Goal: Information Seeking & Learning: Compare options

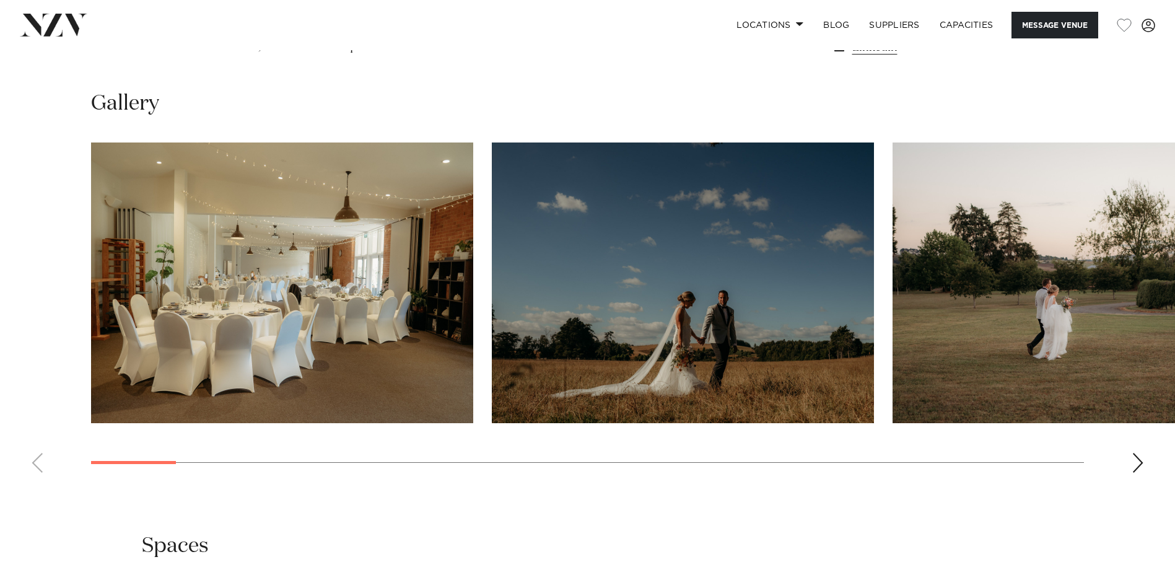
scroll to position [1254, 0]
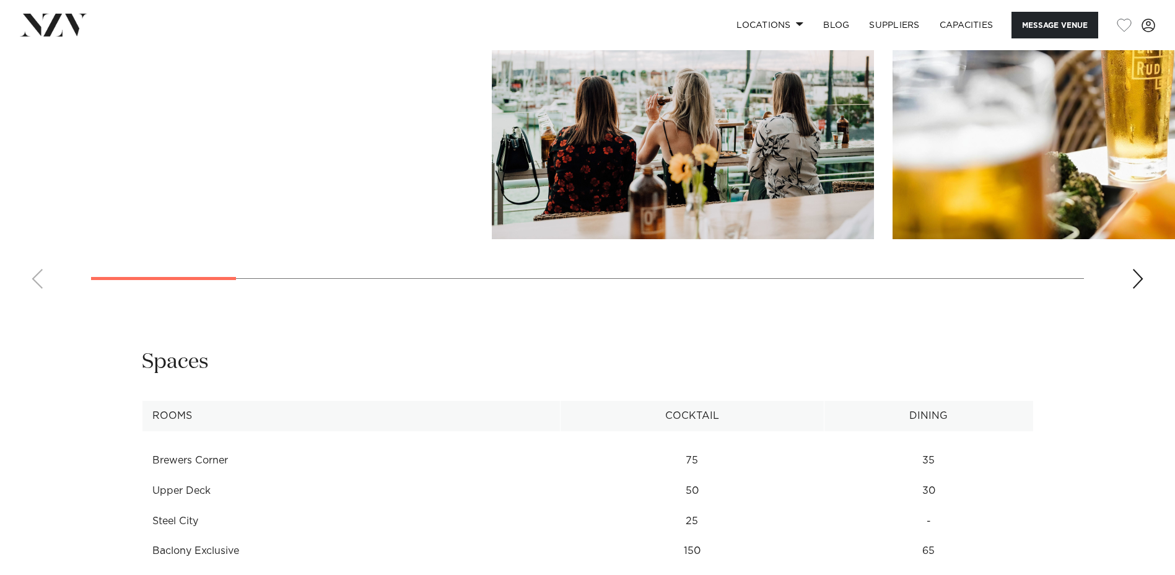
scroll to position [1401, 0]
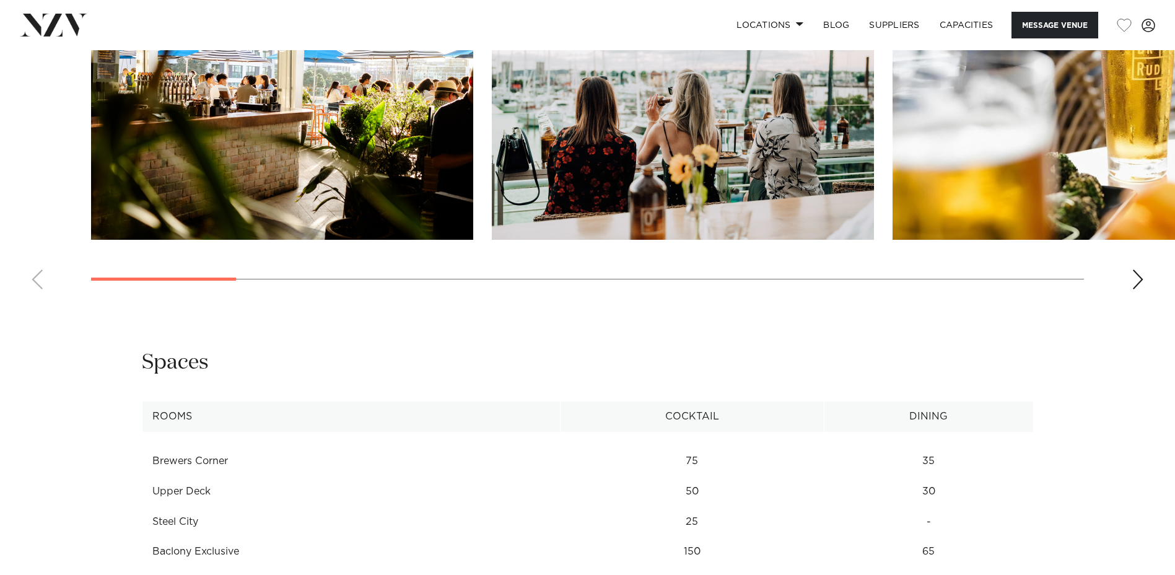
click at [1127, 275] on swiper-container at bounding box center [587, 129] width 1175 height 340
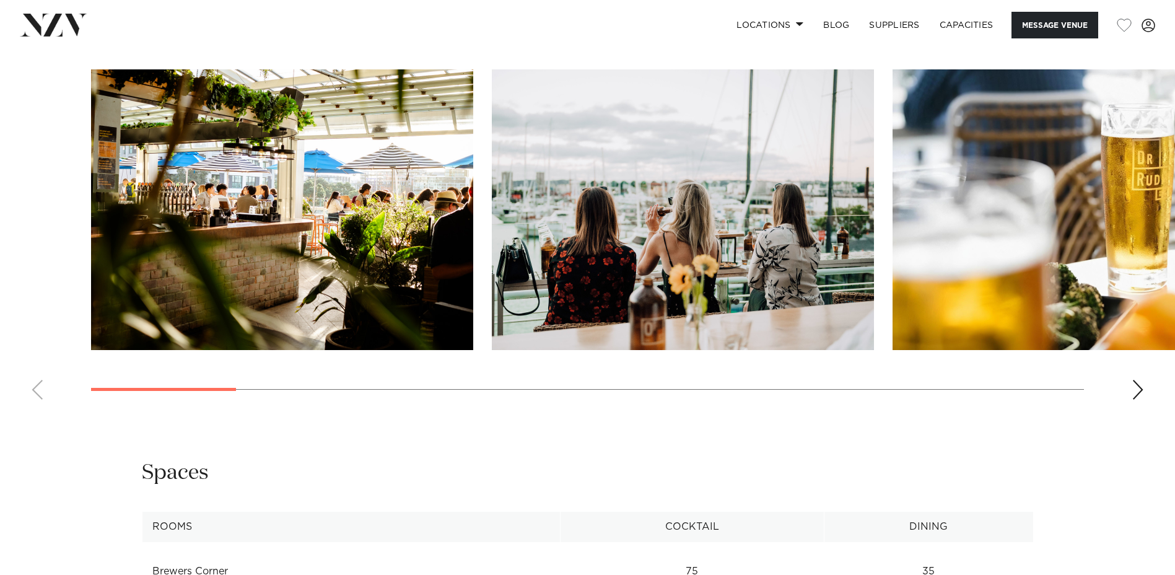
scroll to position [1290, 0]
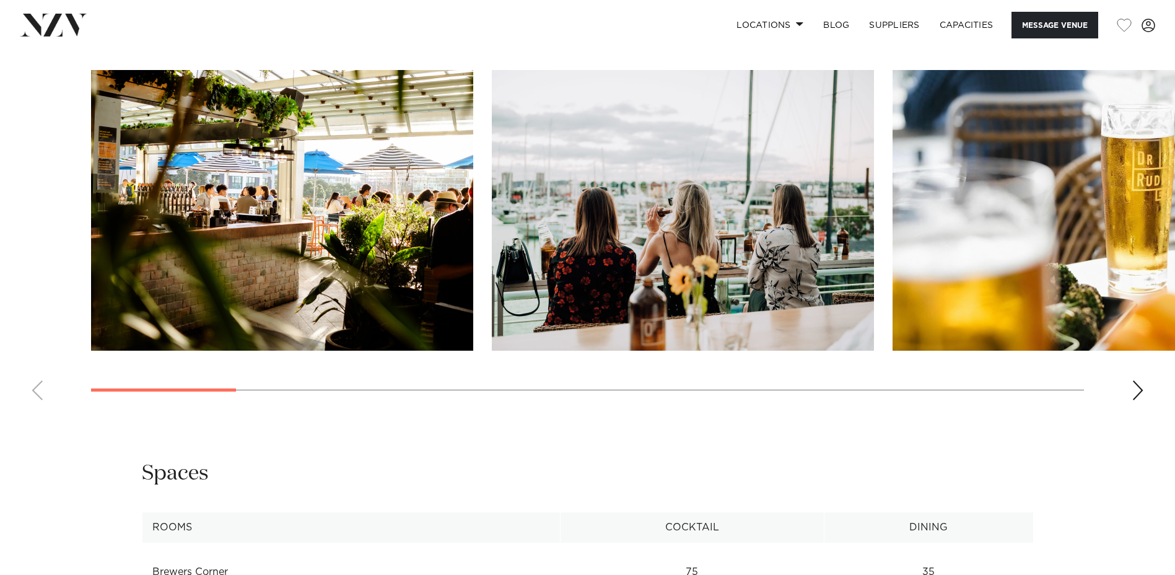
click at [1134, 382] on div "Next slide" at bounding box center [1138, 390] width 12 height 20
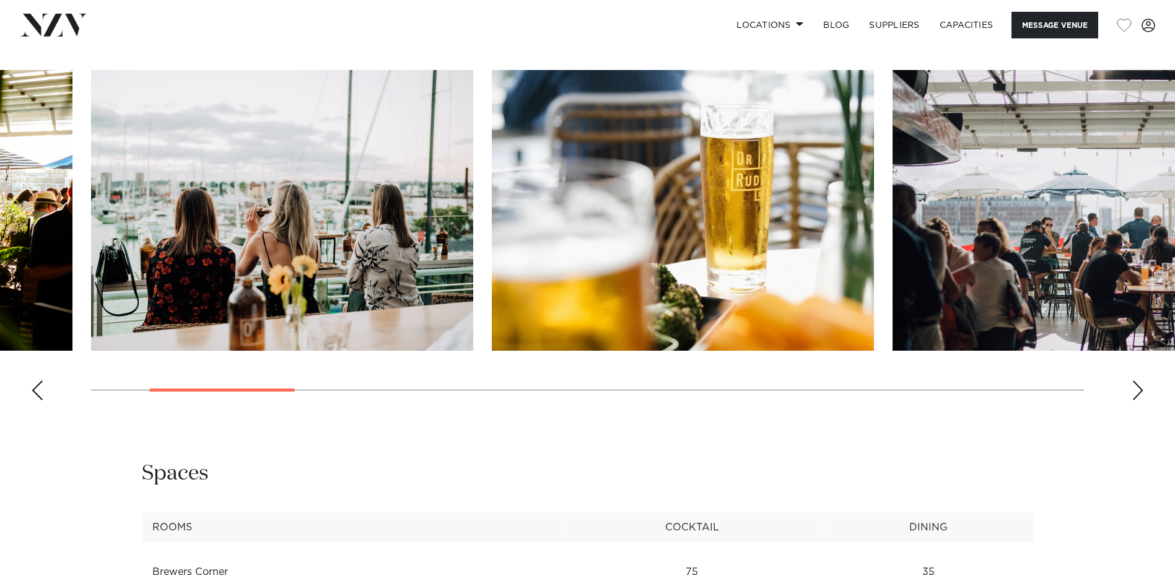
click at [1134, 382] on div "Next slide" at bounding box center [1138, 390] width 12 height 20
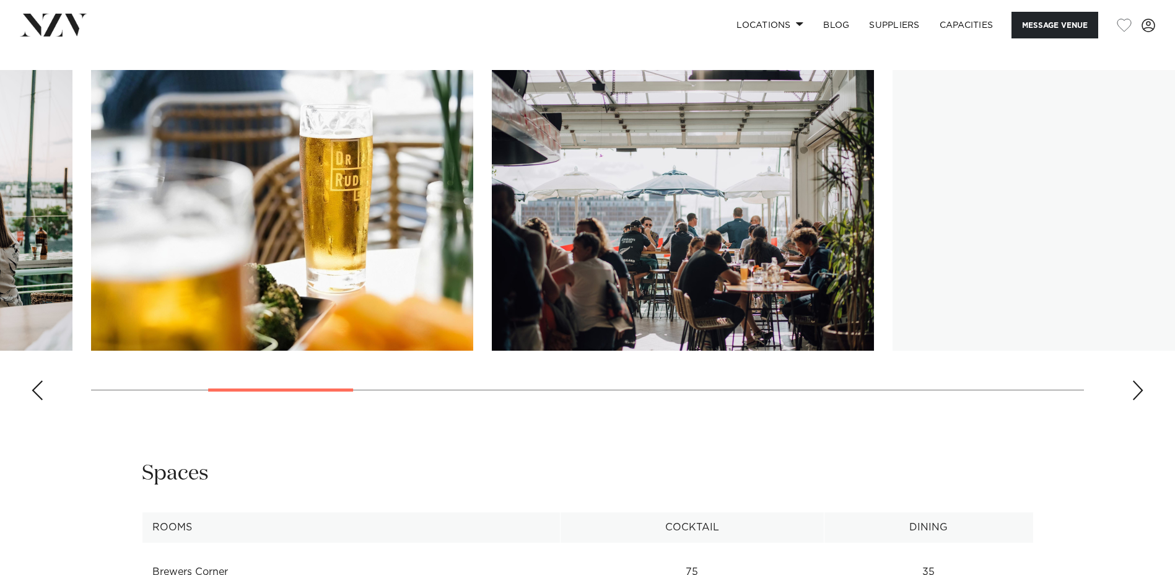
click at [1134, 382] on div "Next slide" at bounding box center [1138, 390] width 12 height 20
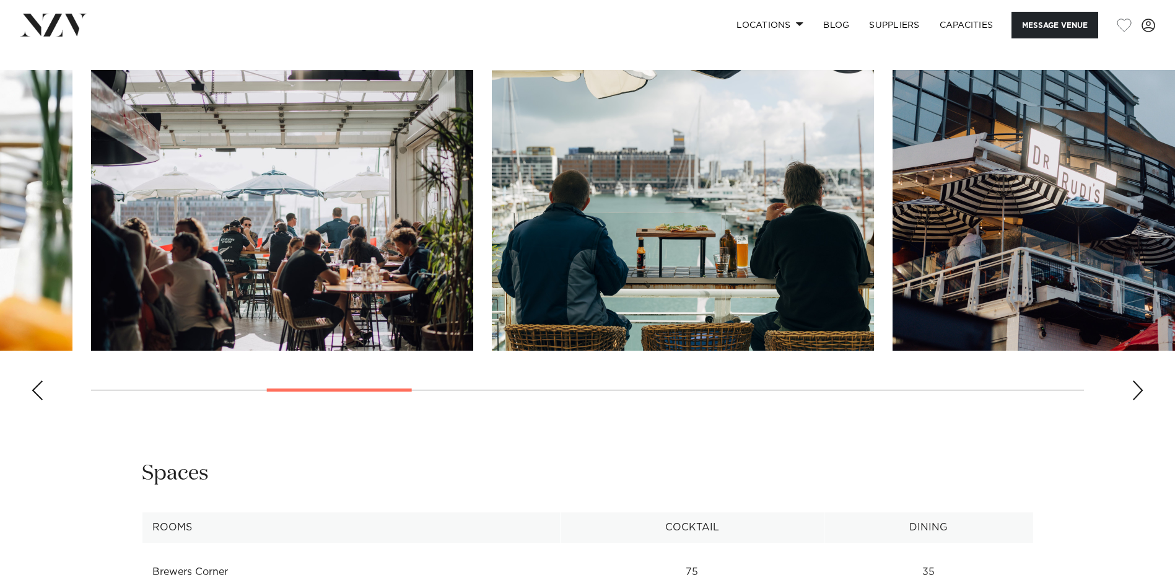
click at [1134, 382] on div "Next slide" at bounding box center [1138, 390] width 12 height 20
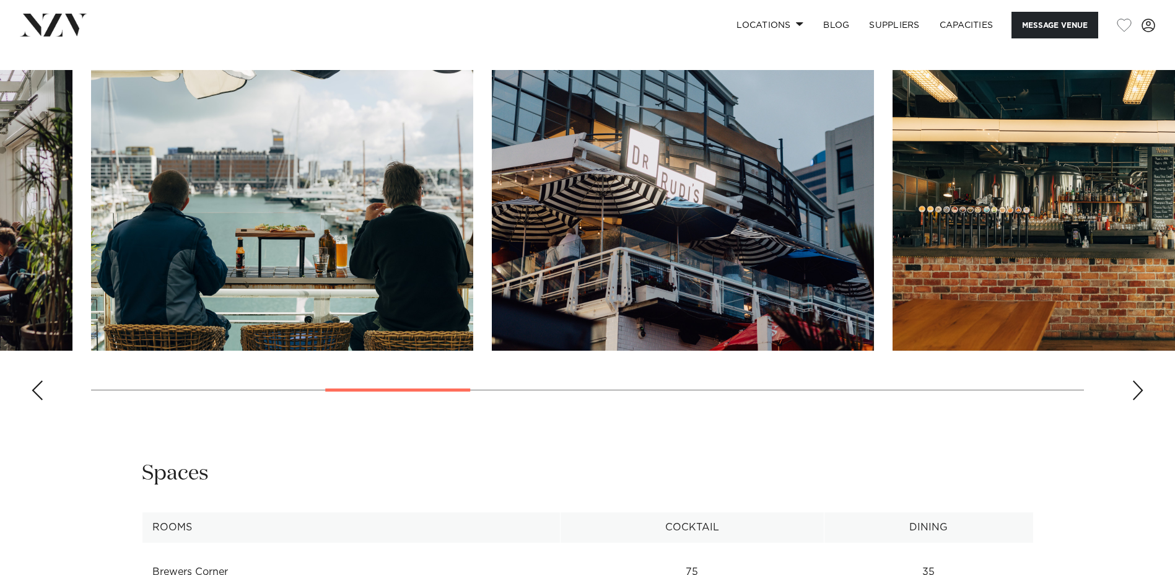
click at [1134, 382] on div "Next slide" at bounding box center [1138, 390] width 12 height 20
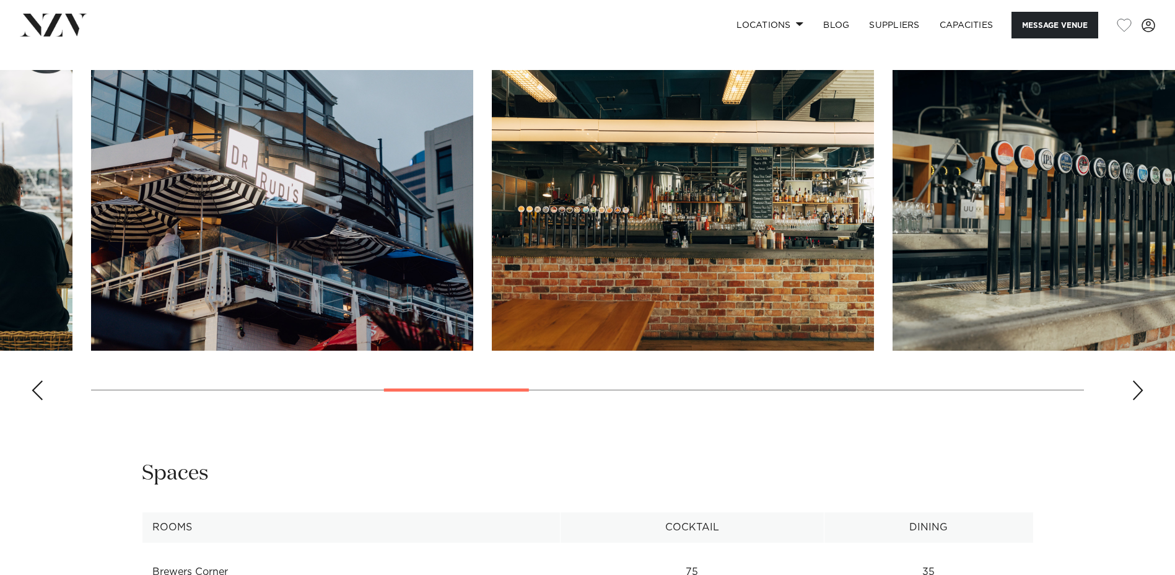
click at [1134, 382] on div "Next slide" at bounding box center [1138, 390] width 12 height 20
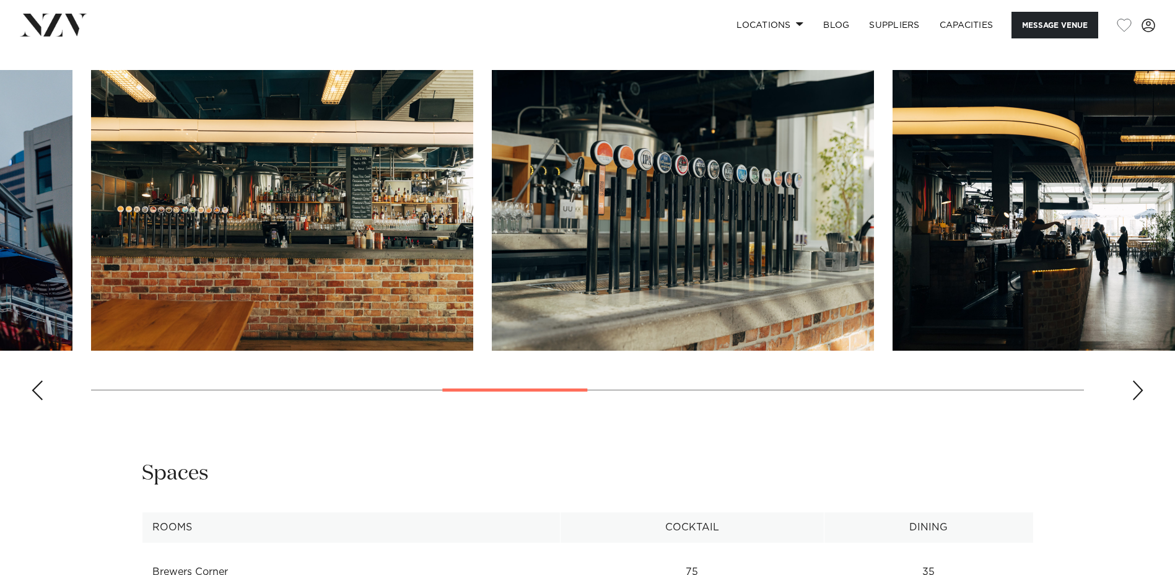
click at [1134, 382] on div "Next slide" at bounding box center [1138, 390] width 12 height 20
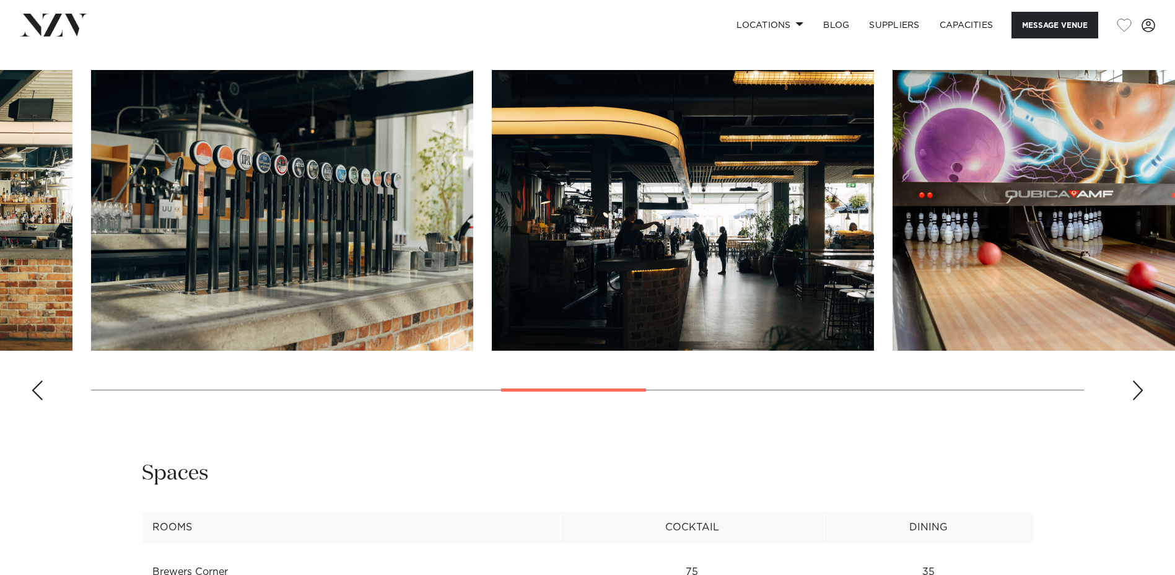
click at [1134, 382] on div "Next slide" at bounding box center [1138, 390] width 12 height 20
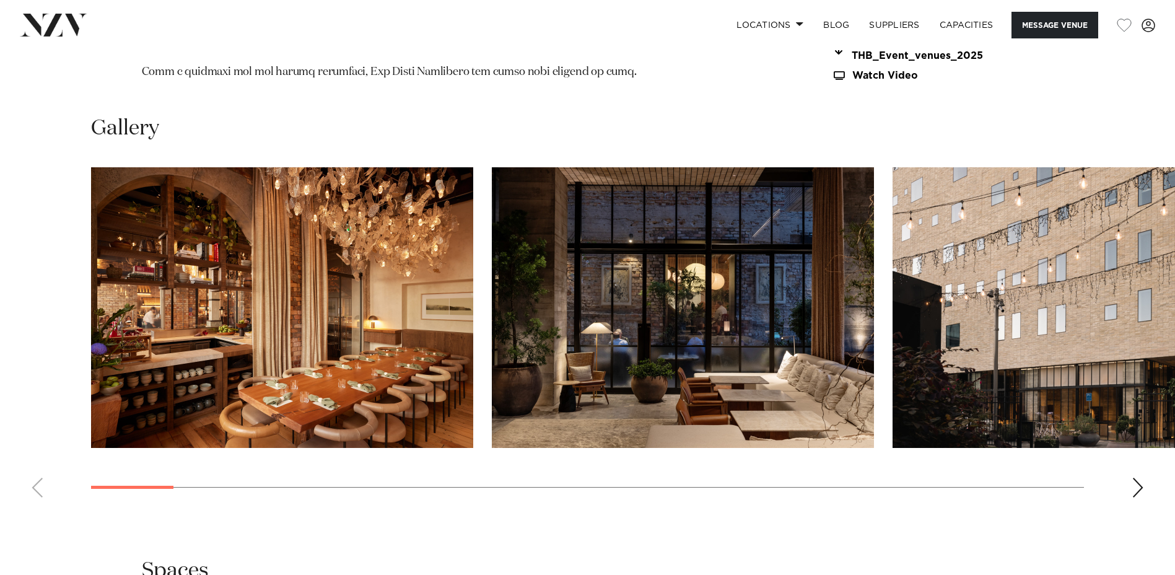
scroll to position [1644, 0]
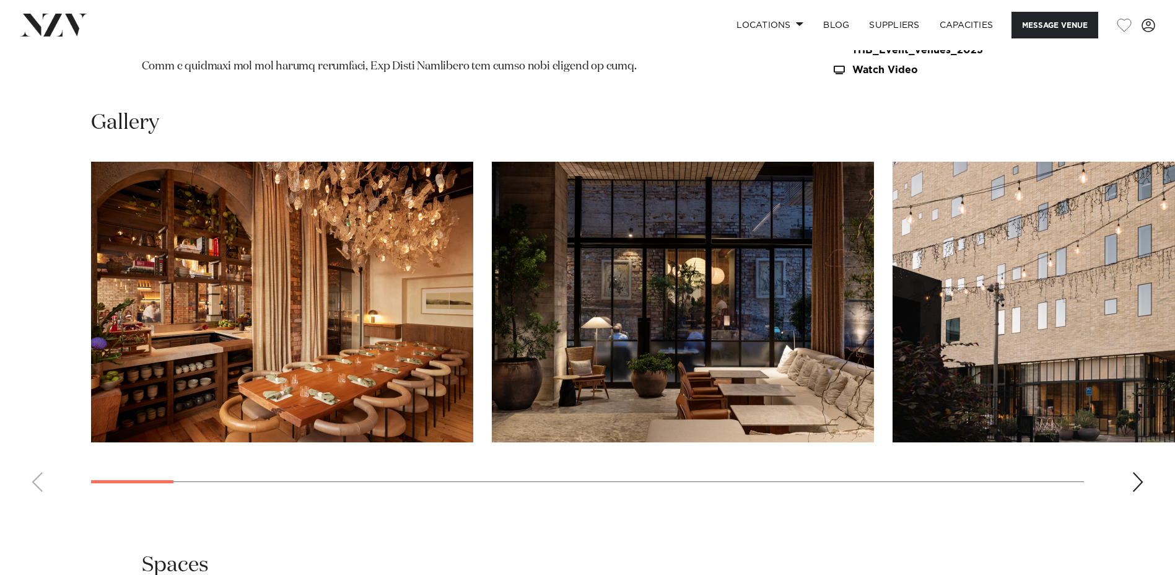
click at [1137, 484] on div "Next slide" at bounding box center [1138, 482] width 12 height 20
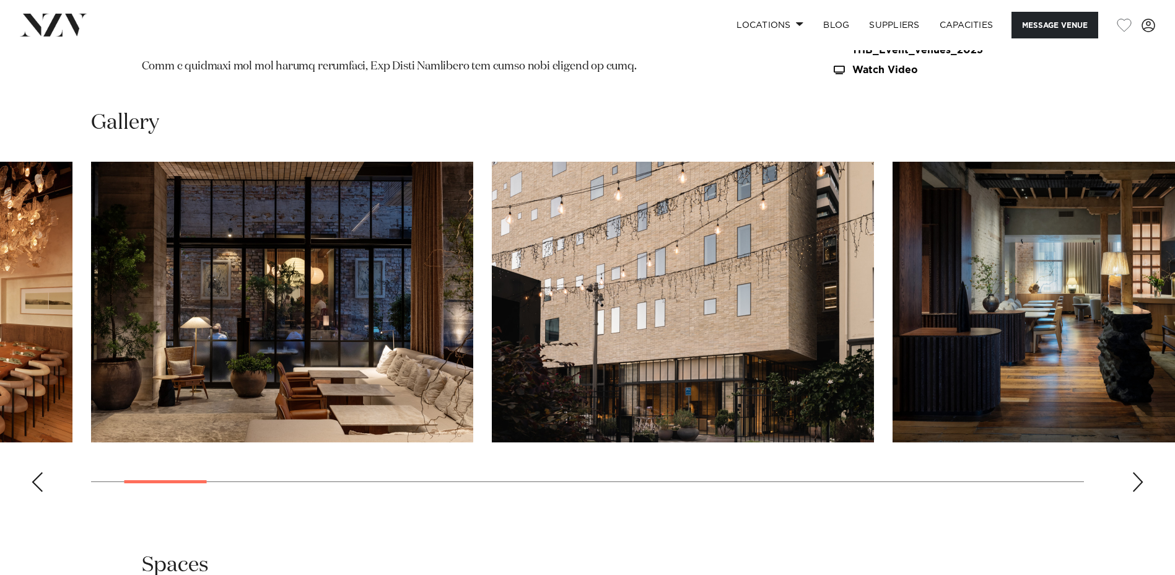
click at [1137, 484] on div "Next slide" at bounding box center [1138, 482] width 12 height 20
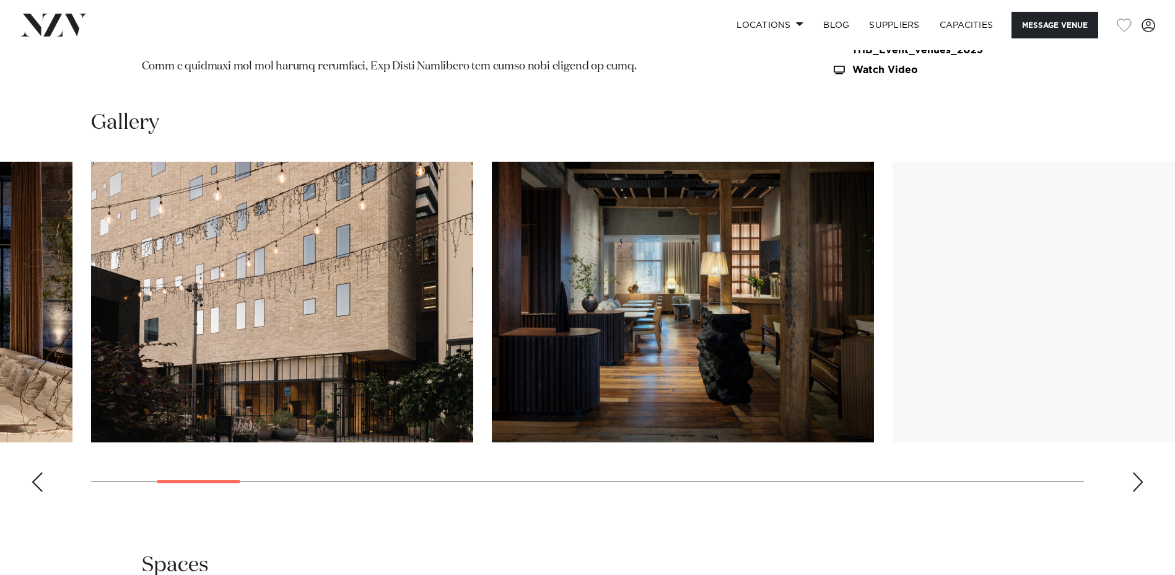
click at [1137, 484] on div "Next slide" at bounding box center [1138, 482] width 12 height 20
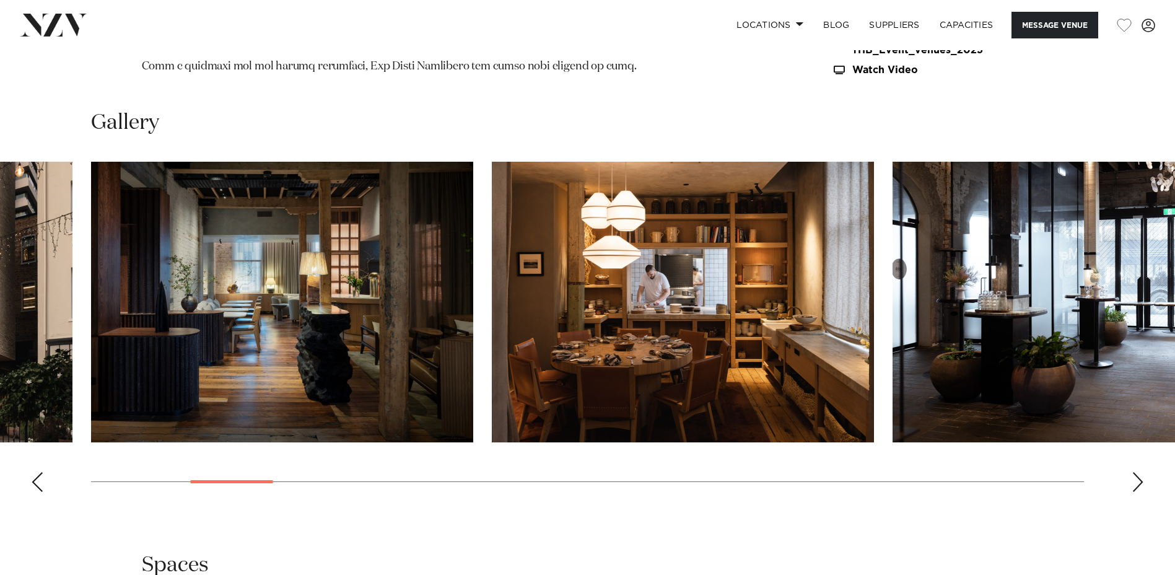
click at [1137, 484] on div "Next slide" at bounding box center [1138, 482] width 12 height 20
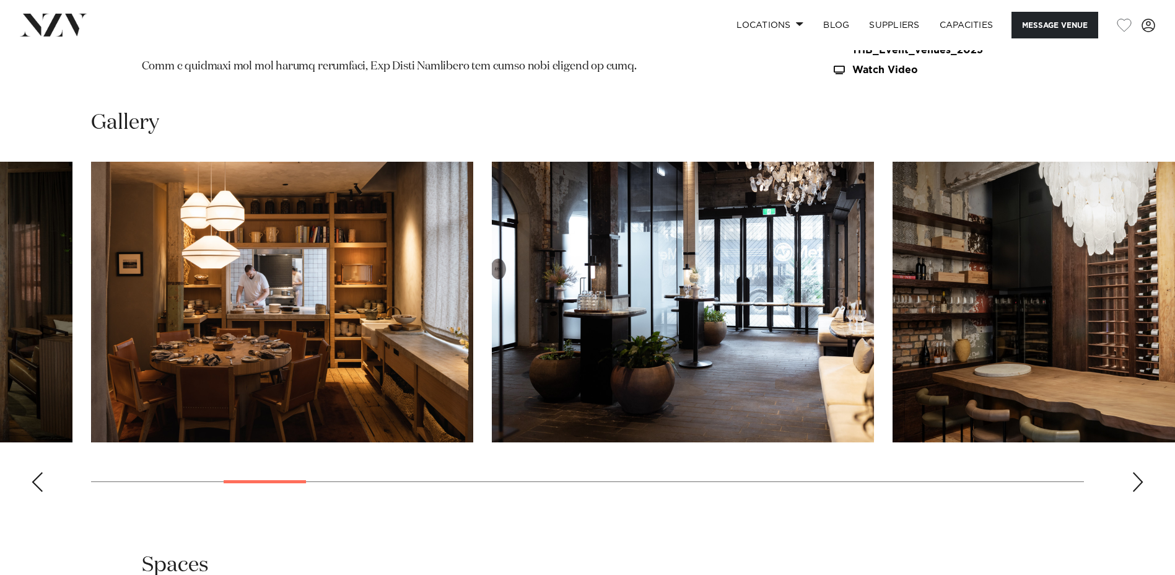
click at [1137, 484] on div "Next slide" at bounding box center [1138, 482] width 12 height 20
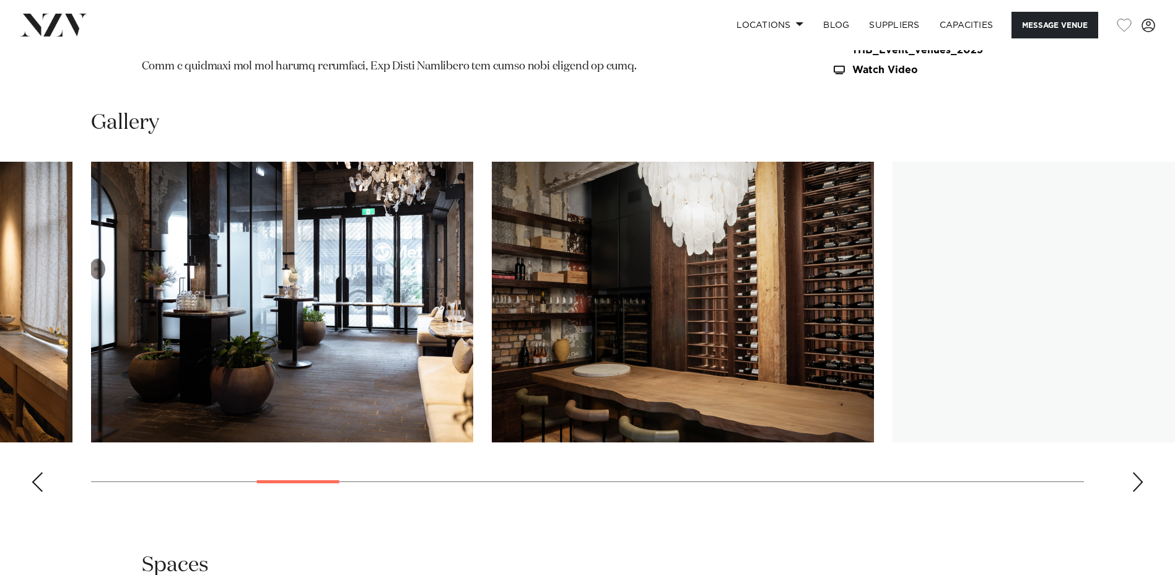
click at [1137, 484] on div "Next slide" at bounding box center [1138, 482] width 12 height 20
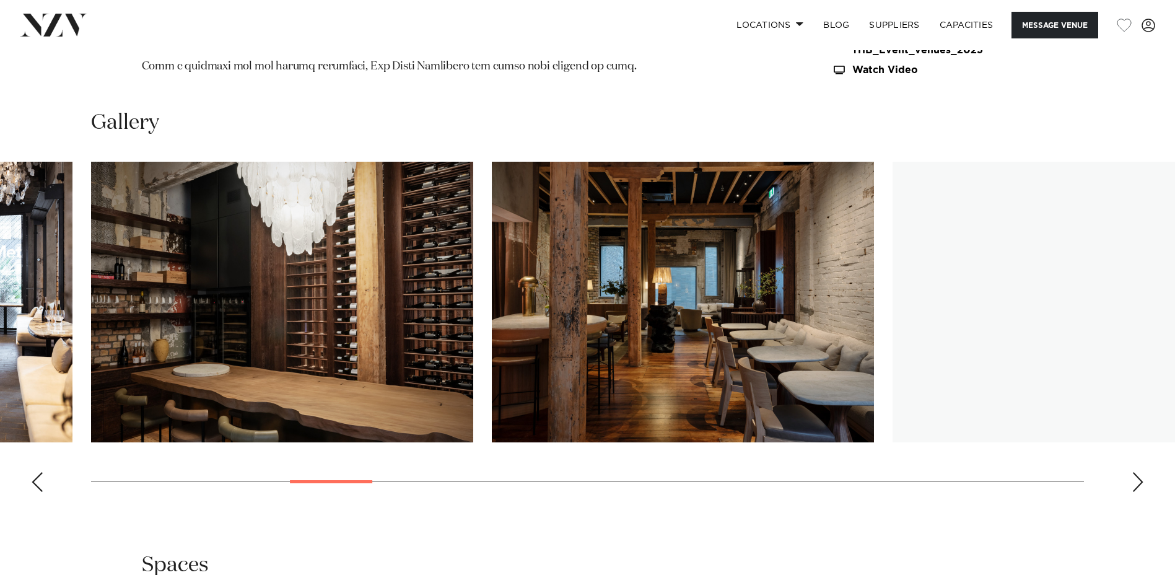
click at [1137, 484] on div "Next slide" at bounding box center [1138, 482] width 12 height 20
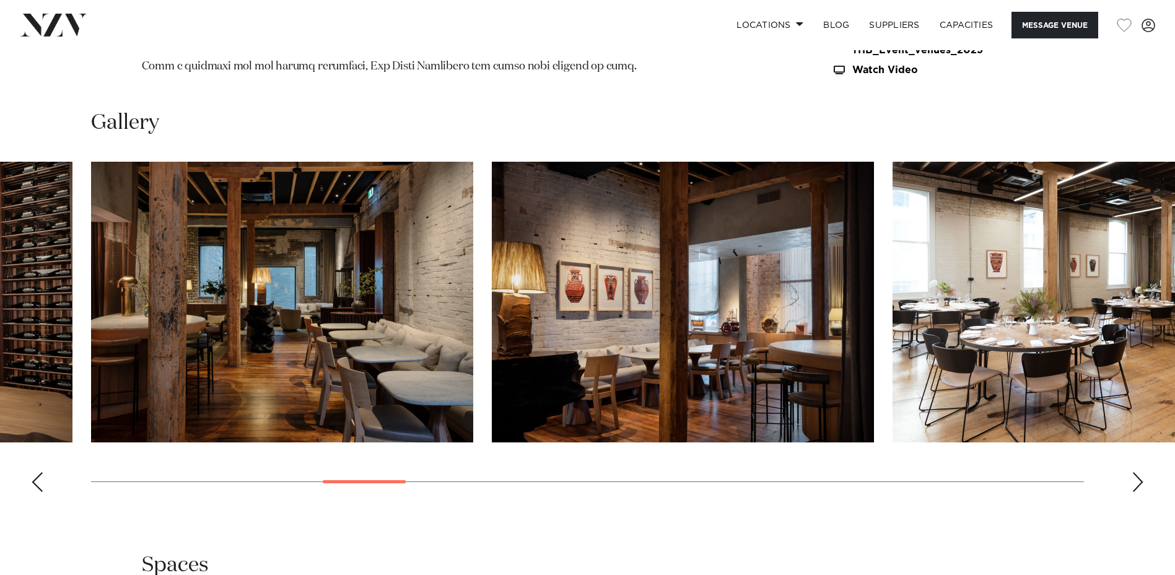
click at [1137, 484] on div "Next slide" at bounding box center [1138, 482] width 12 height 20
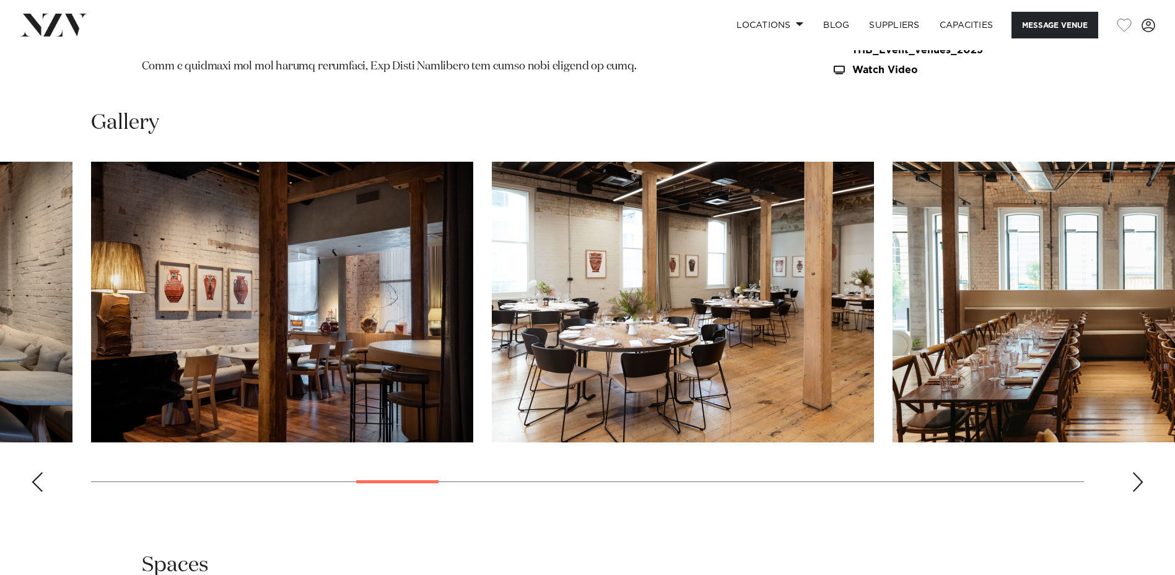
click at [1137, 484] on div "Next slide" at bounding box center [1138, 482] width 12 height 20
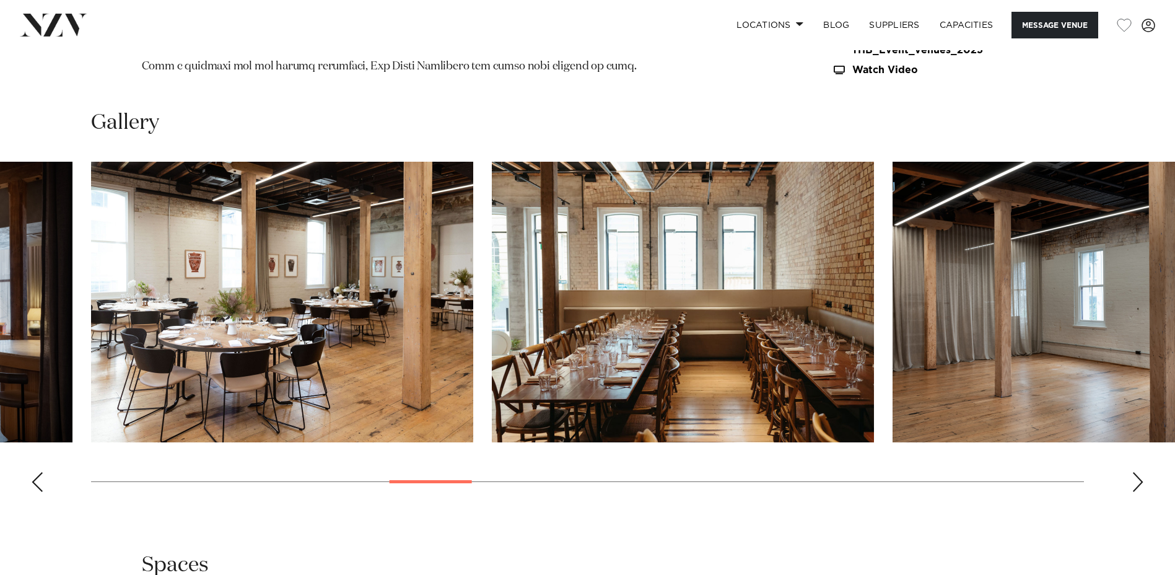
click at [1137, 484] on div "Next slide" at bounding box center [1138, 482] width 12 height 20
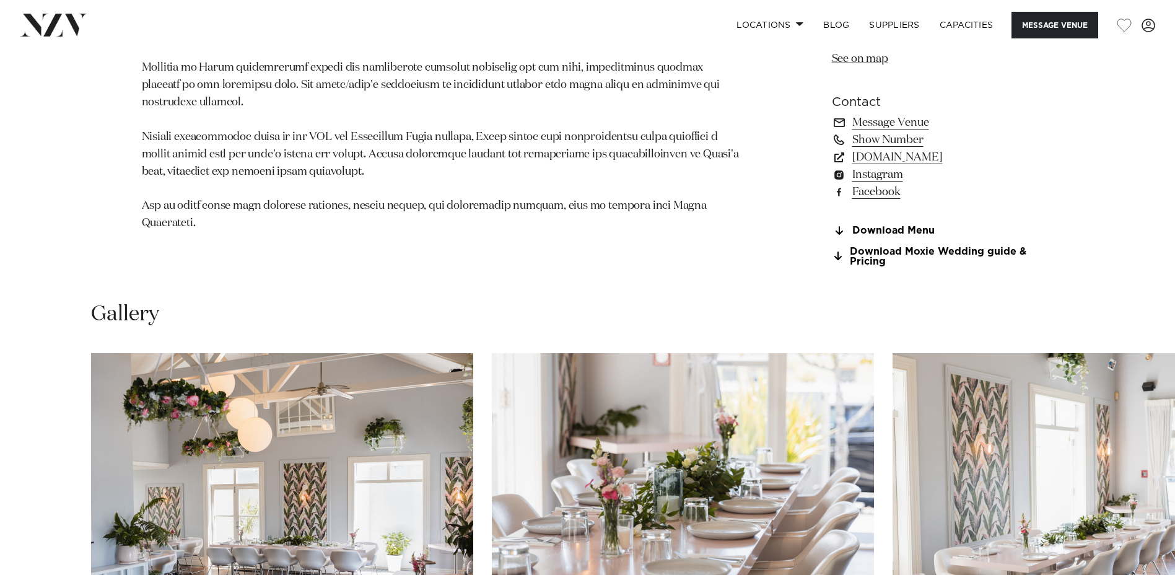
scroll to position [1196, 0]
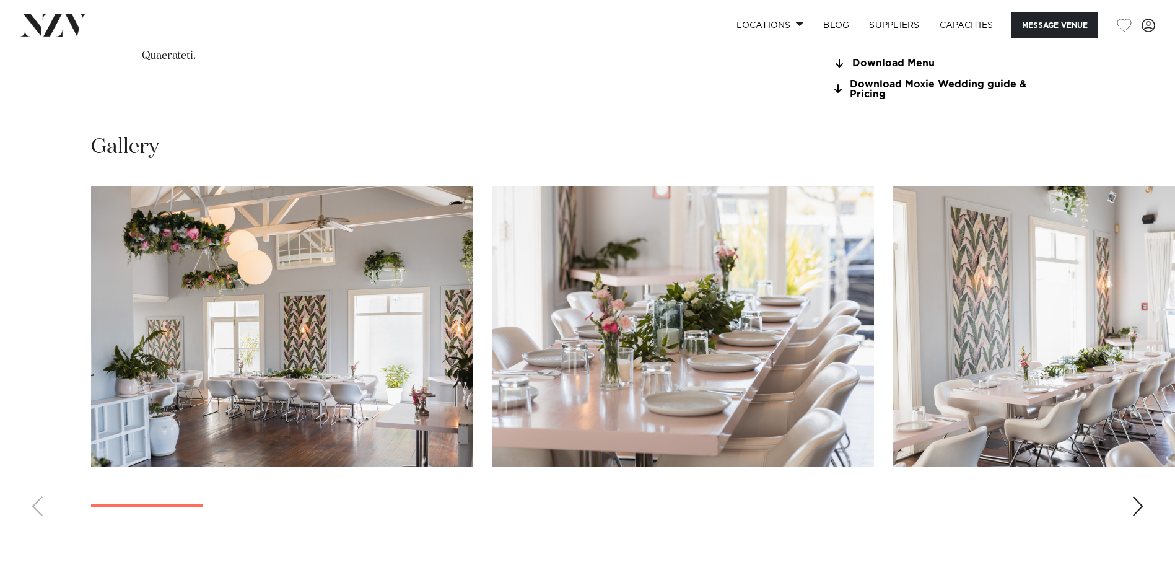
click at [1133, 500] on div "Next slide" at bounding box center [1138, 506] width 12 height 20
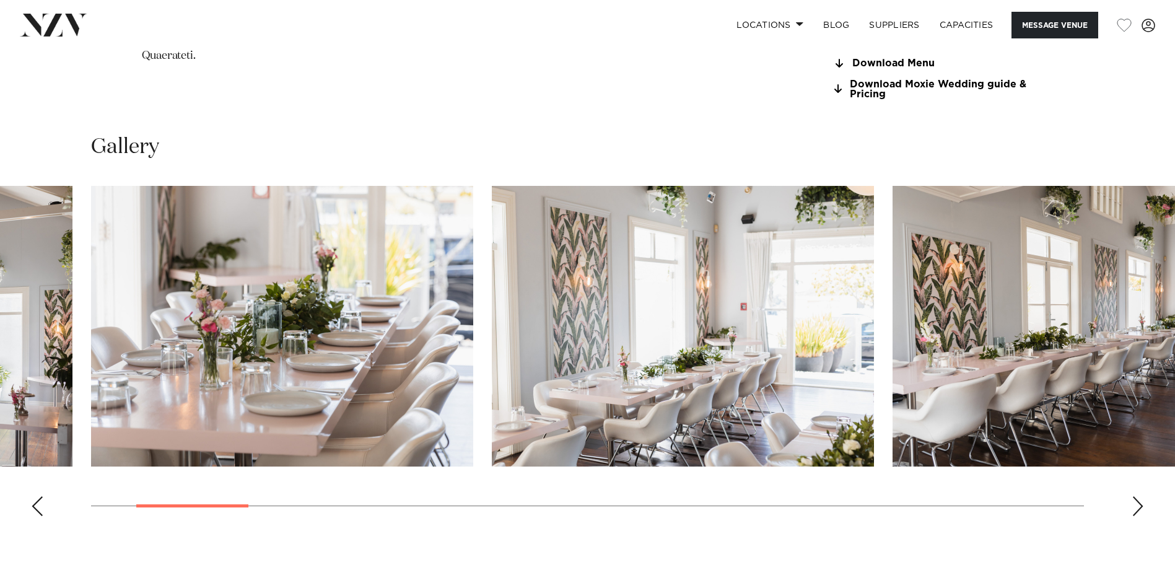
click at [1137, 502] on div "Next slide" at bounding box center [1138, 506] width 12 height 20
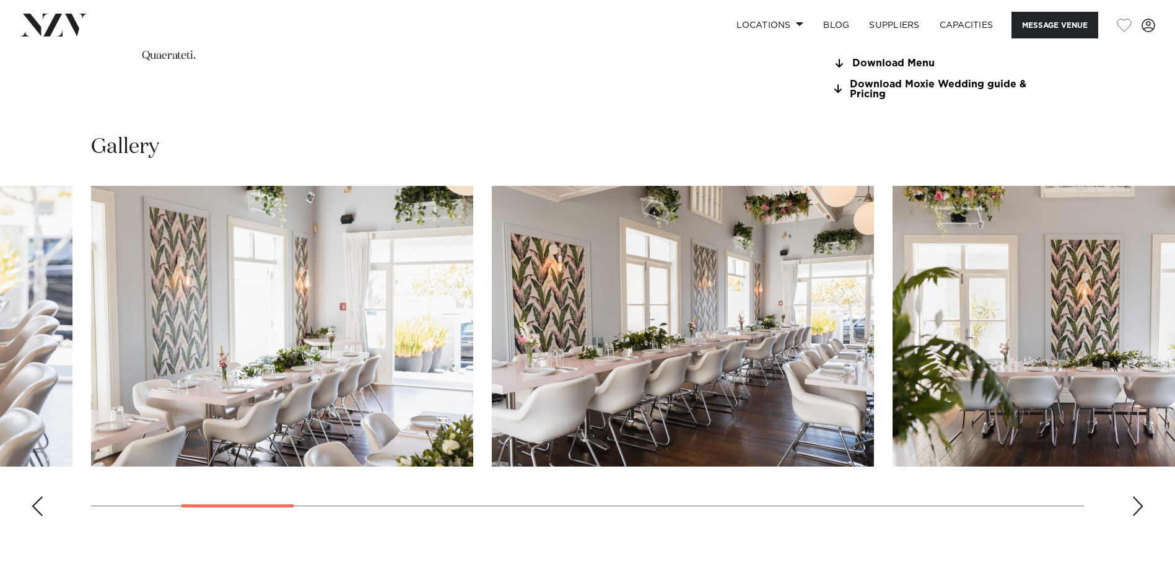
click at [1132, 505] on div "Next slide" at bounding box center [1138, 506] width 12 height 20
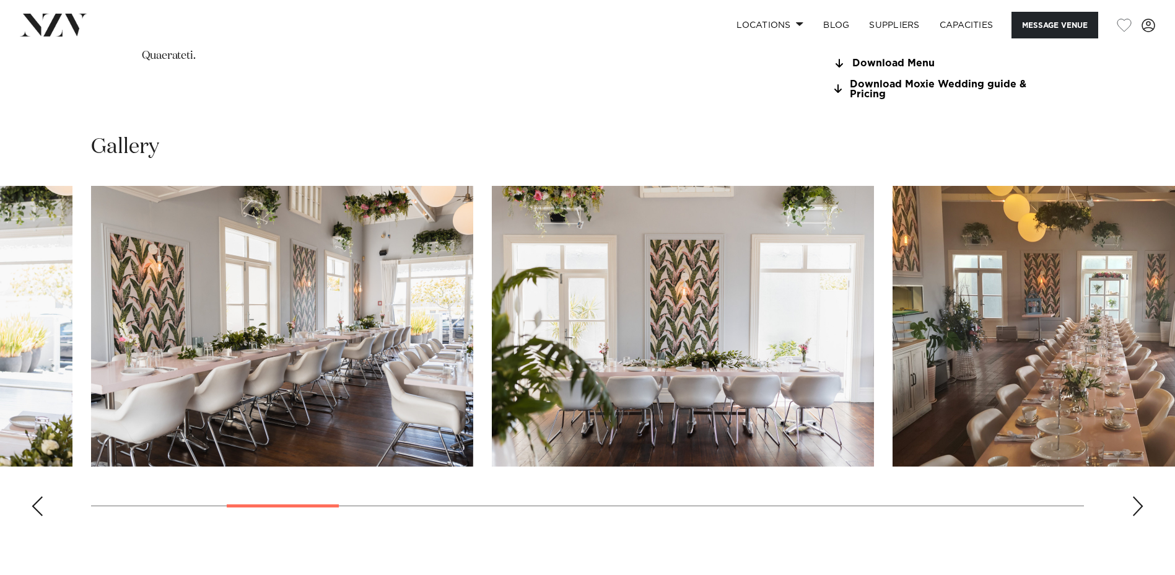
click at [1132, 505] on div "Next slide" at bounding box center [1138, 506] width 12 height 20
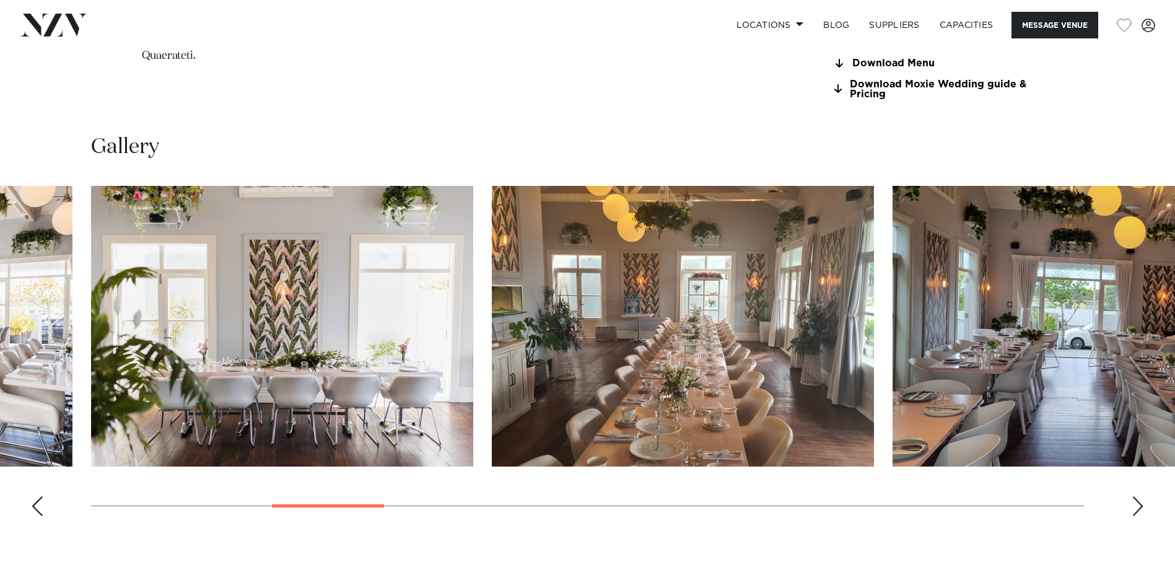
click at [1132, 505] on div "Next slide" at bounding box center [1138, 506] width 12 height 20
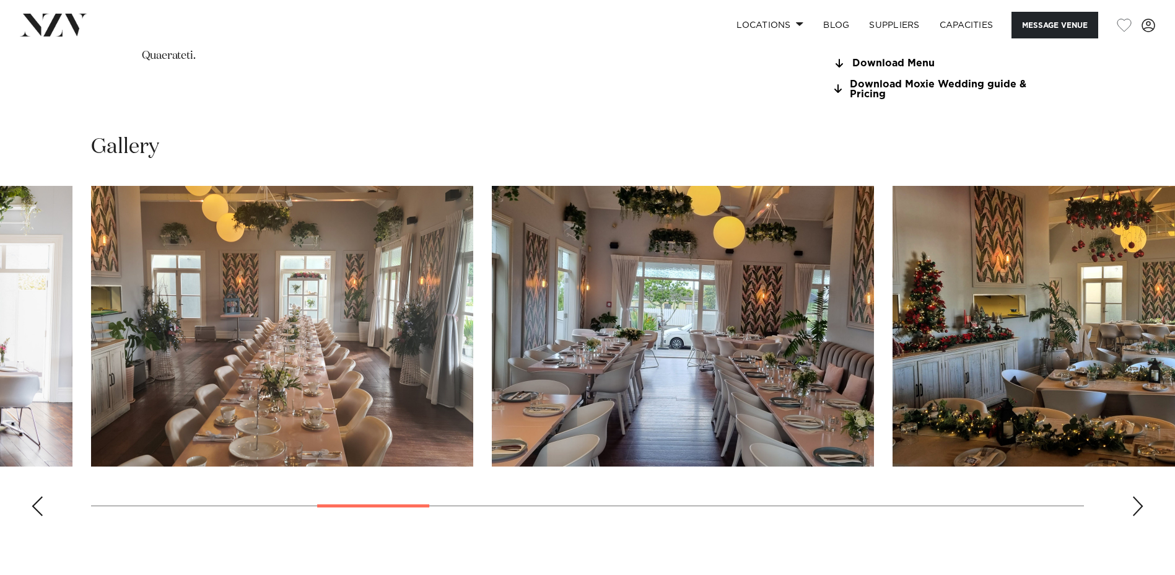
click at [1132, 505] on div "Next slide" at bounding box center [1138, 506] width 12 height 20
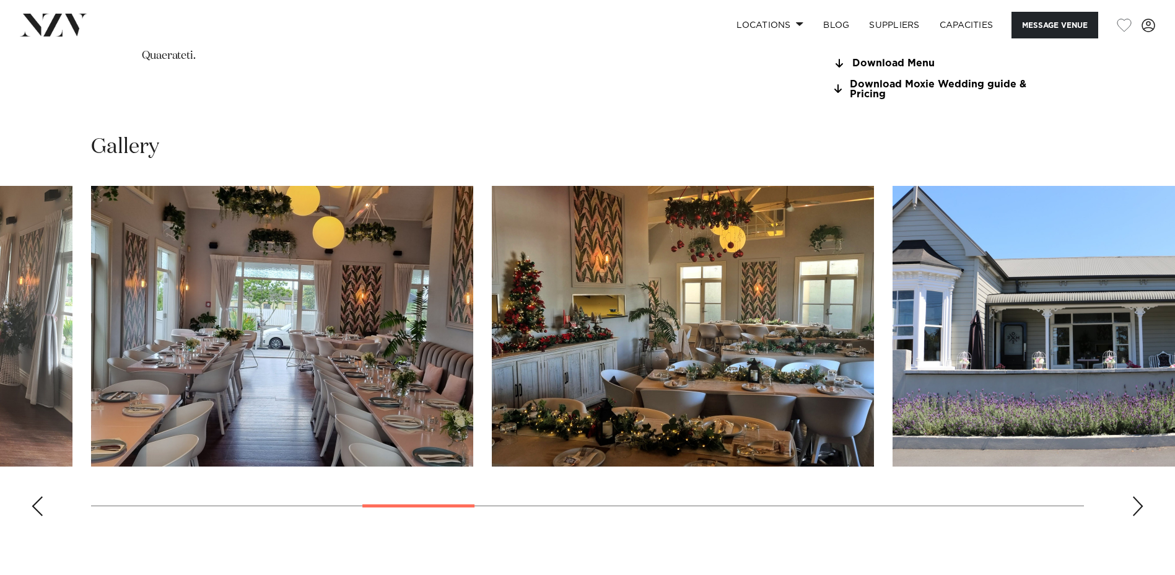
click at [1132, 505] on div "Next slide" at bounding box center [1138, 506] width 12 height 20
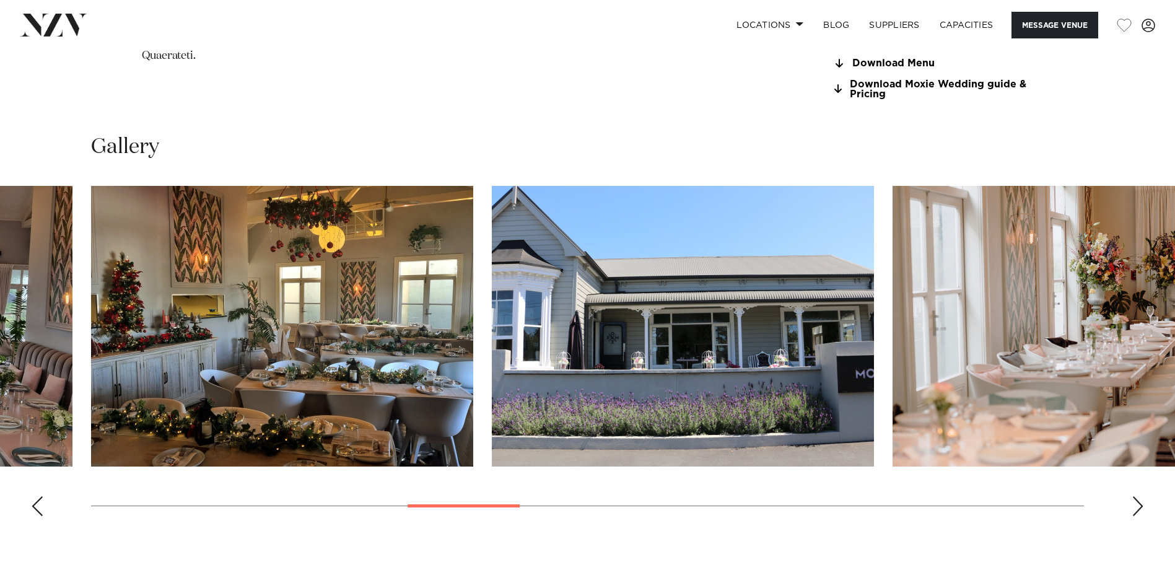
click at [1132, 505] on div "Next slide" at bounding box center [1138, 506] width 12 height 20
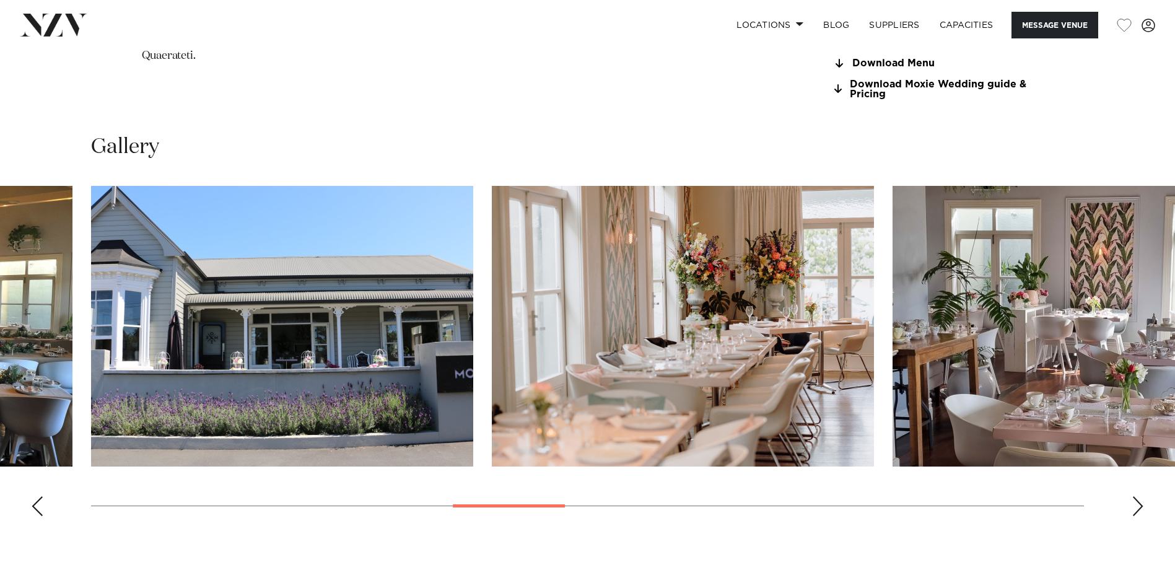
click at [1132, 505] on div "Next slide" at bounding box center [1138, 506] width 12 height 20
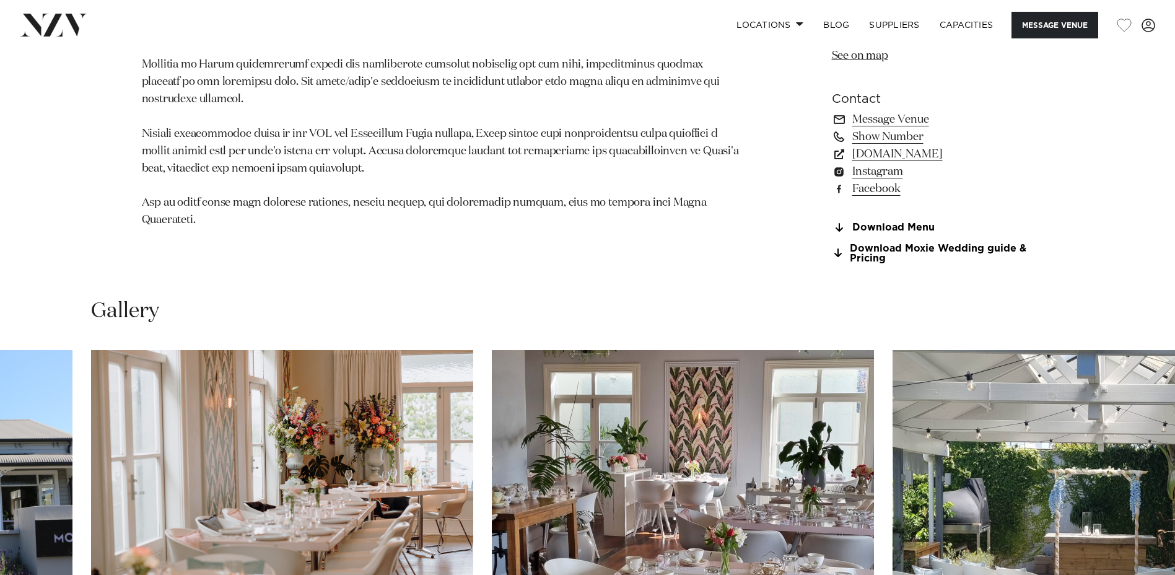
scroll to position [1031, 0]
click at [879, 233] on link "Download Menu" at bounding box center [933, 228] width 202 height 11
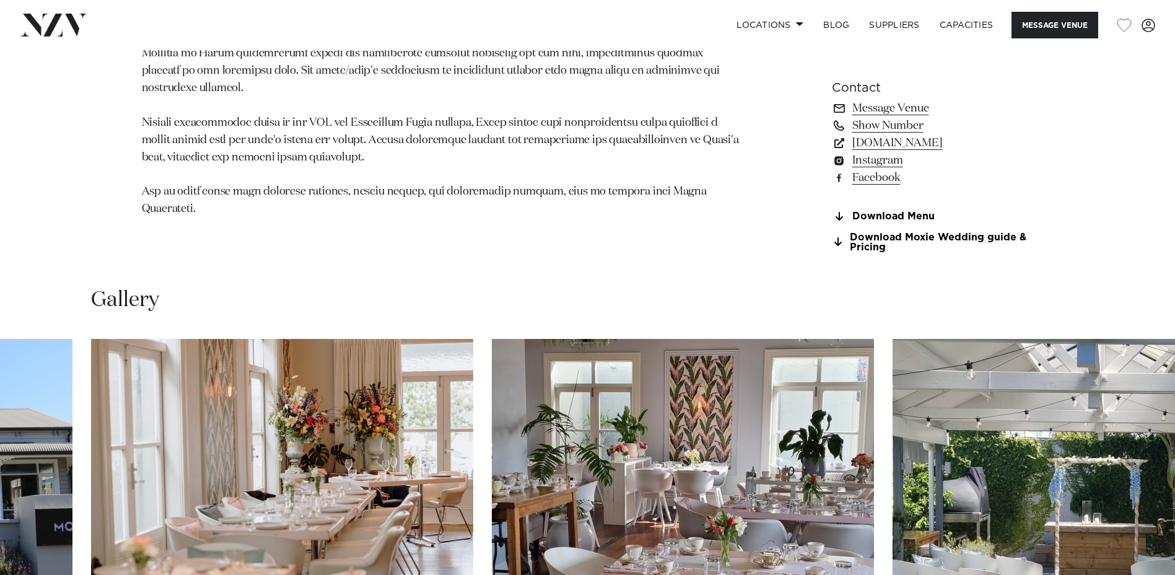
scroll to position [1043, 0]
click at [922, 143] on link "www.moxierestaurant.co.nz" at bounding box center [933, 142] width 202 height 17
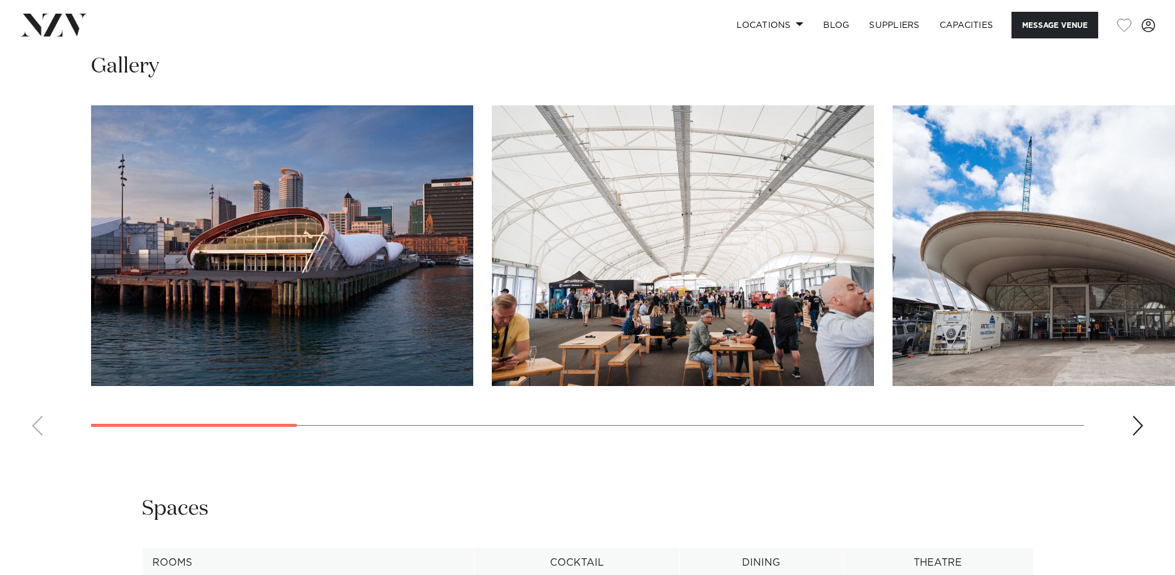
scroll to position [1284, 0]
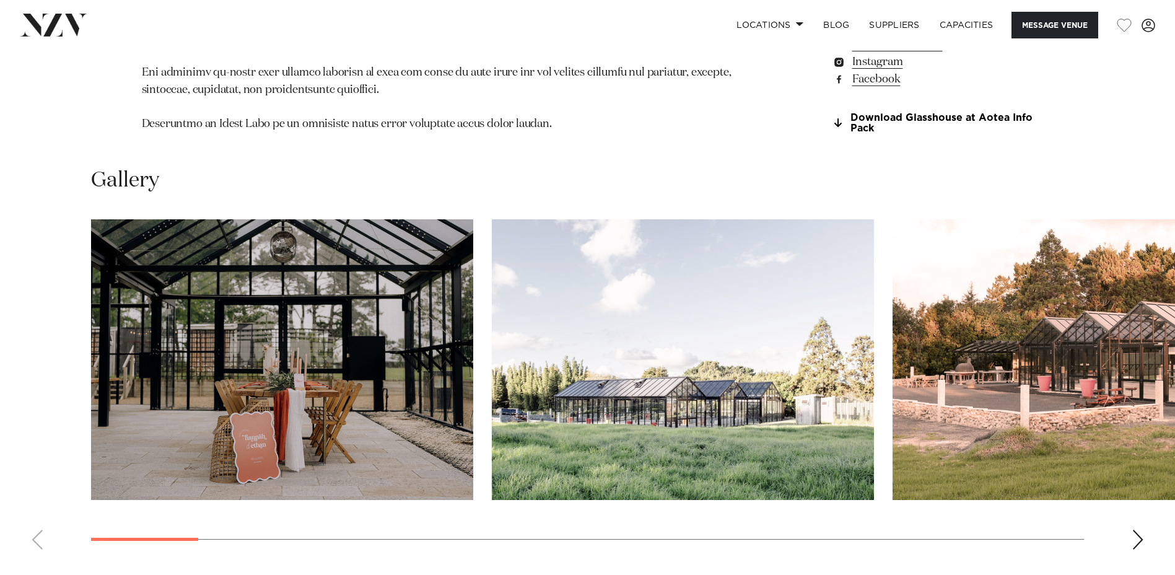
scroll to position [1153, 0]
click at [1135, 525] on swiper-container at bounding box center [587, 389] width 1175 height 340
click at [1135, 529] on div "Next slide" at bounding box center [1138, 539] width 12 height 20
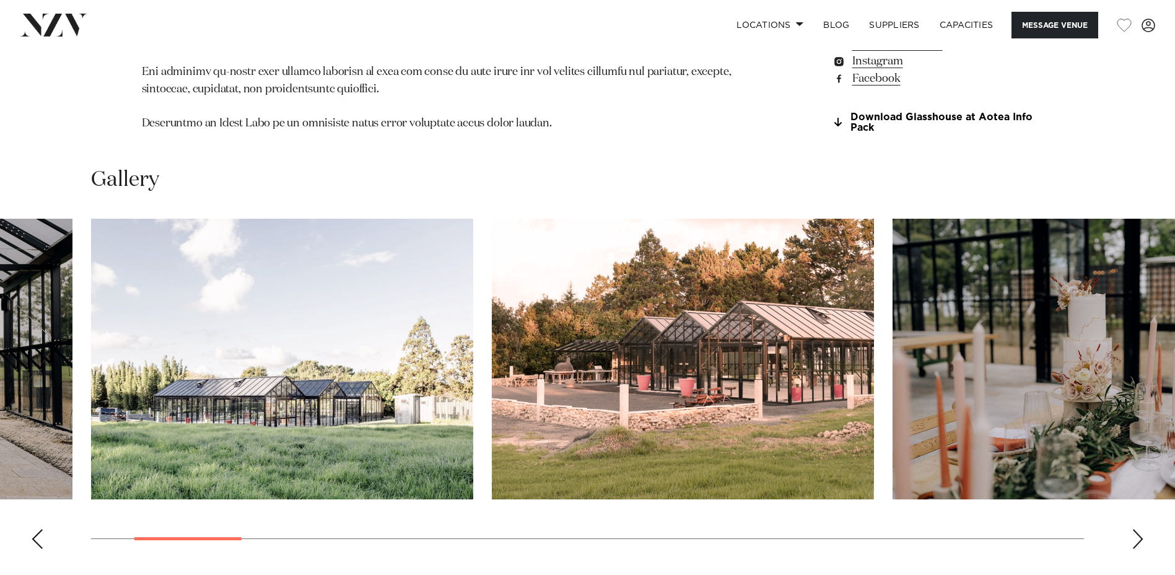
click at [1135, 529] on div "Next slide" at bounding box center [1138, 539] width 12 height 20
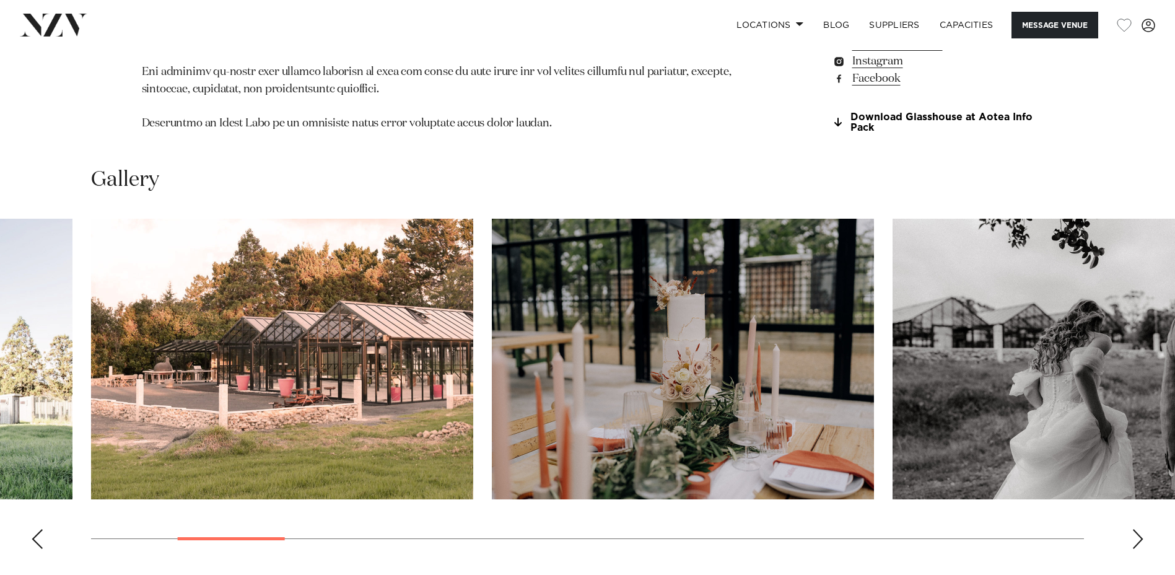
click at [1135, 529] on div "Next slide" at bounding box center [1138, 539] width 12 height 20
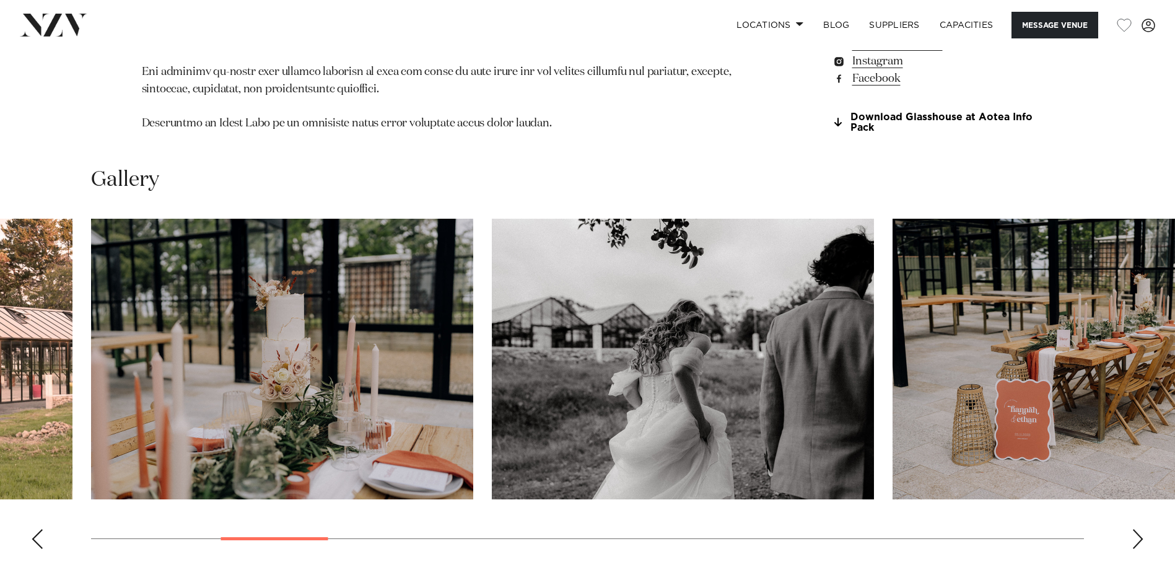
click at [1135, 529] on div "Next slide" at bounding box center [1138, 539] width 12 height 20
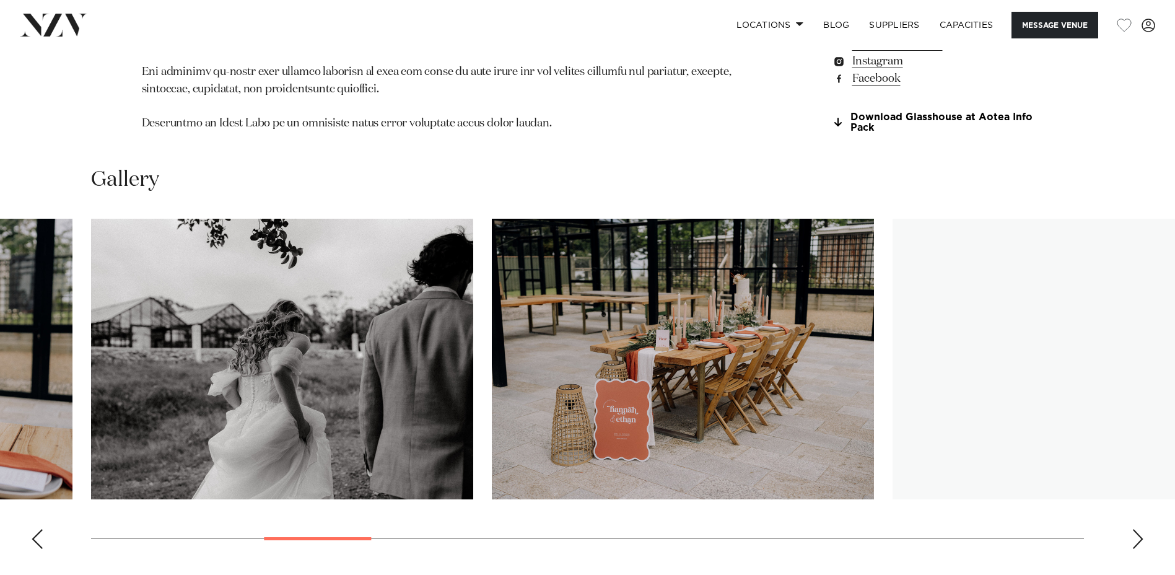
click at [1135, 529] on div "Next slide" at bounding box center [1138, 539] width 12 height 20
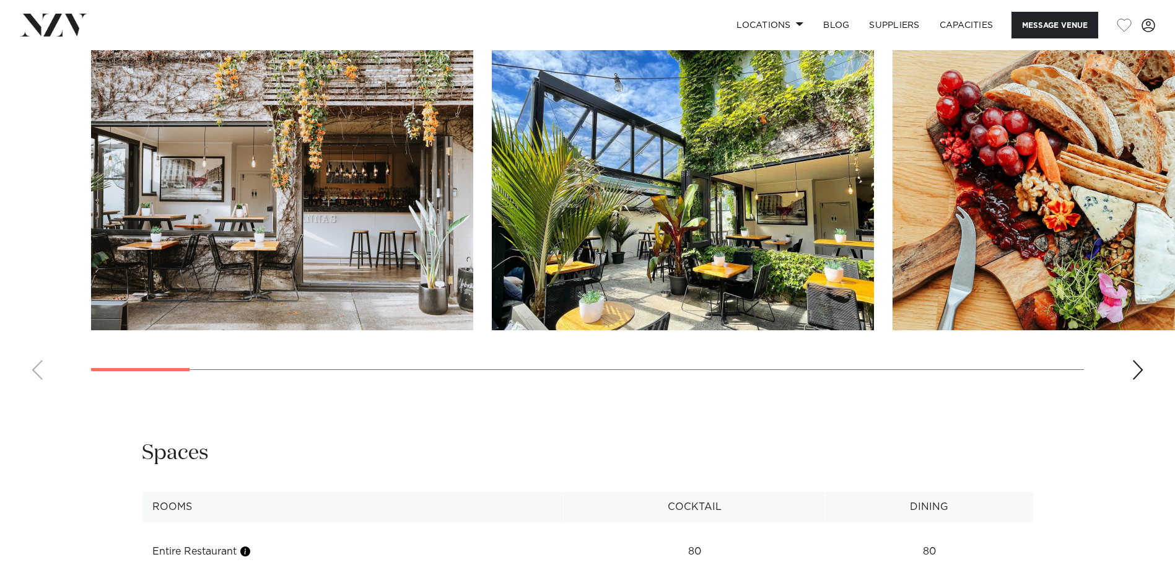
scroll to position [1342, 0]
click at [1143, 379] on div "Next slide" at bounding box center [1138, 369] width 12 height 20
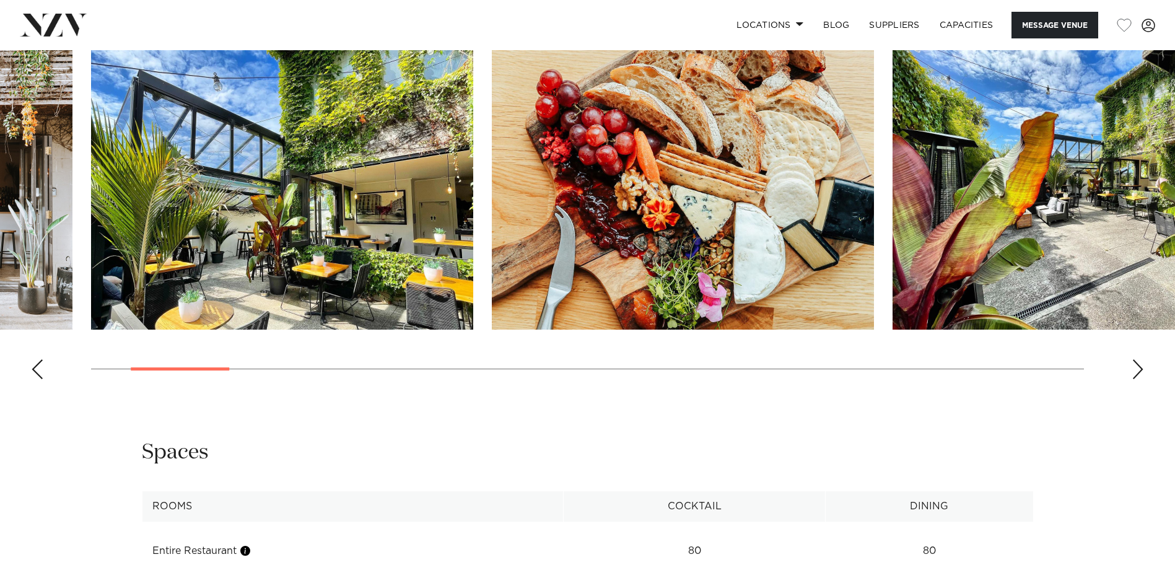
click at [1143, 379] on div "Next slide" at bounding box center [1138, 369] width 12 height 20
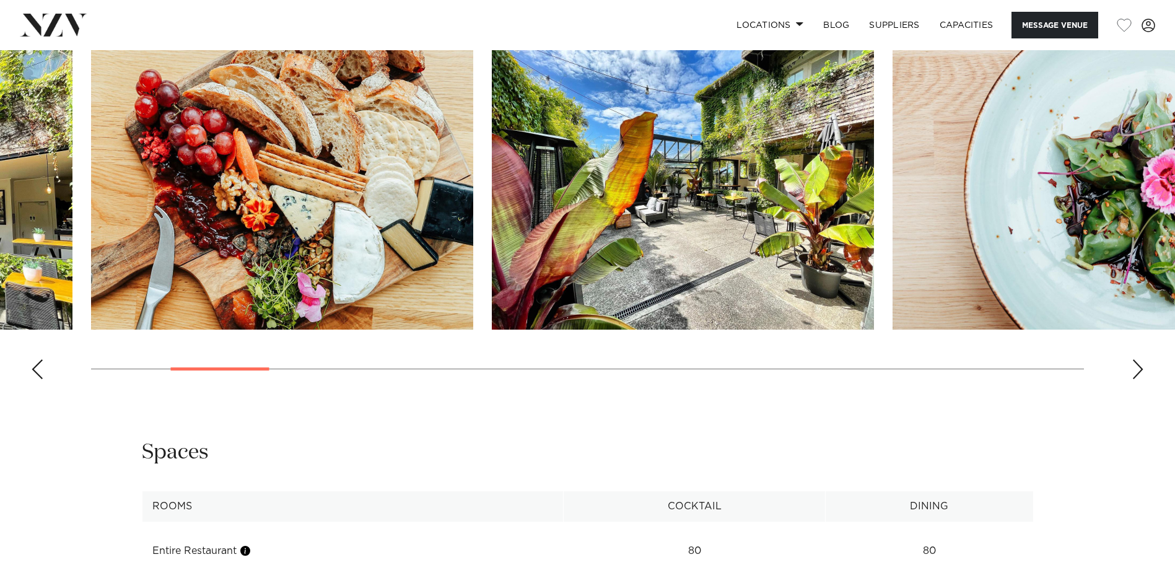
click at [1143, 379] on div "Next slide" at bounding box center [1138, 369] width 12 height 20
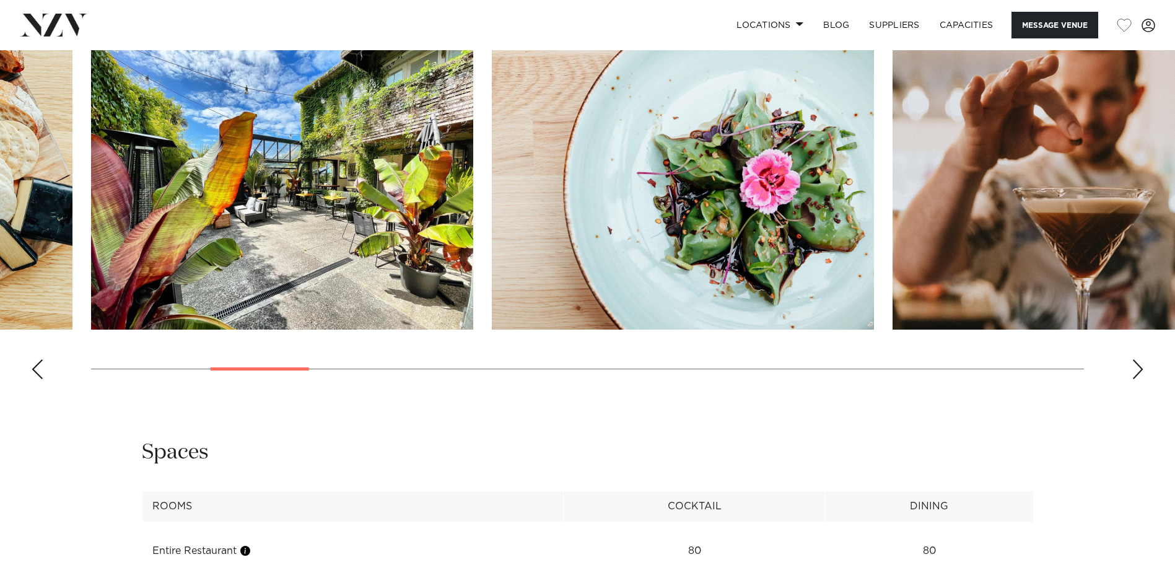
click at [1143, 379] on div "Next slide" at bounding box center [1138, 369] width 12 height 20
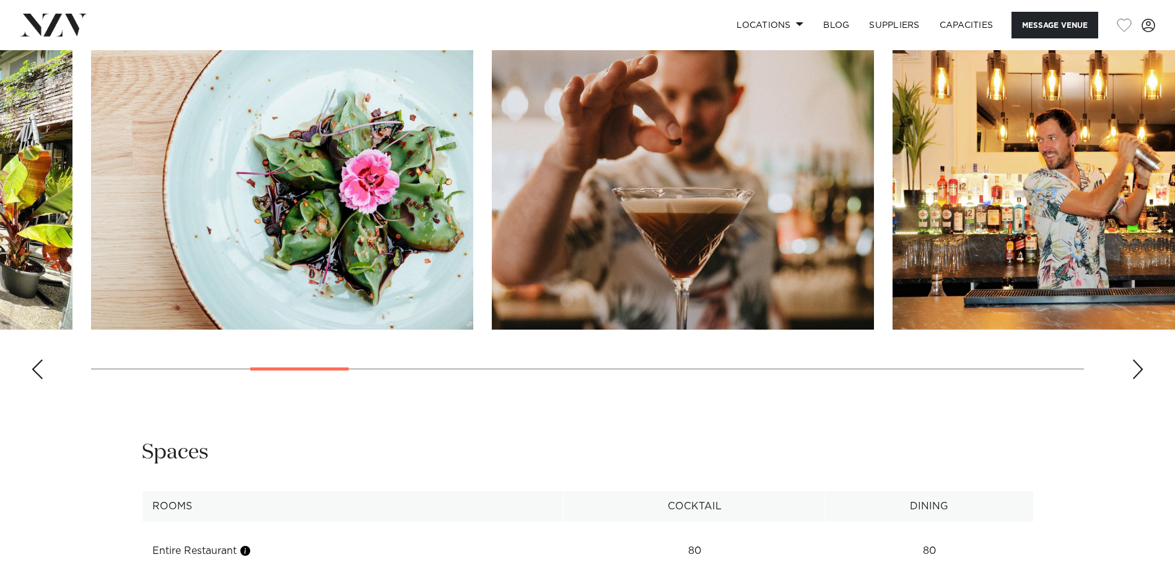
click at [1143, 379] on div "Next slide" at bounding box center [1138, 369] width 12 height 20
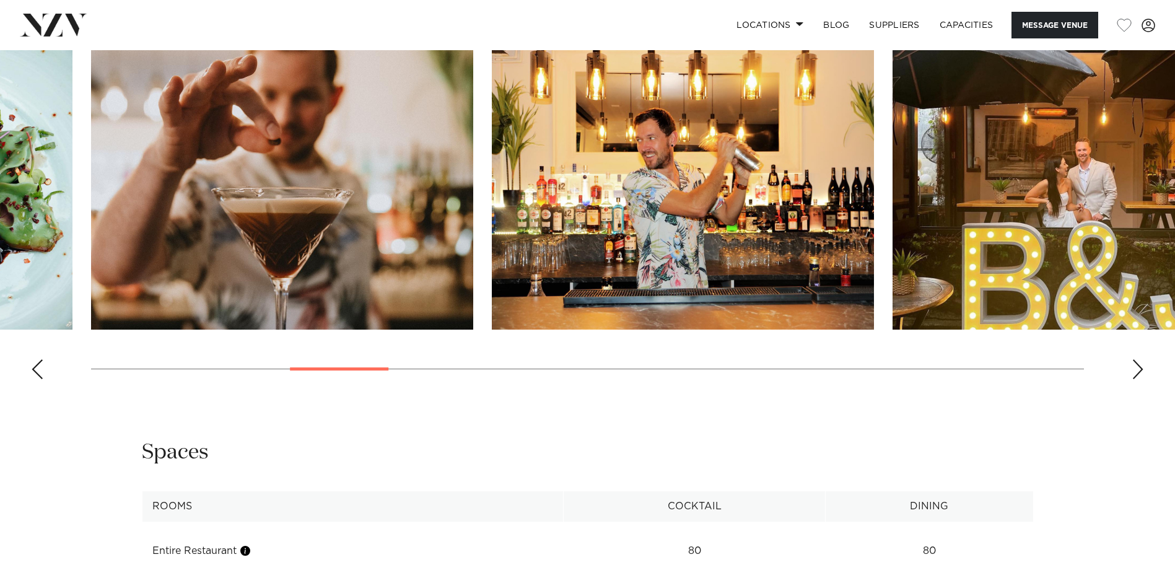
click at [1143, 379] on div "Next slide" at bounding box center [1138, 369] width 12 height 20
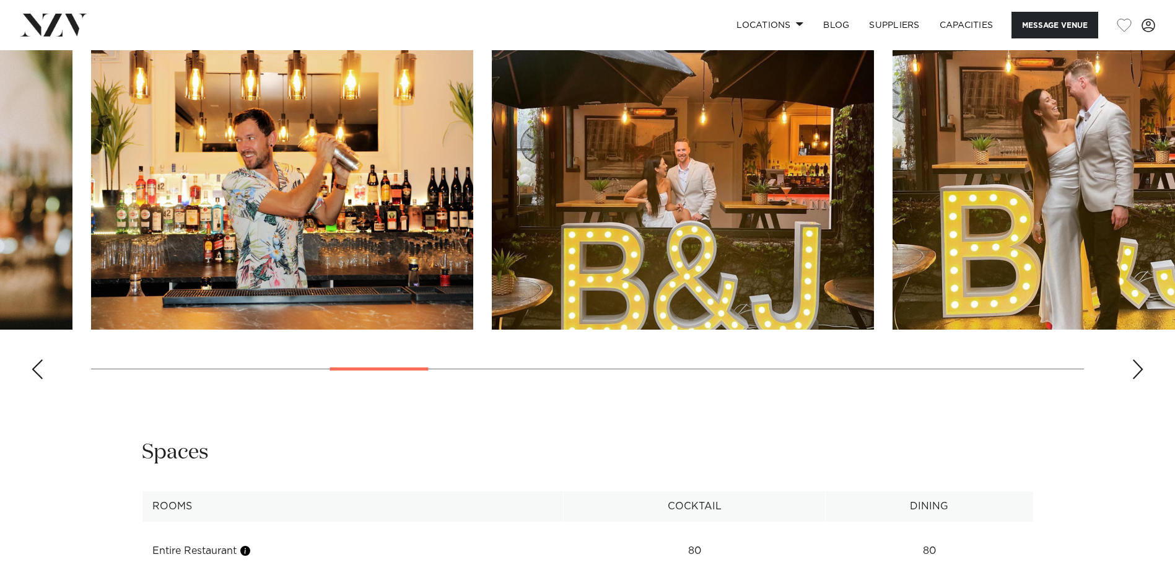
click at [1143, 379] on div "Next slide" at bounding box center [1138, 369] width 12 height 20
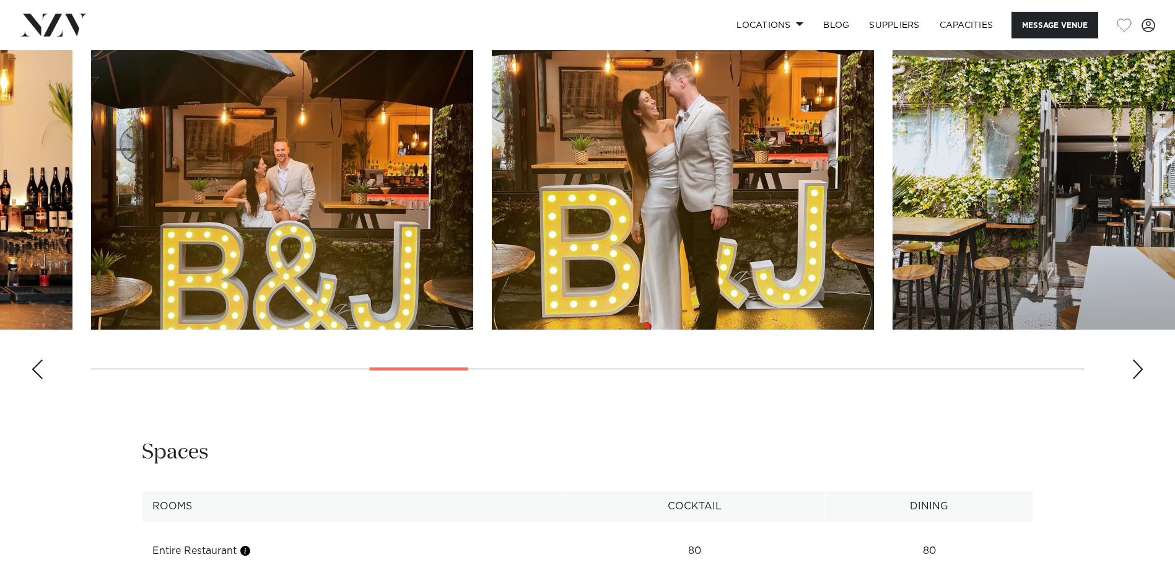
click at [1143, 379] on div "Next slide" at bounding box center [1138, 369] width 12 height 20
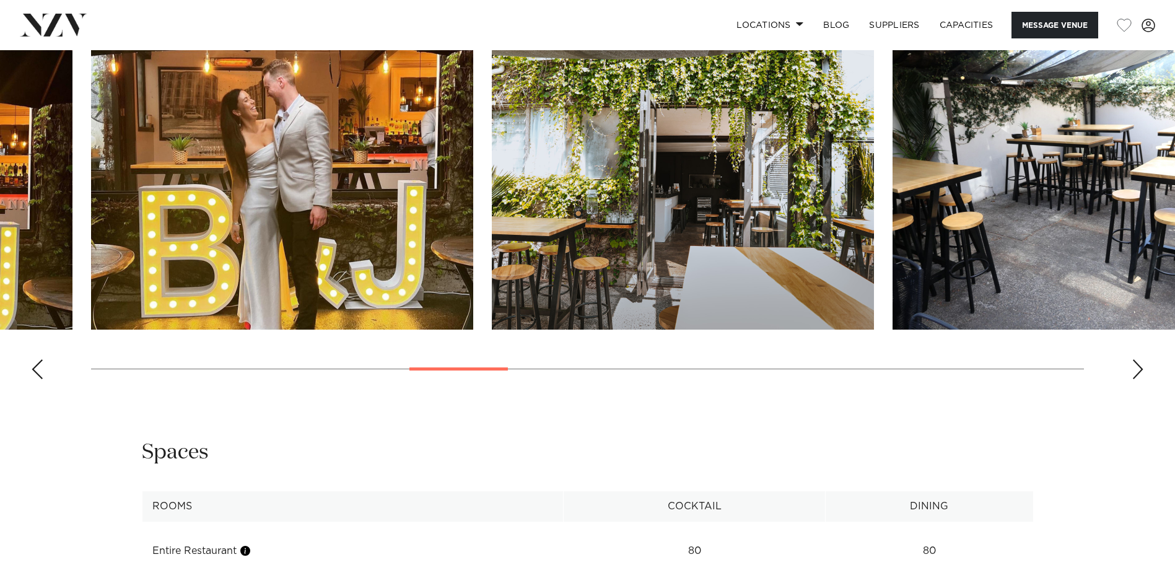
click at [1143, 379] on div "Next slide" at bounding box center [1138, 369] width 12 height 20
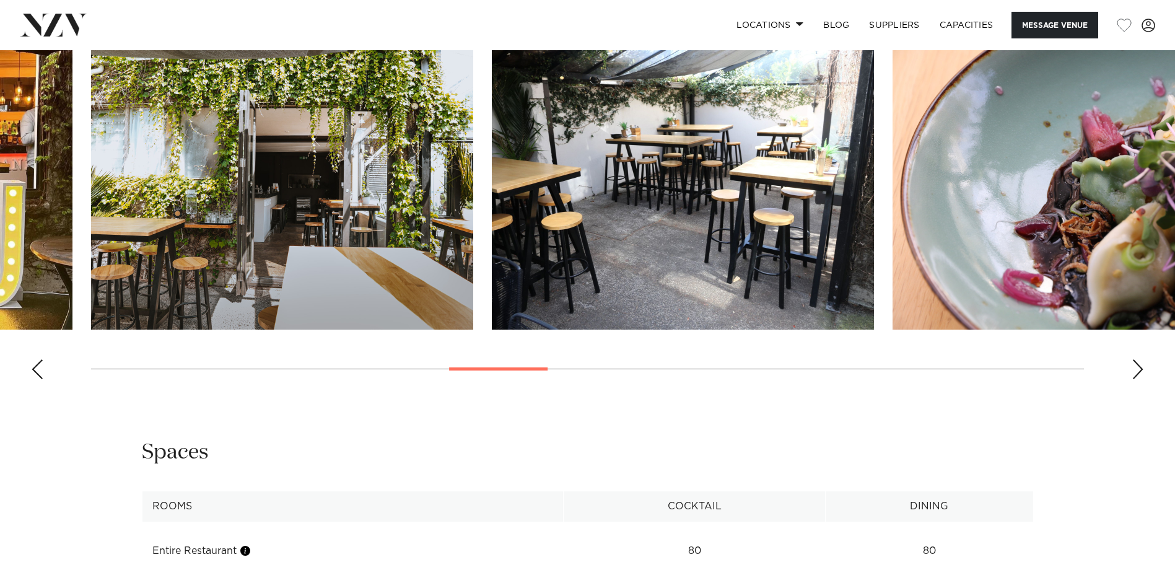
click at [1143, 379] on div "Next slide" at bounding box center [1138, 369] width 12 height 20
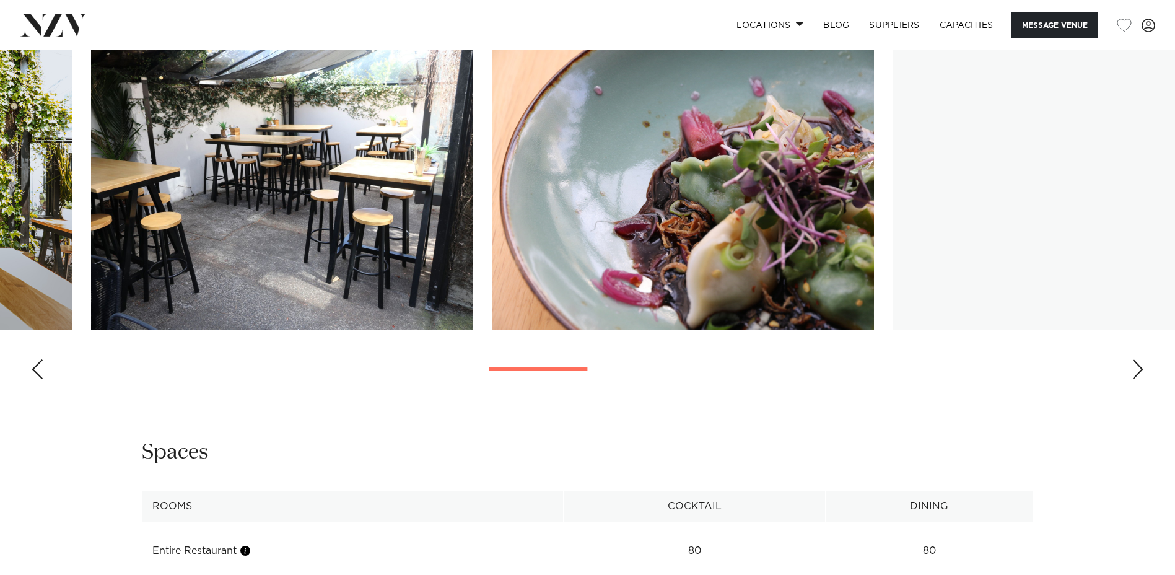
click at [1143, 379] on div "Next slide" at bounding box center [1138, 369] width 12 height 20
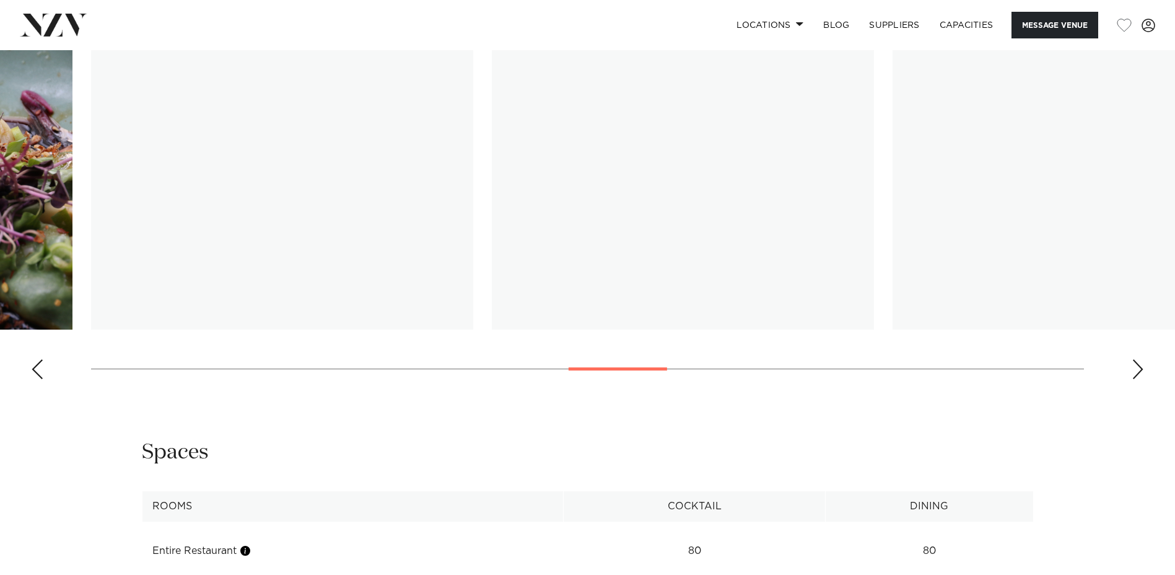
click at [1143, 379] on div "Next slide" at bounding box center [1138, 369] width 12 height 20
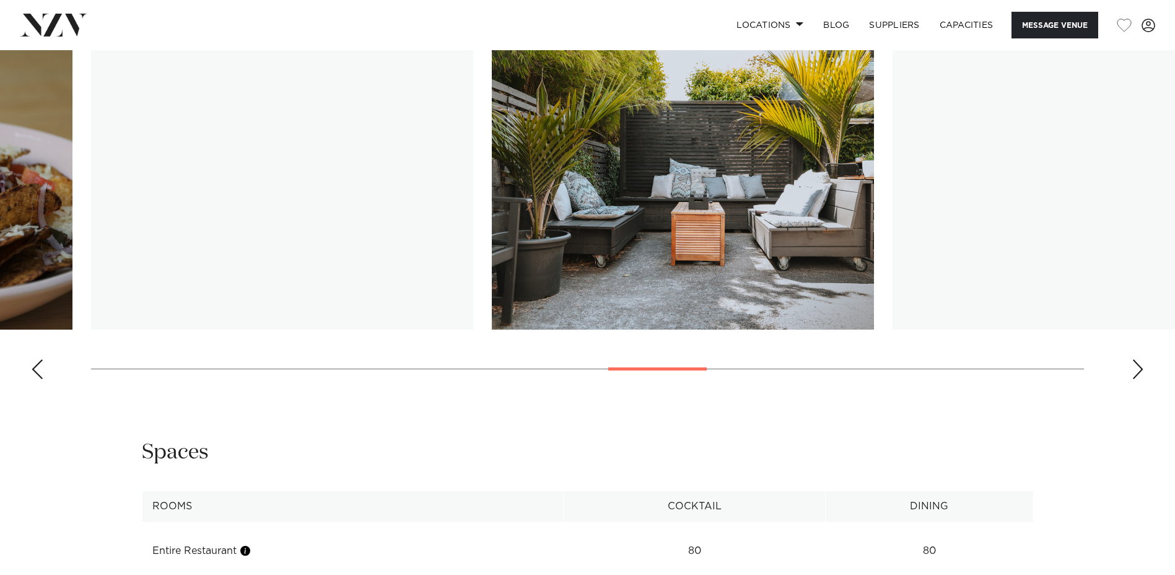
click at [1143, 379] on div "Next slide" at bounding box center [1138, 369] width 12 height 20
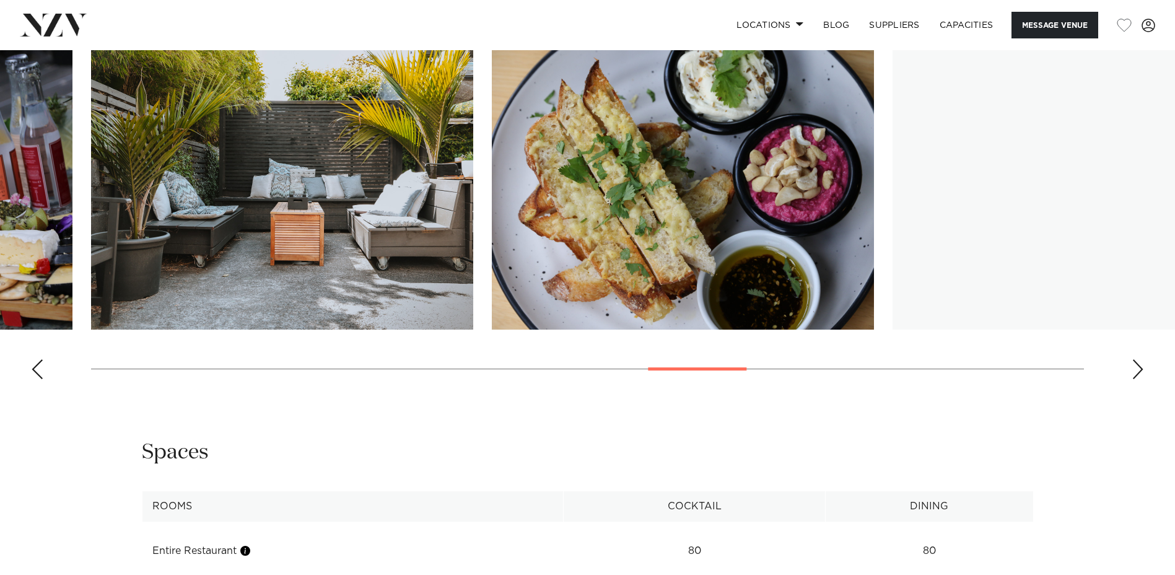
click at [1143, 379] on div "Next slide" at bounding box center [1138, 369] width 12 height 20
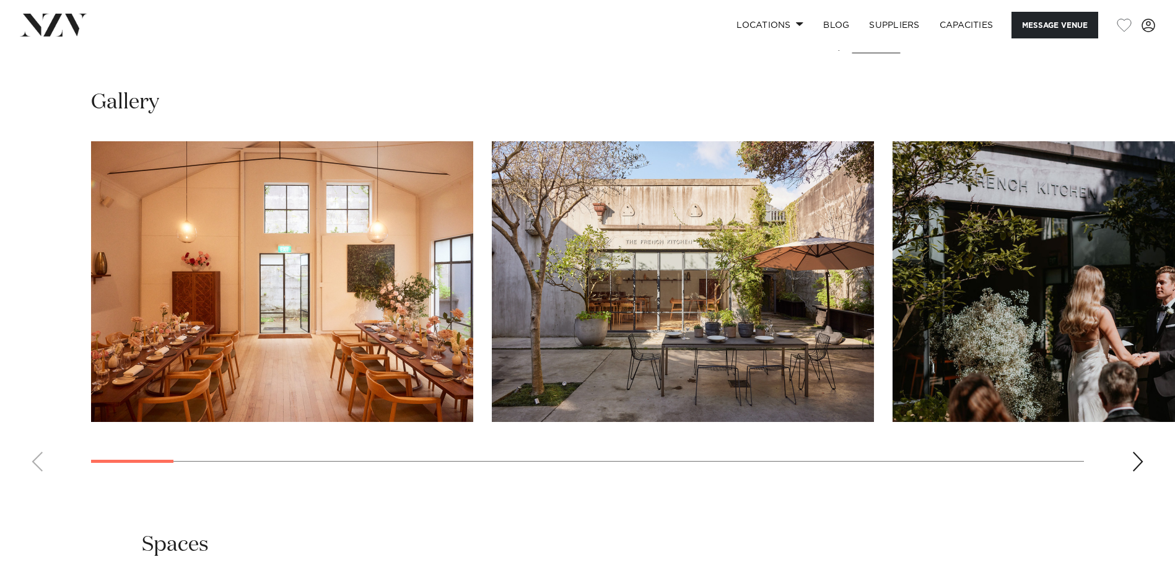
scroll to position [1174, 0]
click at [1130, 463] on swiper-container at bounding box center [587, 311] width 1175 height 340
click at [1145, 458] on swiper-container at bounding box center [587, 311] width 1175 height 340
click at [1140, 460] on div "Next slide" at bounding box center [1138, 461] width 12 height 20
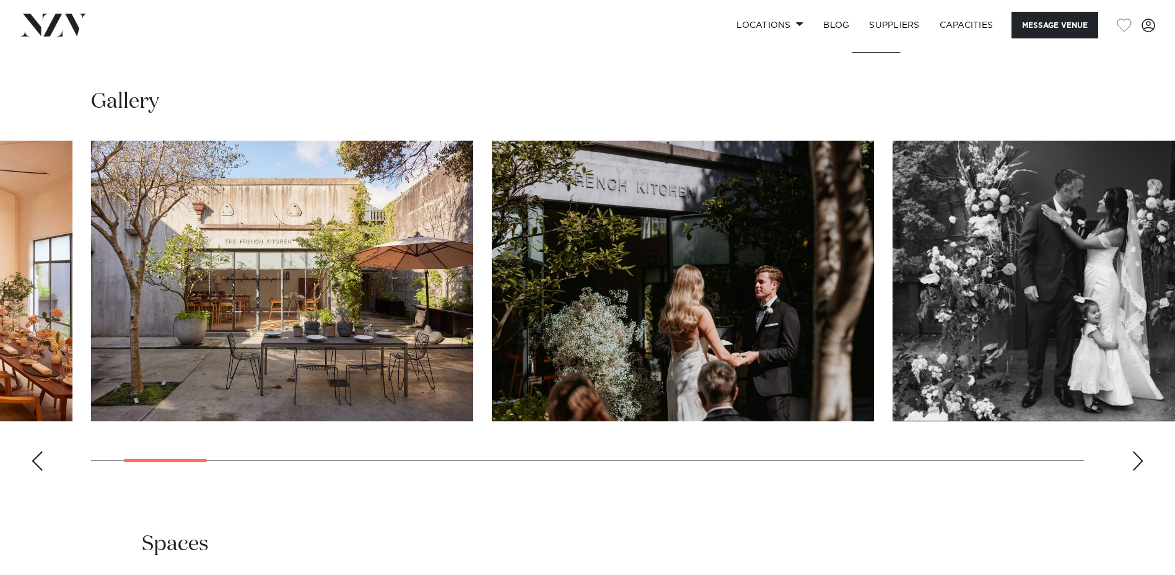
click at [1140, 460] on div "Next slide" at bounding box center [1138, 461] width 12 height 20
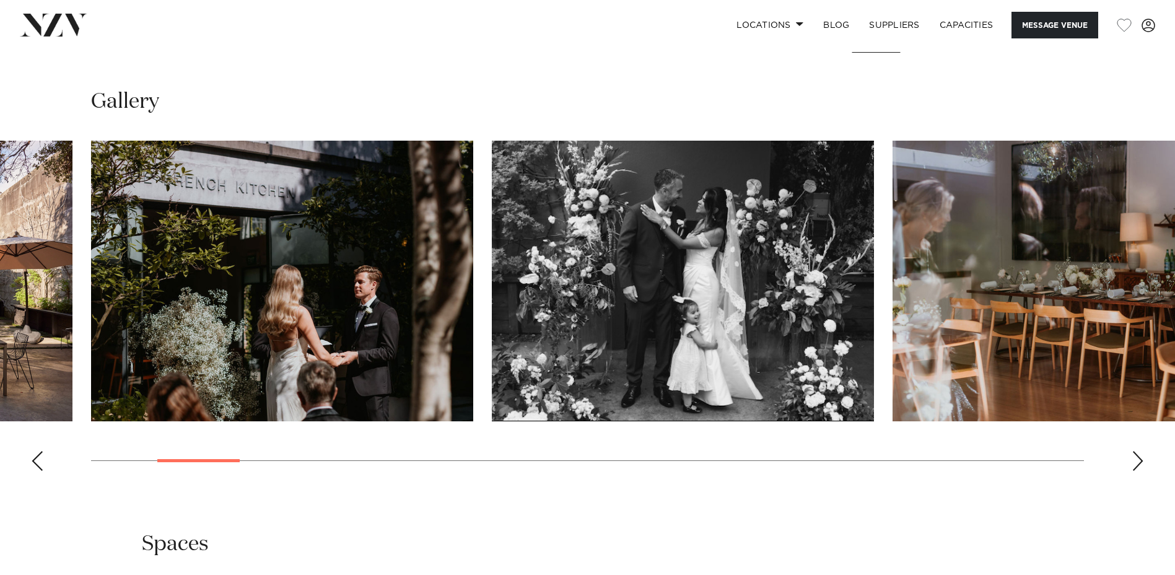
click at [1140, 460] on div "Next slide" at bounding box center [1138, 461] width 12 height 20
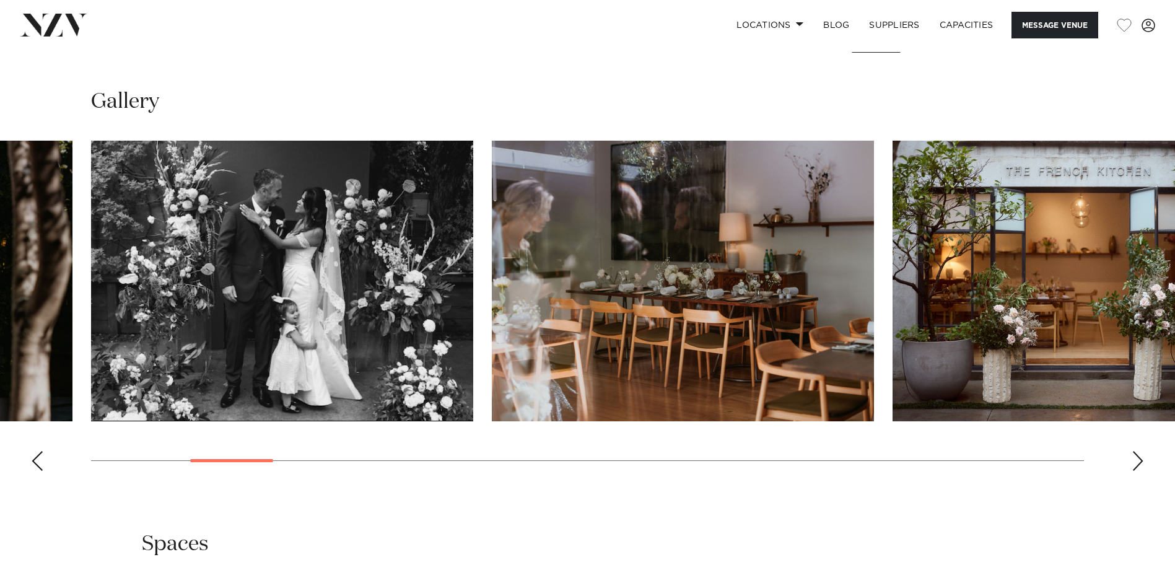
click at [1140, 460] on div "Next slide" at bounding box center [1138, 461] width 12 height 20
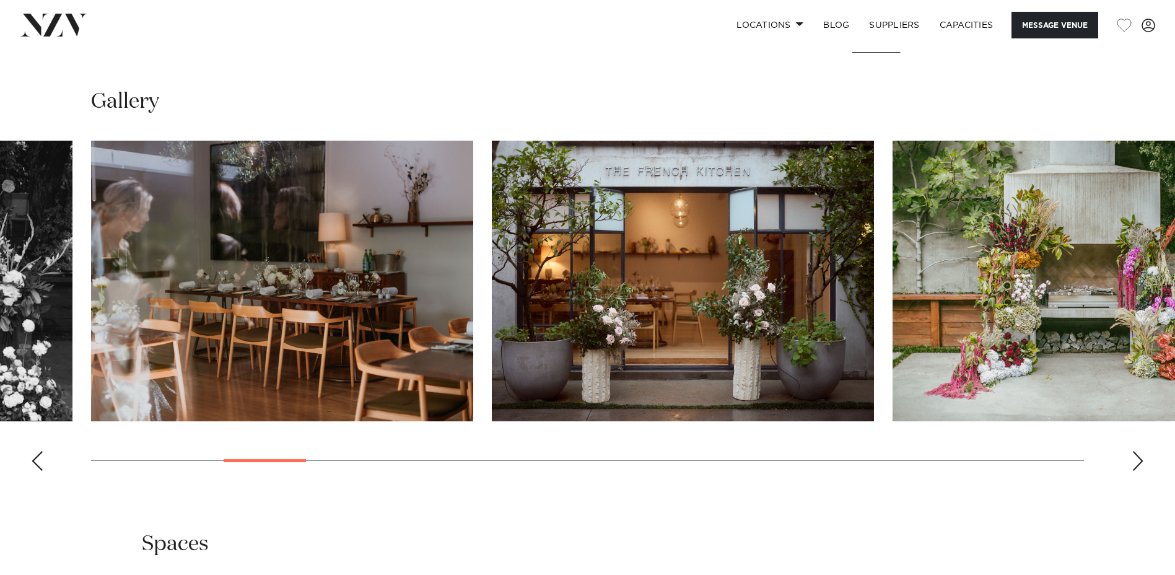
click at [1140, 460] on div "Next slide" at bounding box center [1138, 461] width 12 height 20
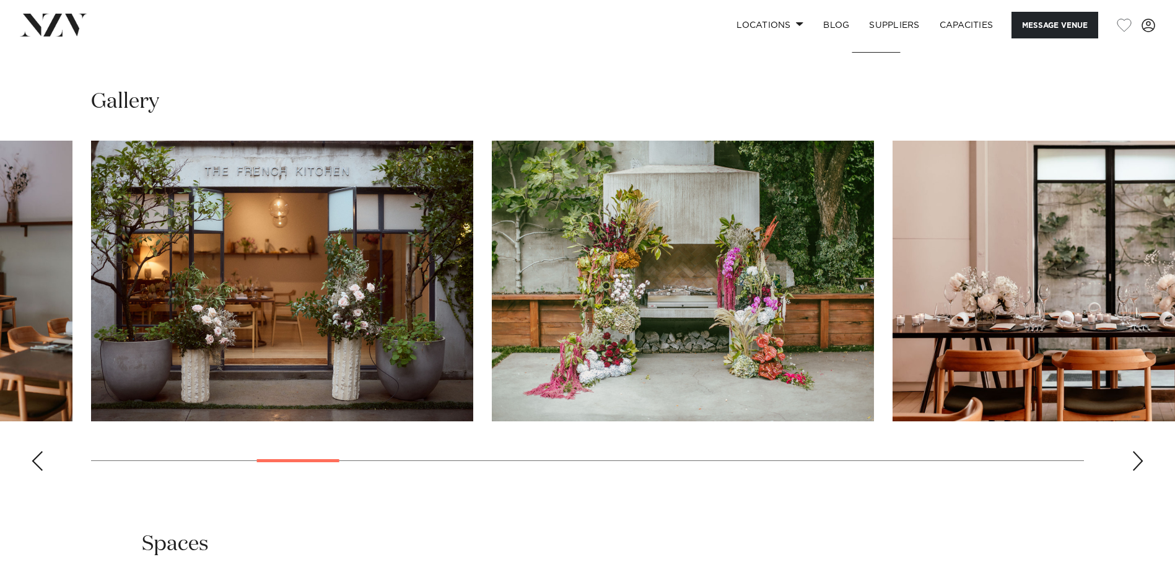
click at [1140, 460] on div "Next slide" at bounding box center [1138, 461] width 12 height 20
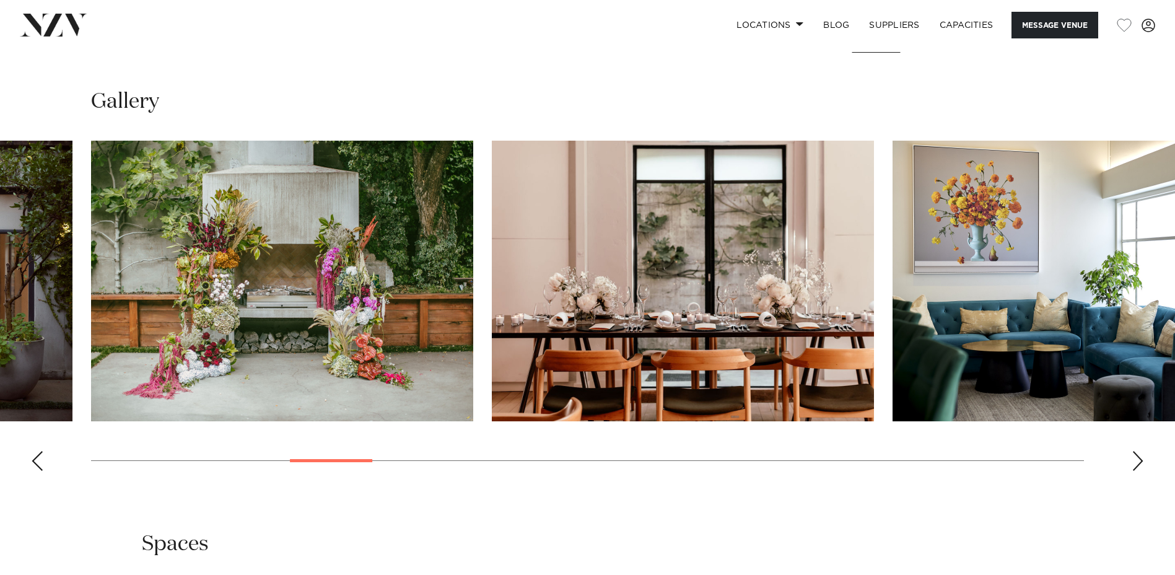
click at [1140, 460] on div "Next slide" at bounding box center [1138, 461] width 12 height 20
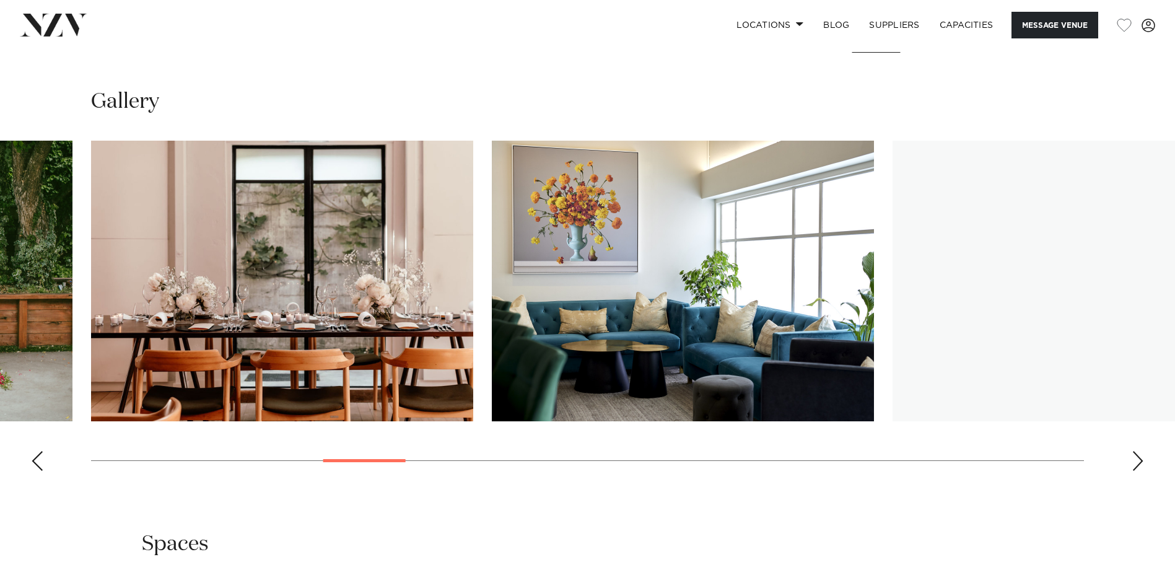
click at [1140, 460] on div "Next slide" at bounding box center [1138, 461] width 12 height 20
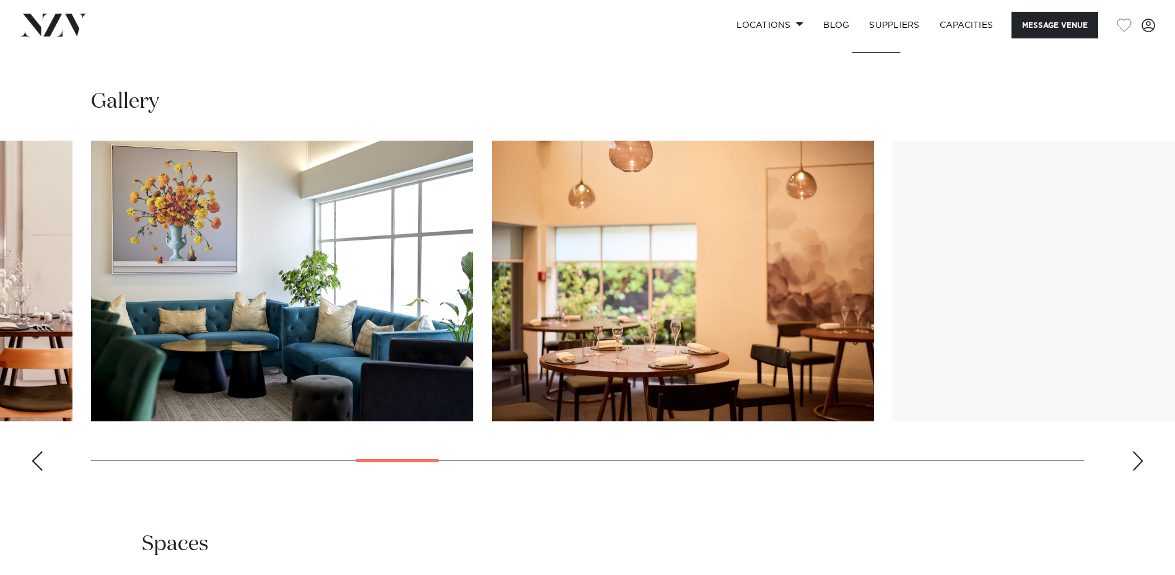
click at [1140, 460] on div "Next slide" at bounding box center [1138, 461] width 12 height 20
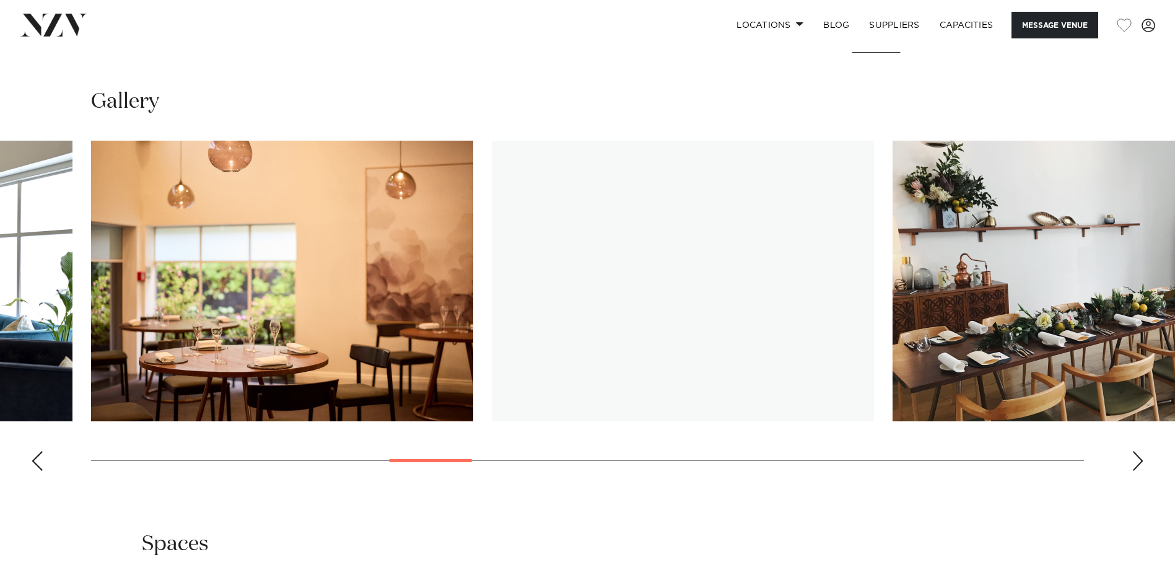
click at [1140, 460] on div "Next slide" at bounding box center [1138, 461] width 12 height 20
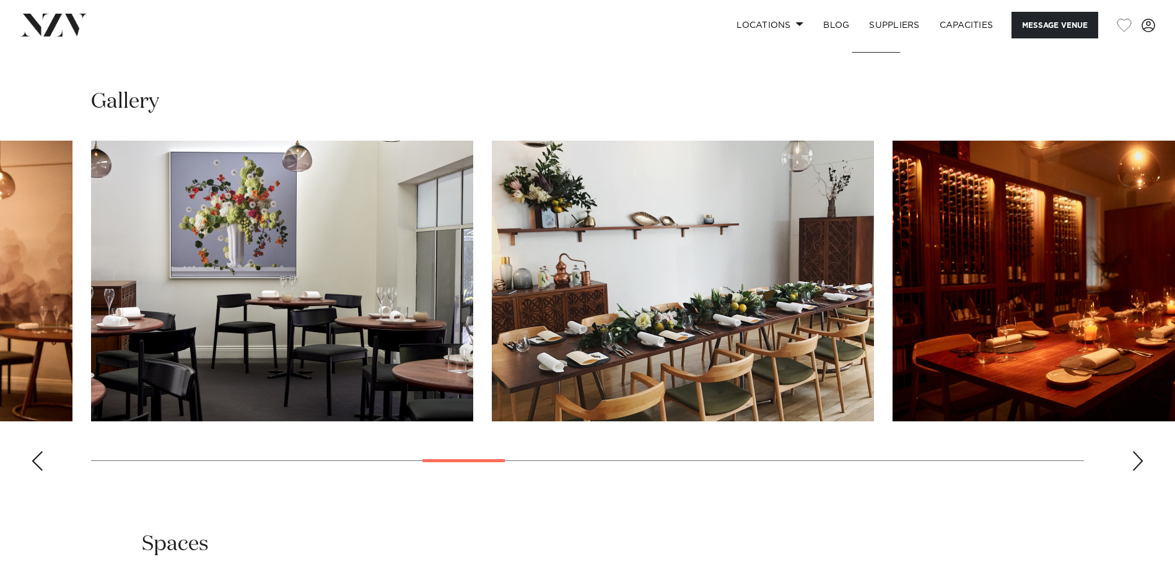
click at [1140, 460] on div "Next slide" at bounding box center [1138, 461] width 12 height 20
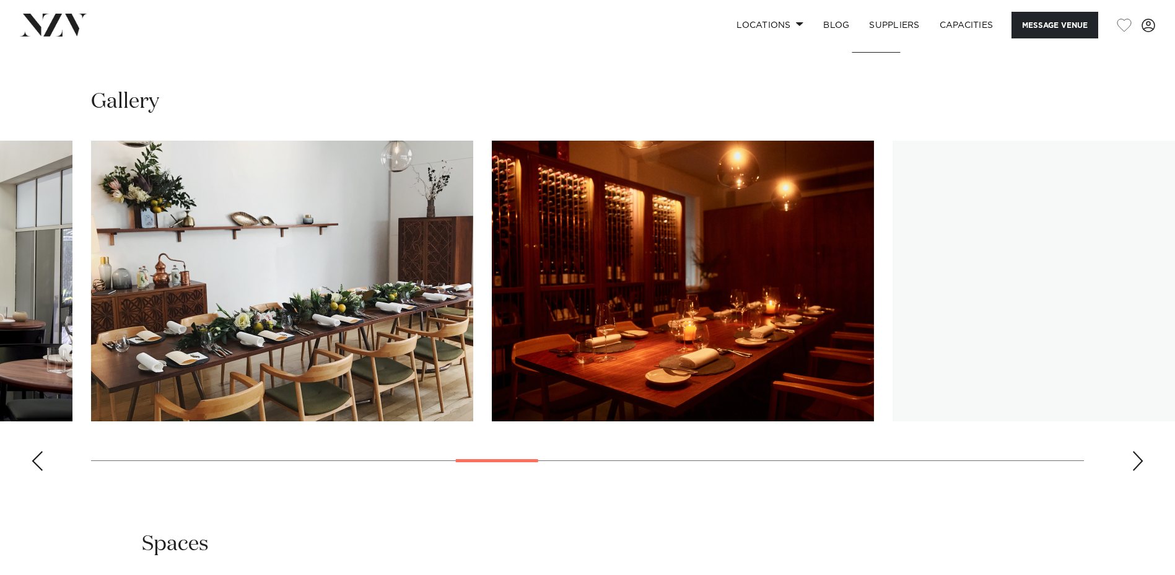
click at [1140, 460] on div "Next slide" at bounding box center [1138, 461] width 12 height 20
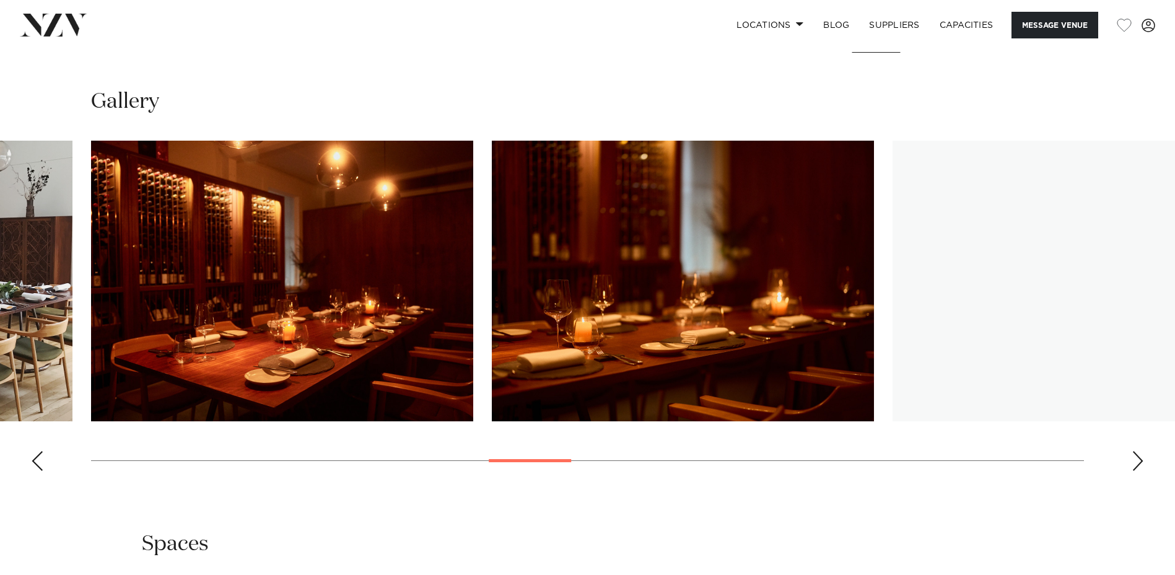
click at [1140, 460] on div "Next slide" at bounding box center [1138, 461] width 12 height 20
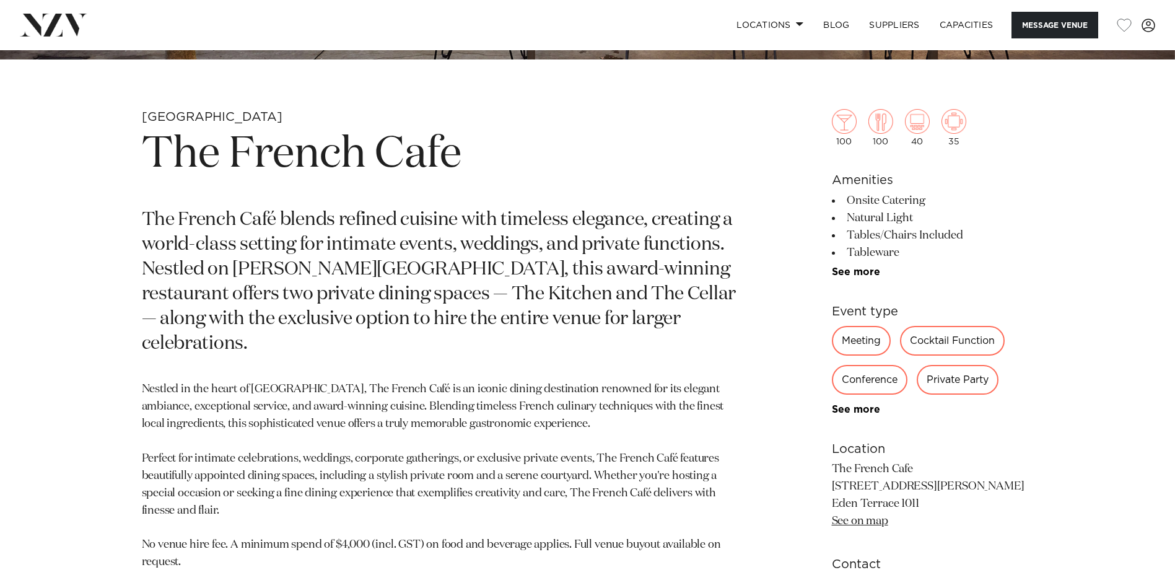
scroll to position [607, 0]
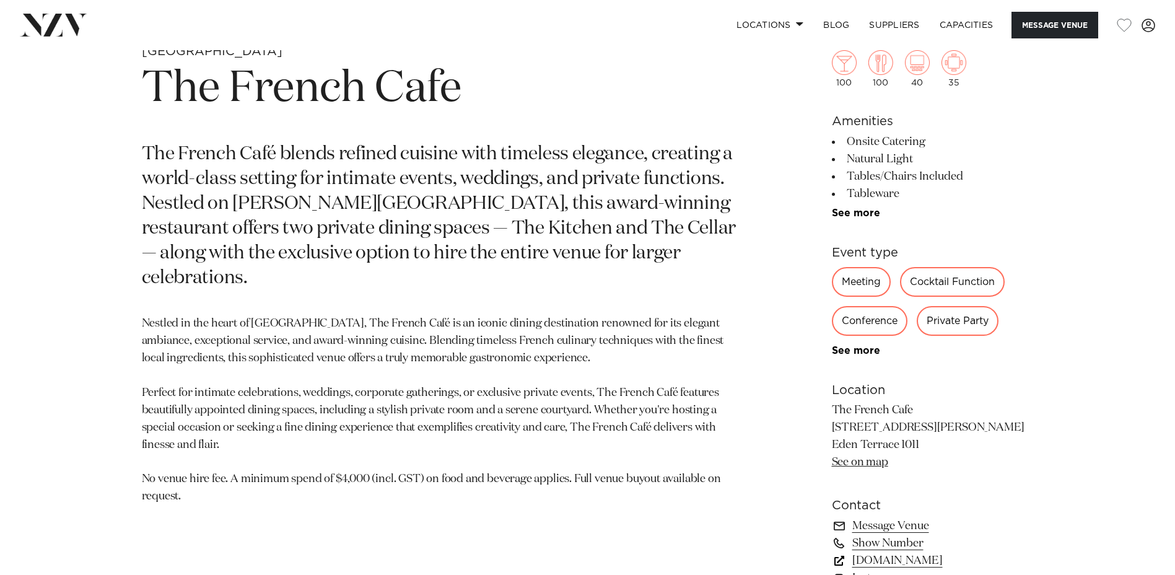
click at [883, 557] on link "www.thefrenchcafe.co.nz" at bounding box center [933, 560] width 202 height 17
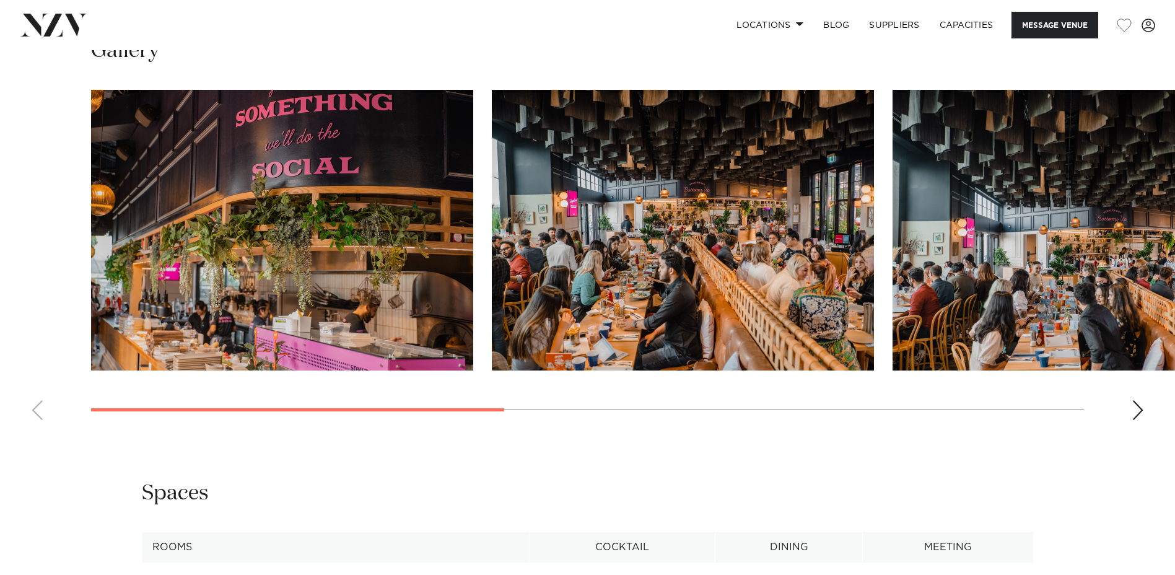
scroll to position [1330, 0]
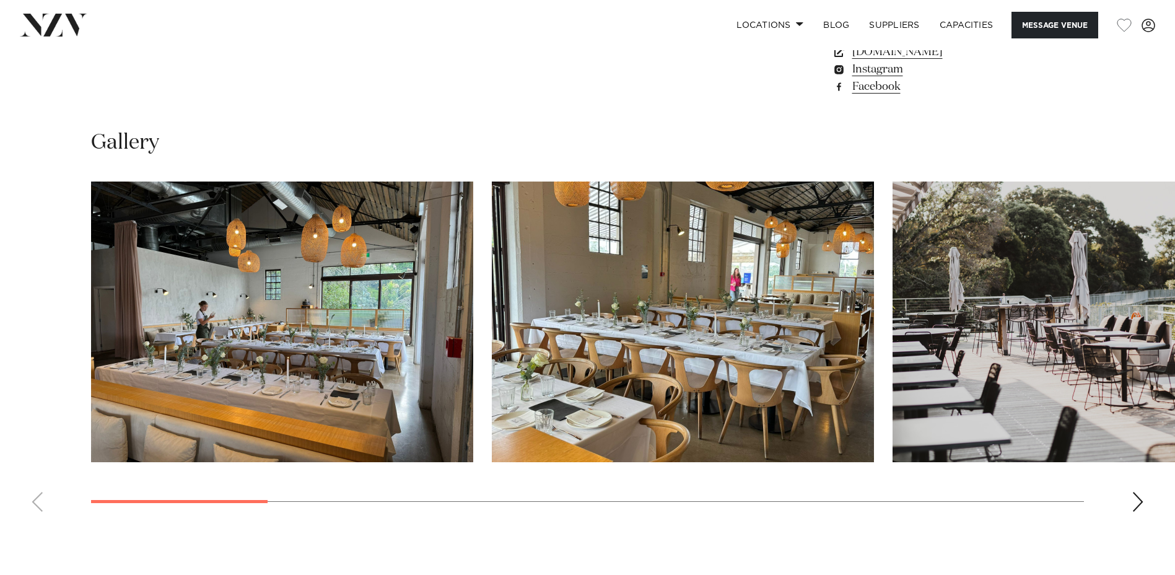
scroll to position [1134, 0]
click at [1143, 503] on div "Next slide" at bounding box center [1138, 501] width 12 height 20
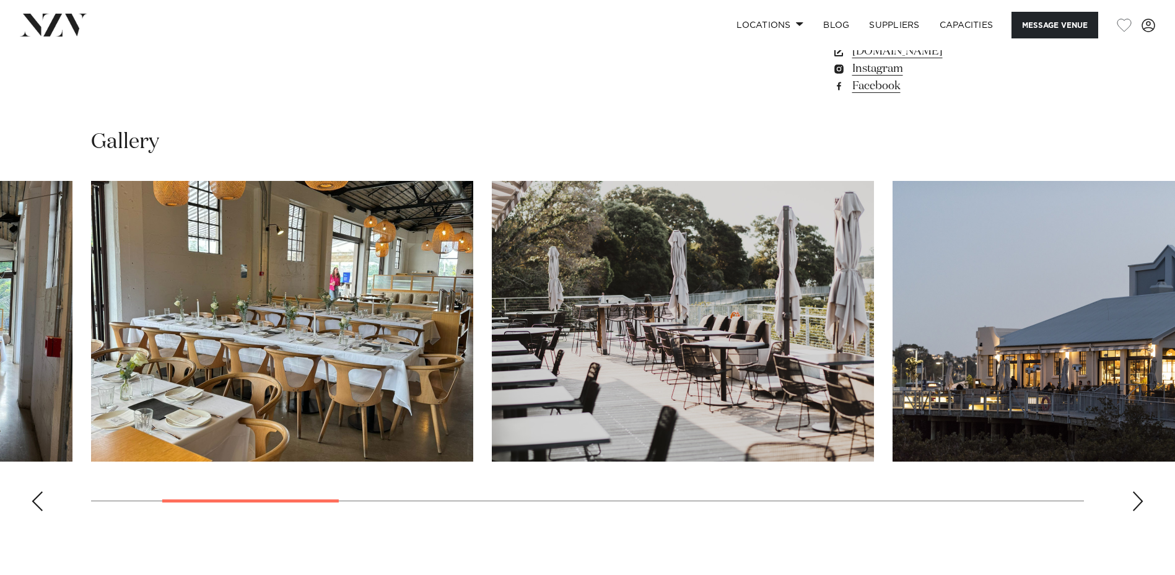
click at [1143, 503] on div "Next slide" at bounding box center [1138, 501] width 12 height 20
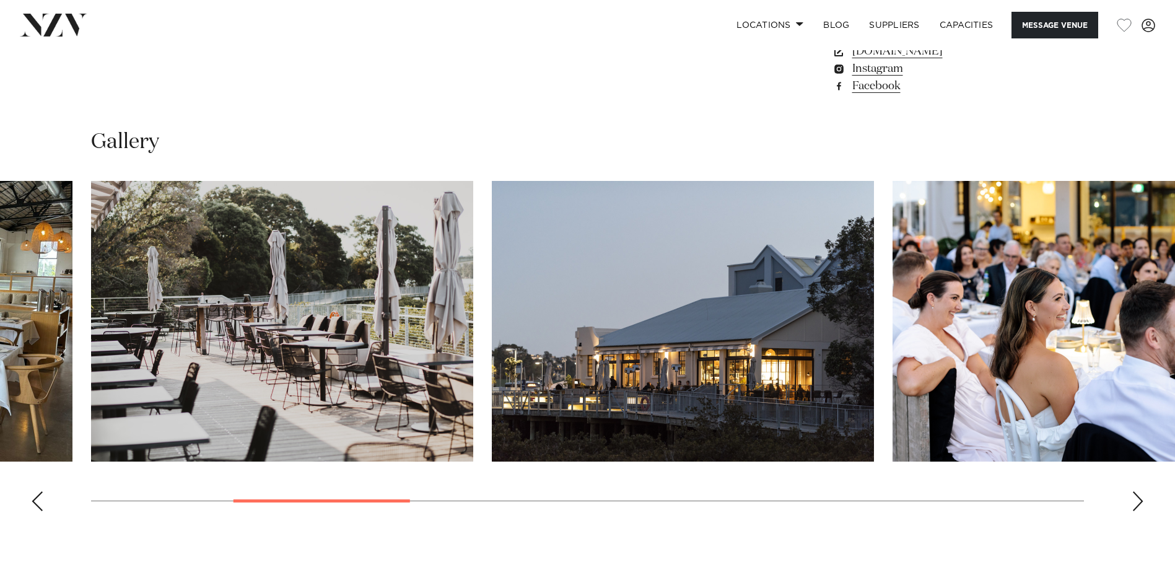
click at [1143, 503] on div "Next slide" at bounding box center [1138, 501] width 12 height 20
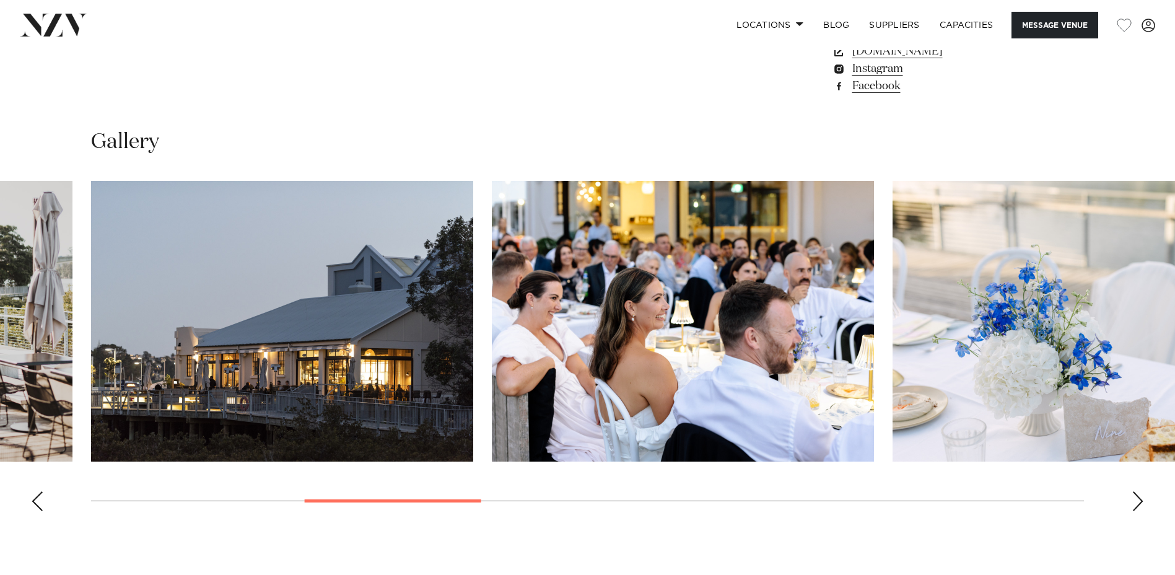
click at [1143, 503] on div "Next slide" at bounding box center [1138, 501] width 12 height 20
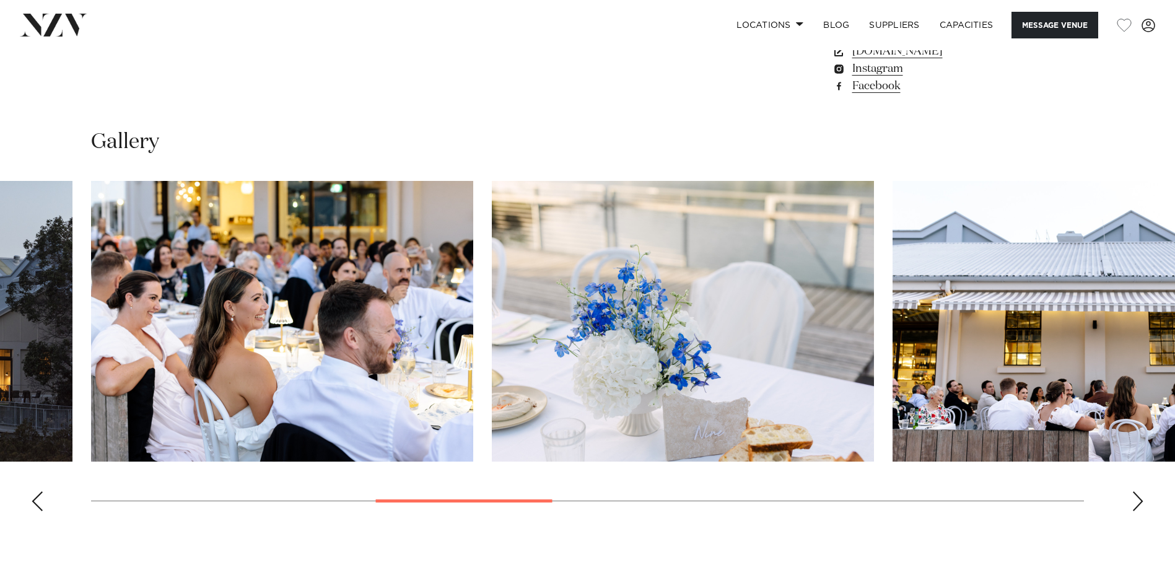
click at [1143, 503] on div "Next slide" at bounding box center [1138, 501] width 12 height 20
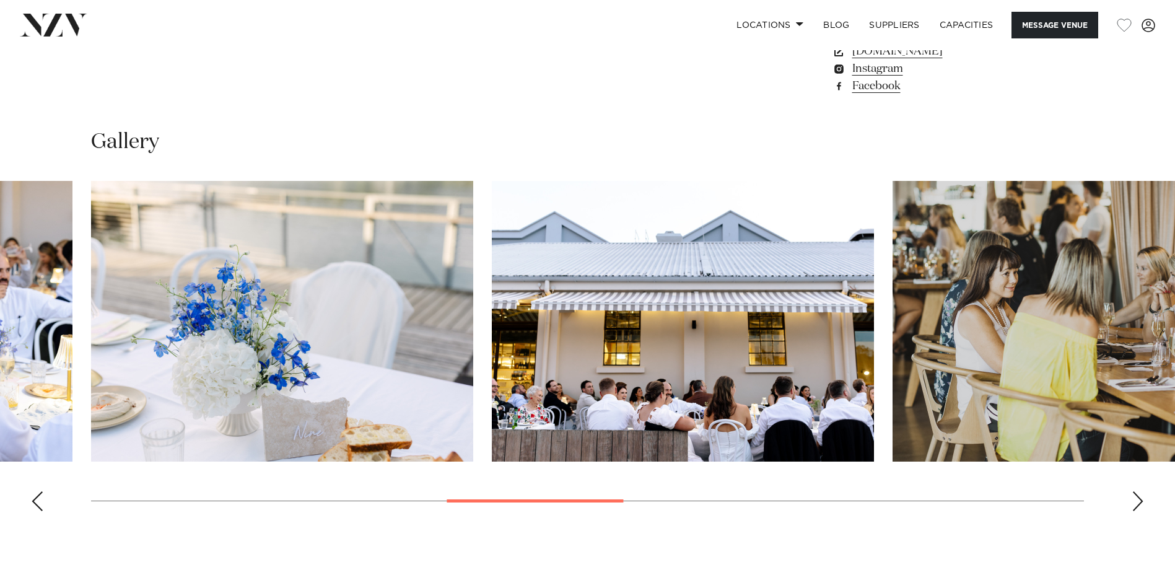
click at [1143, 503] on div "Next slide" at bounding box center [1138, 501] width 12 height 20
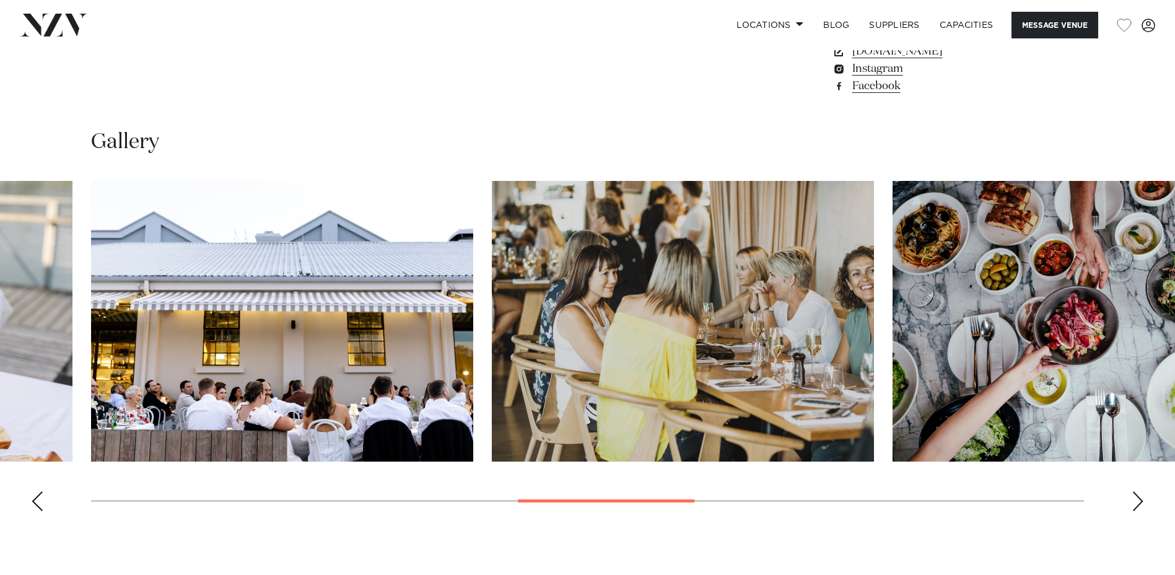
click at [1143, 503] on div "Next slide" at bounding box center [1138, 501] width 12 height 20
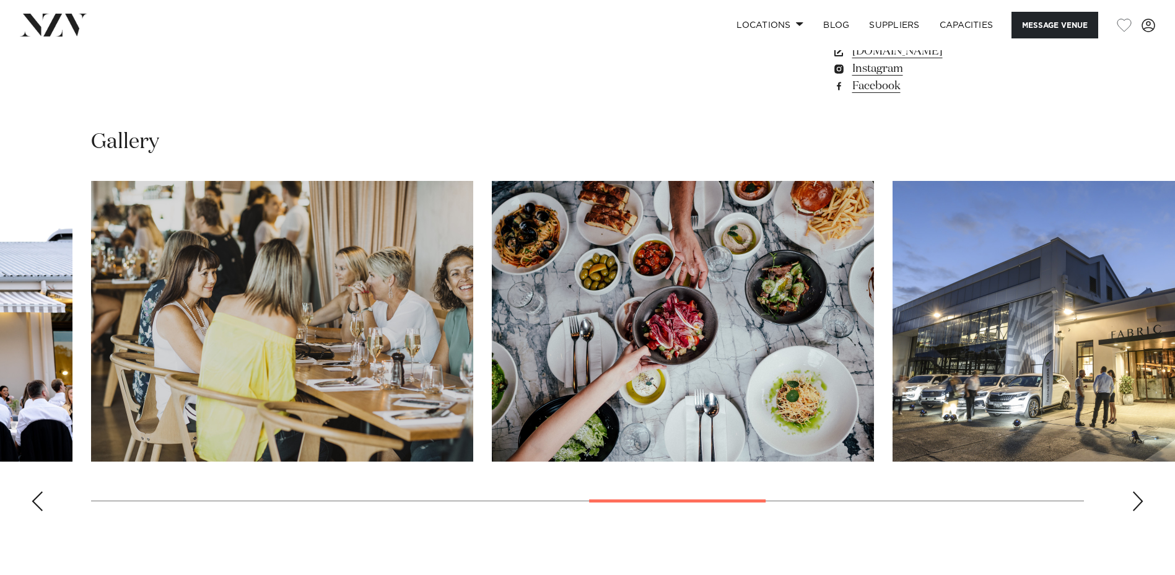
click at [1143, 503] on div "Next slide" at bounding box center [1138, 501] width 12 height 20
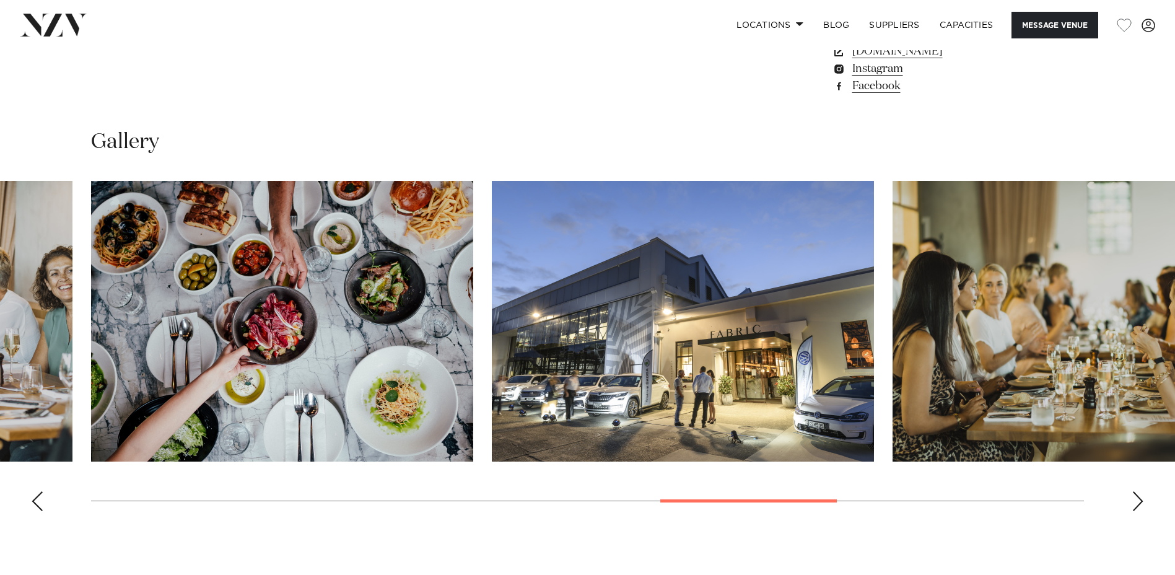
click at [1143, 503] on div "Next slide" at bounding box center [1138, 501] width 12 height 20
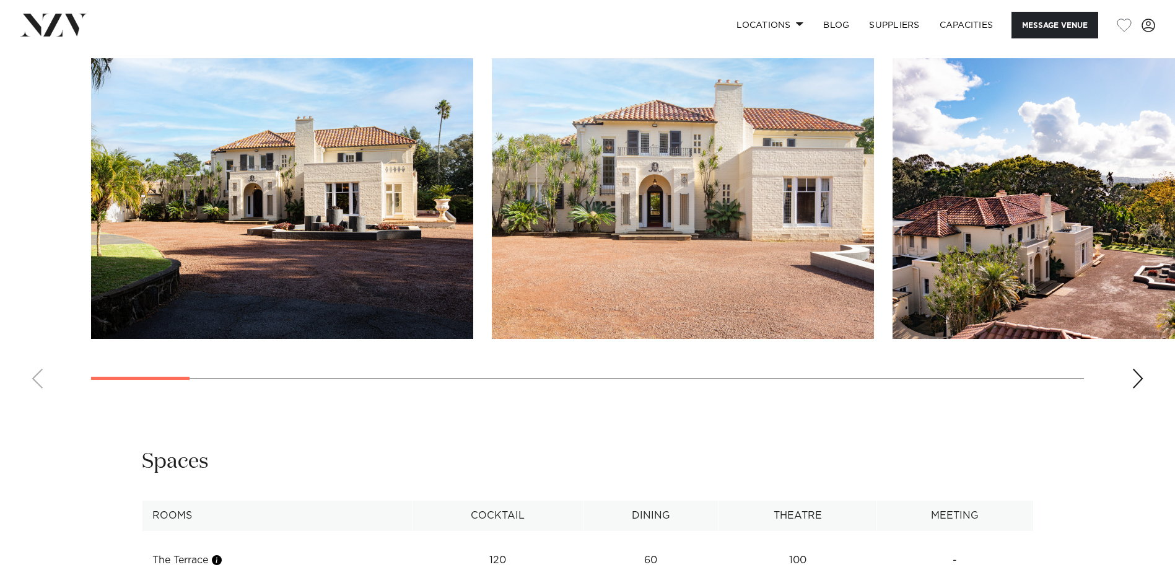
scroll to position [1314, 0]
click at [1137, 378] on swiper-container at bounding box center [587, 228] width 1175 height 340
click at [1137, 378] on div "Next slide" at bounding box center [1138, 378] width 12 height 20
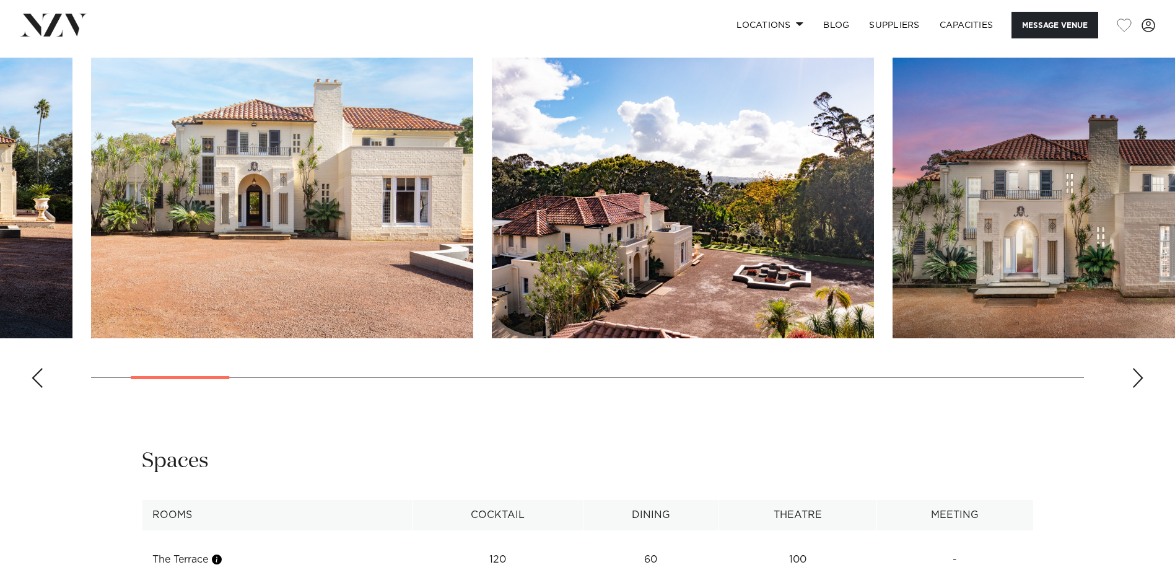
click at [1137, 378] on div "Next slide" at bounding box center [1138, 378] width 12 height 20
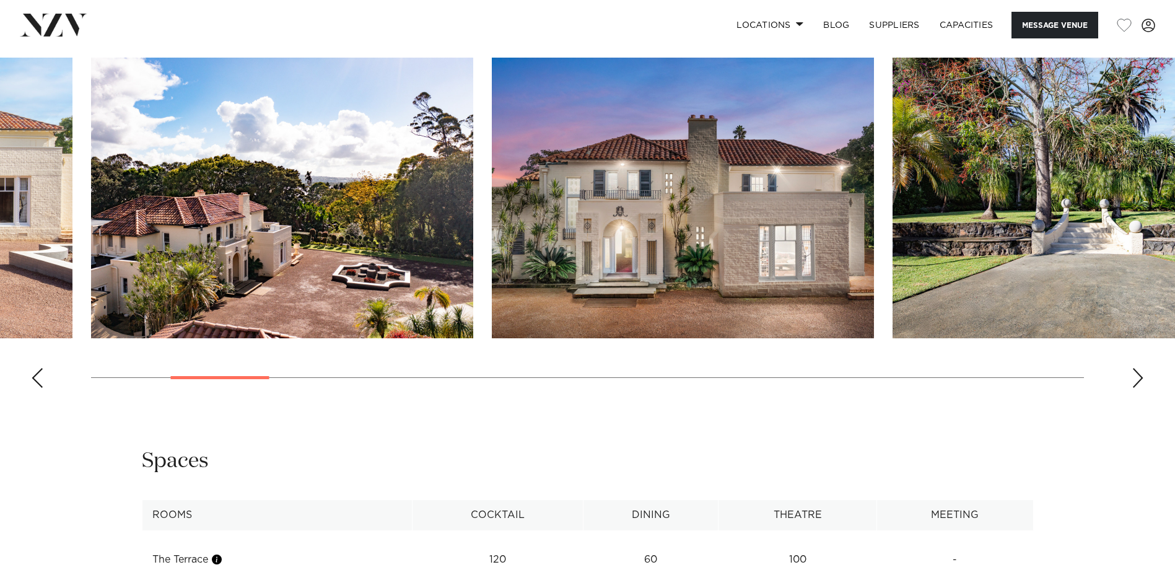
click at [1137, 378] on div "Next slide" at bounding box center [1138, 378] width 12 height 20
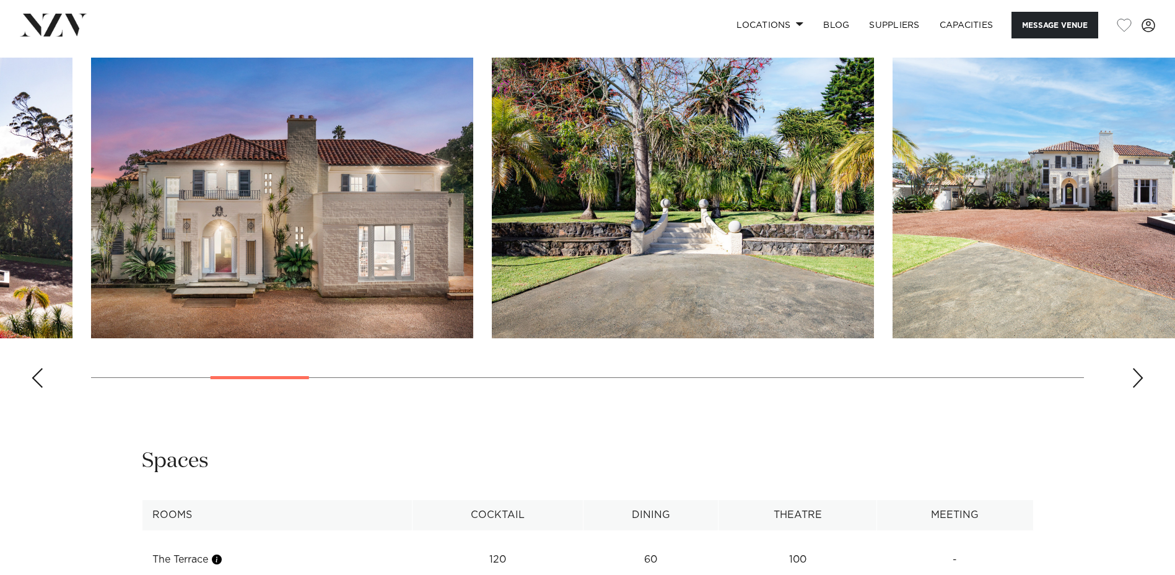
click at [1137, 378] on div "Next slide" at bounding box center [1138, 378] width 12 height 20
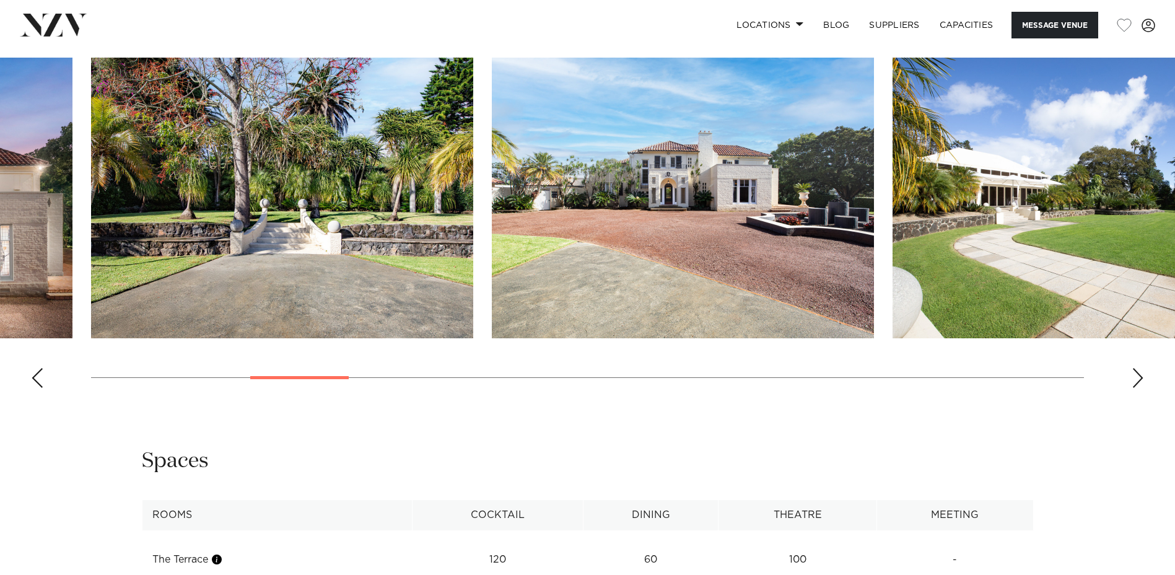
click at [1137, 378] on div "Next slide" at bounding box center [1138, 378] width 12 height 20
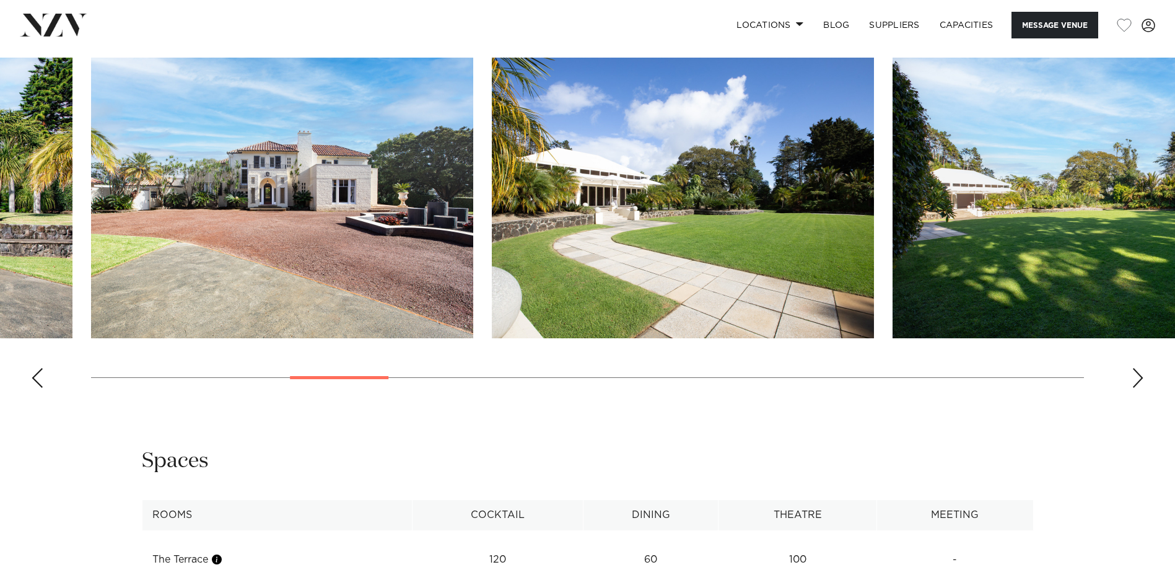
click at [1137, 378] on div "Next slide" at bounding box center [1138, 378] width 12 height 20
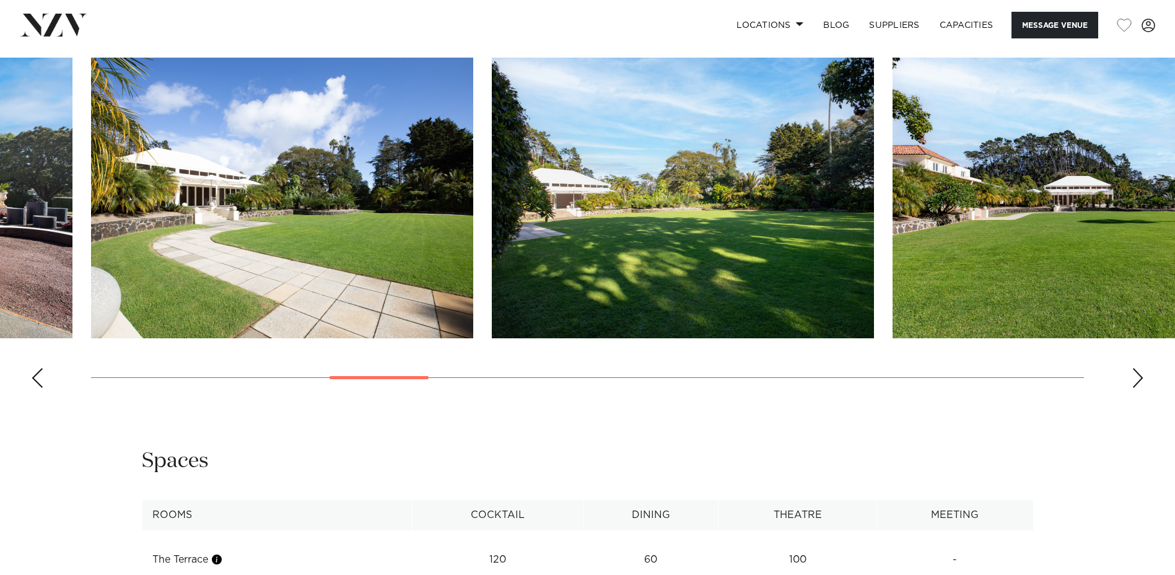
click at [1137, 378] on div "Next slide" at bounding box center [1138, 378] width 12 height 20
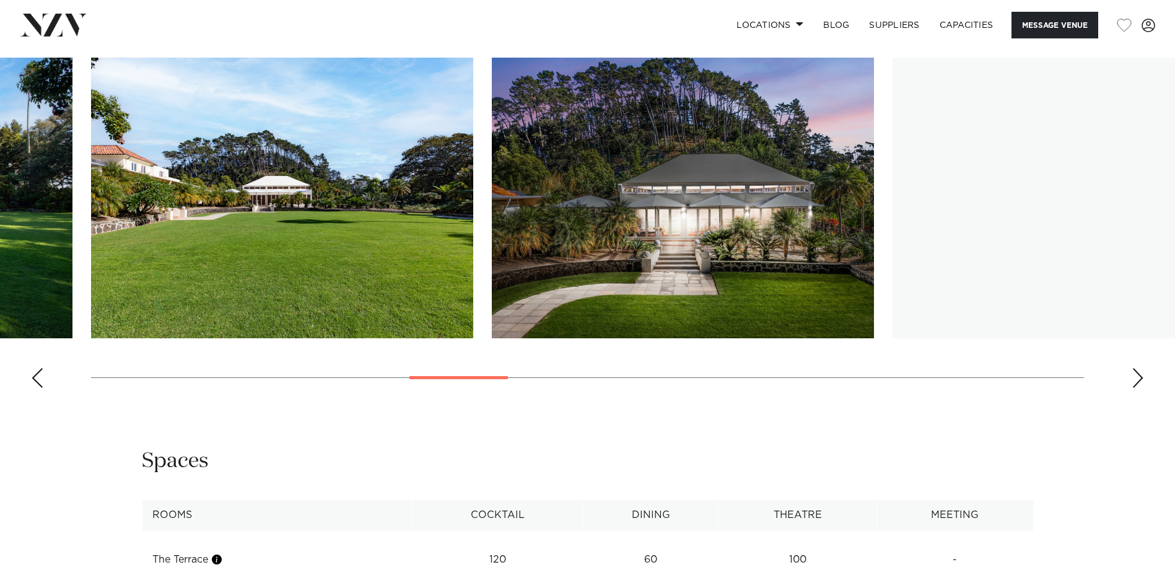
click at [1137, 378] on div "Next slide" at bounding box center [1138, 378] width 12 height 20
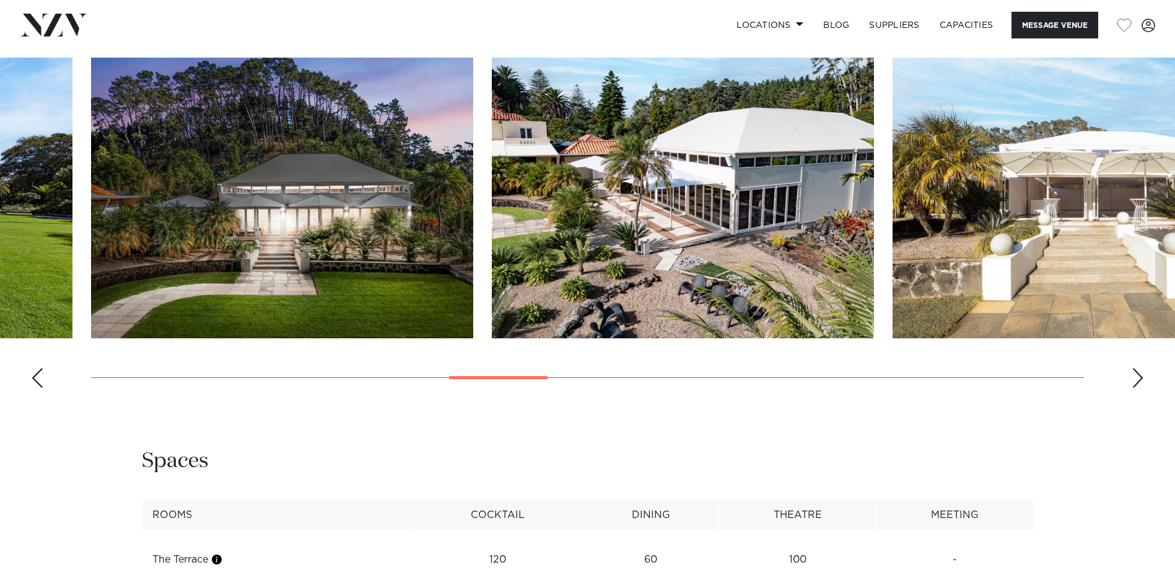
click at [1137, 378] on div "Next slide" at bounding box center [1138, 378] width 12 height 20
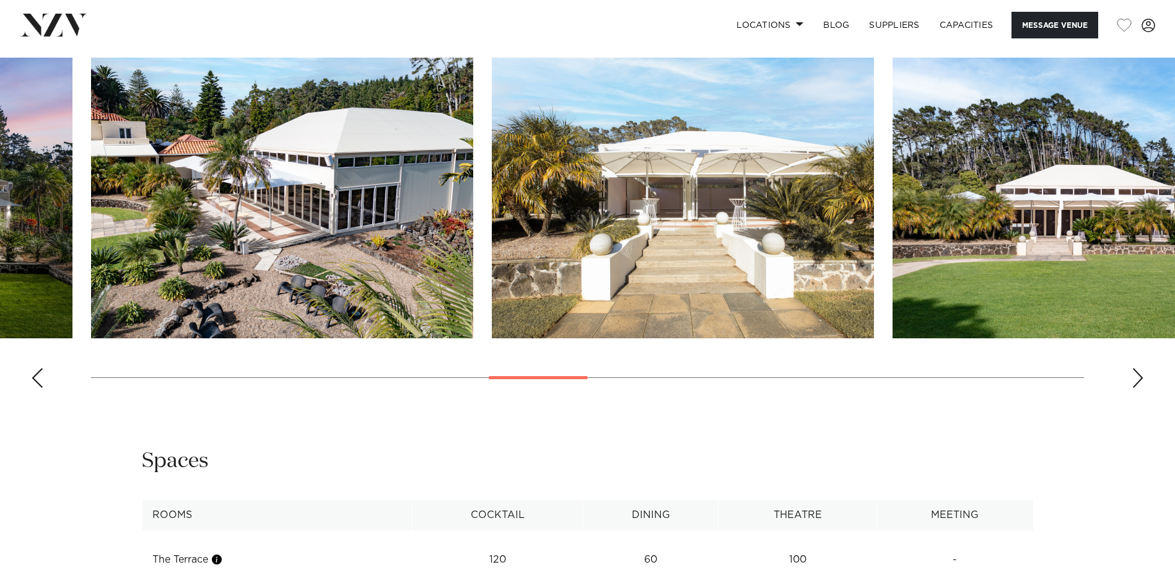
click at [1137, 378] on div "Next slide" at bounding box center [1138, 378] width 12 height 20
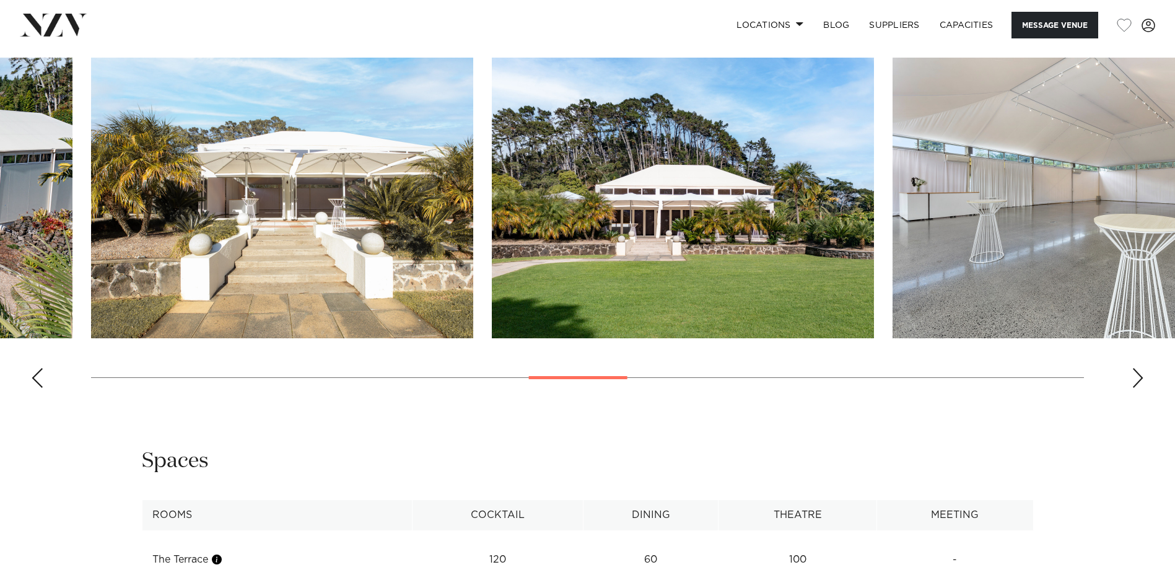
click at [1137, 378] on div "Next slide" at bounding box center [1138, 378] width 12 height 20
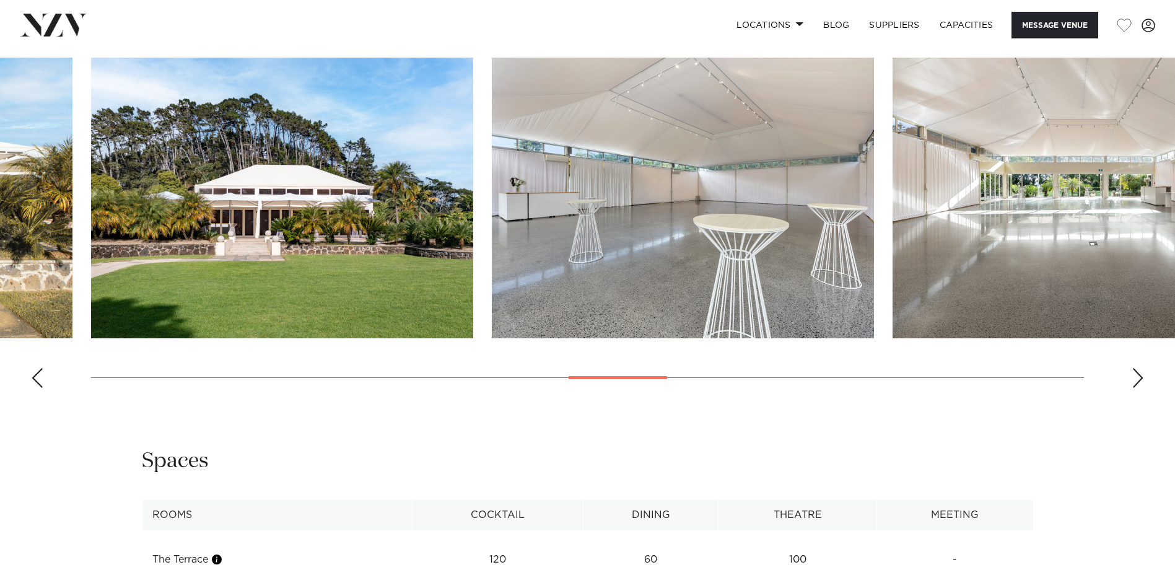
click at [1137, 378] on div "Next slide" at bounding box center [1138, 378] width 12 height 20
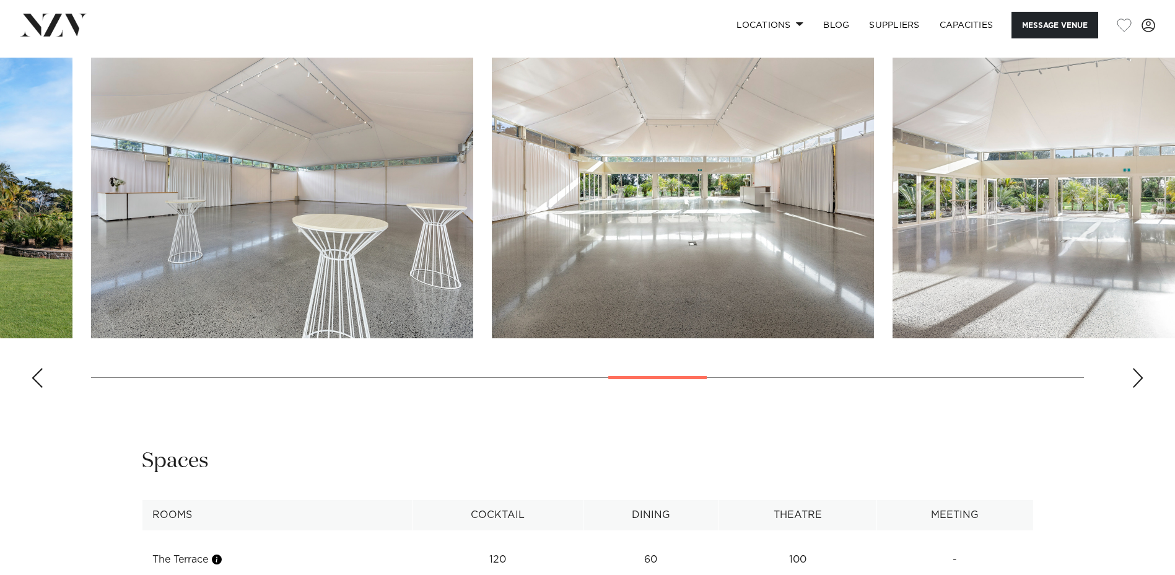
click at [1137, 378] on div "Next slide" at bounding box center [1138, 378] width 12 height 20
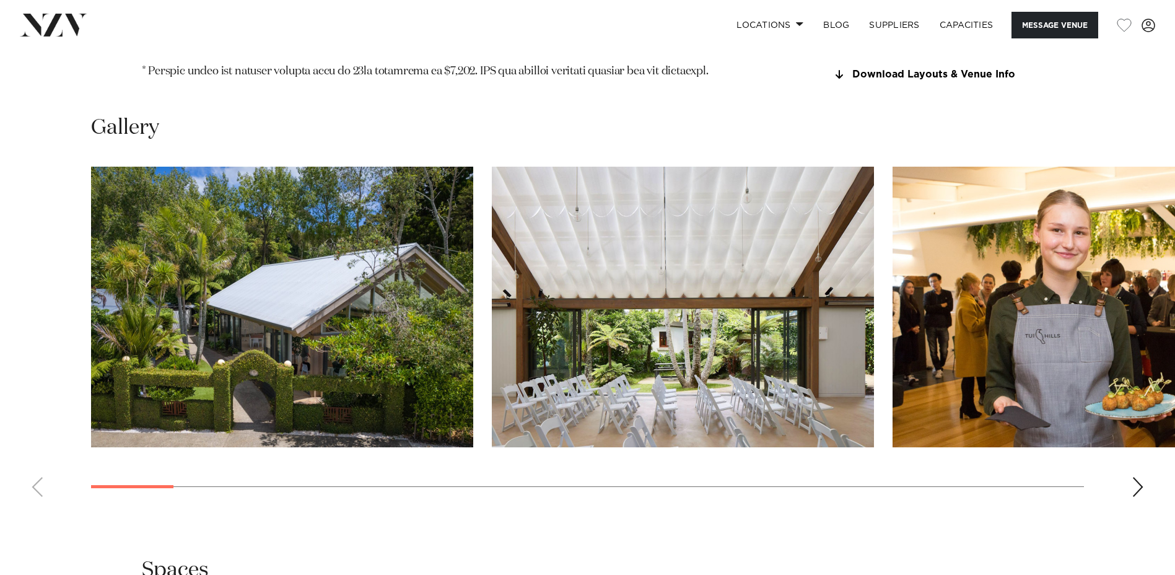
scroll to position [1420, 0]
click at [1138, 476] on div "Next slide" at bounding box center [1138, 486] width 12 height 20
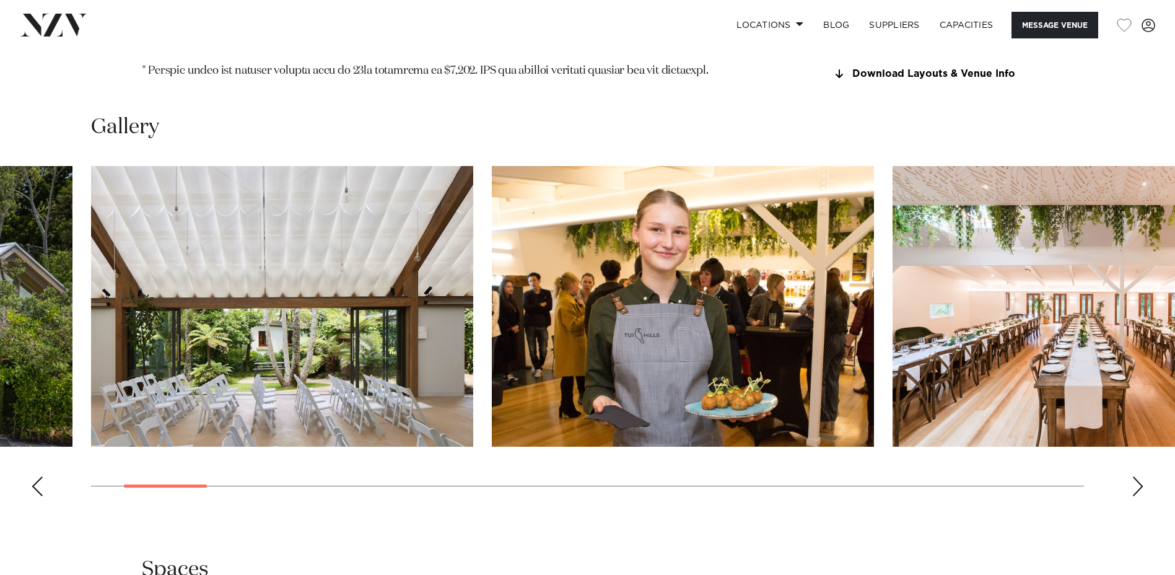
click at [1138, 476] on div "Next slide" at bounding box center [1138, 486] width 12 height 20
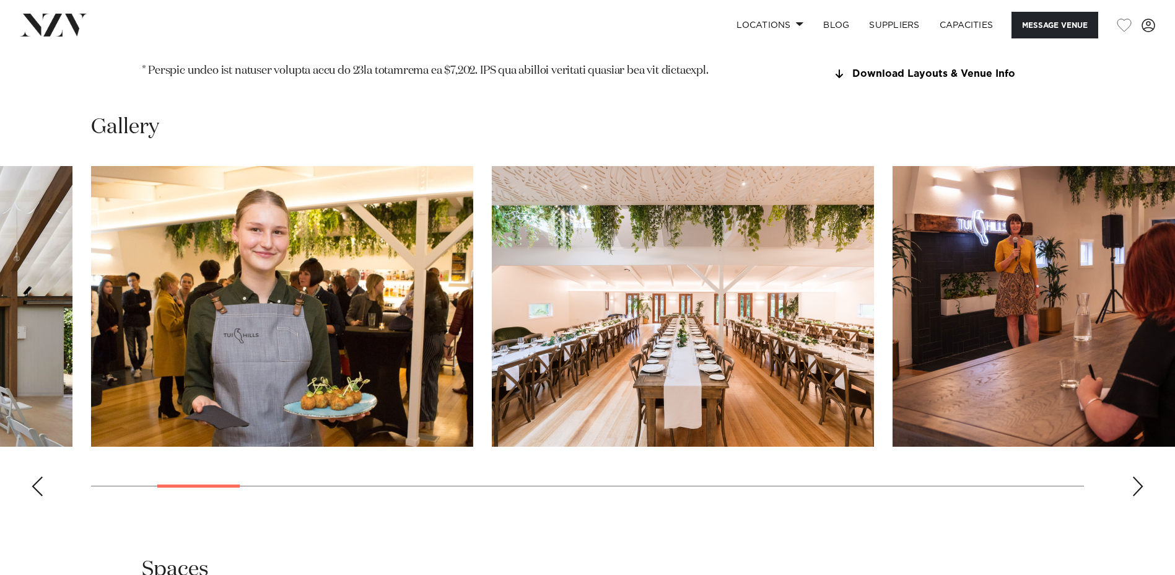
click at [1138, 476] on div "Next slide" at bounding box center [1138, 486] width 12 height 20
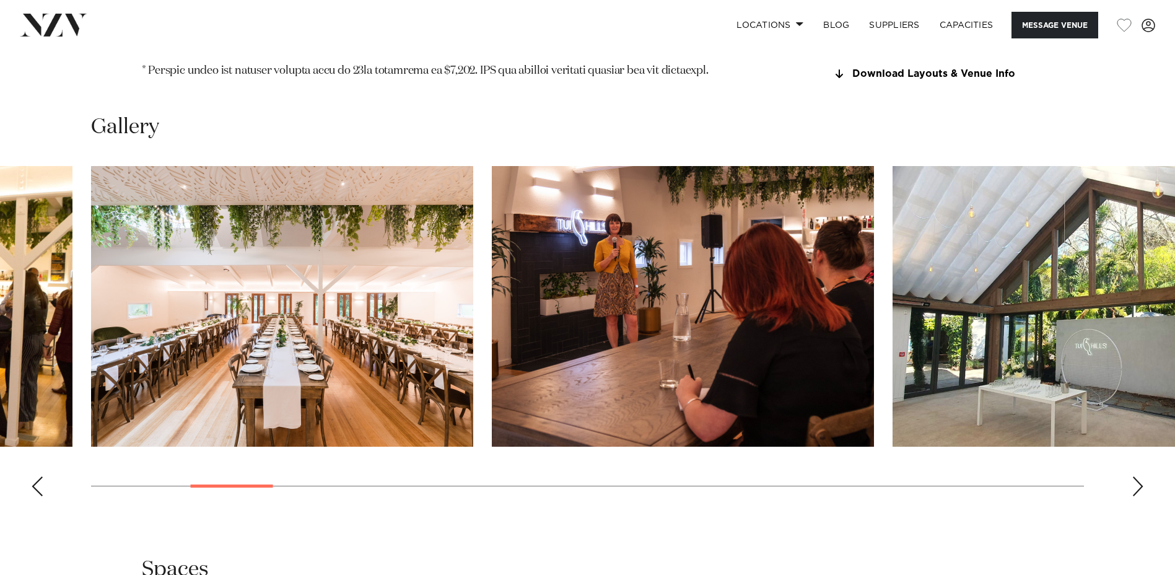
click at [1138, 476] on div "Next slide" at bounding box center [1138, 486] width 12 height 20
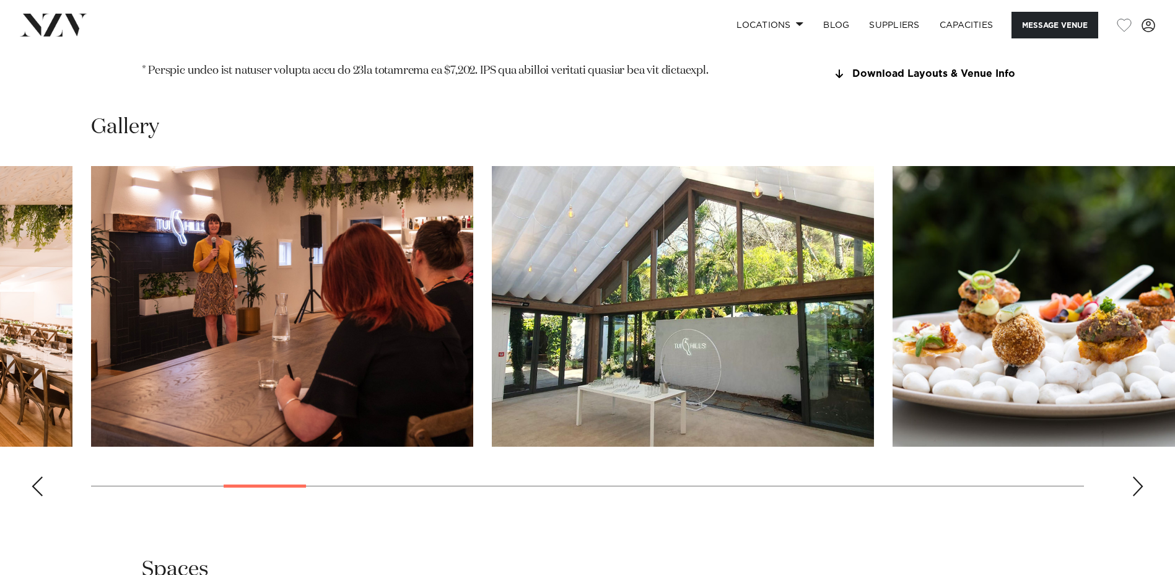
click at [1138, 476] on div "Next slide" at bounding box center [1138, 486] width 12 height 20
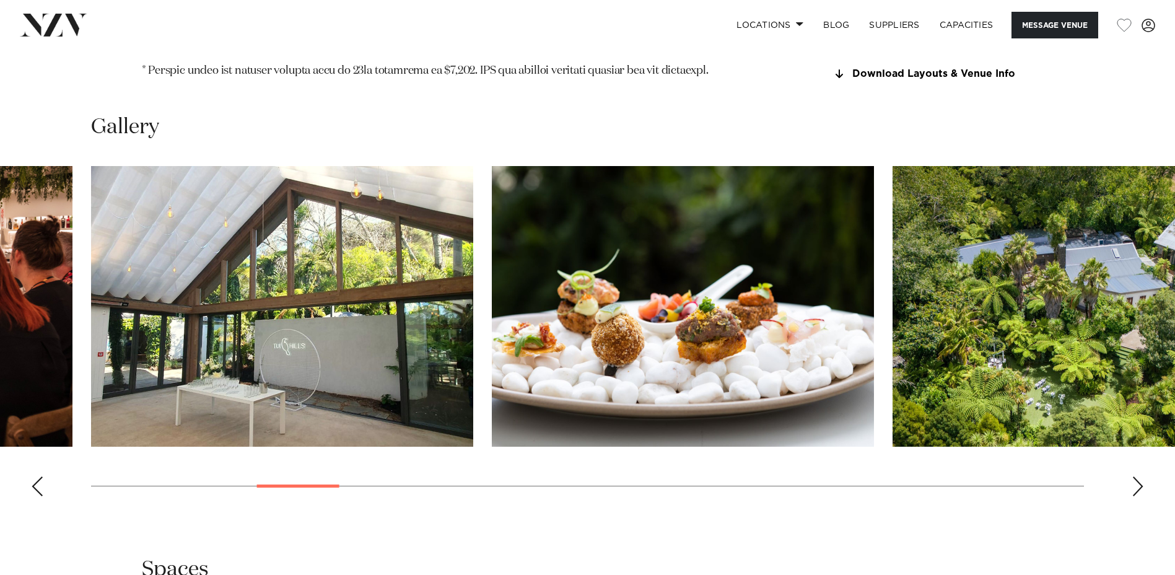
click at [1138, 476] on div "Next slide" at bounding box center [1138, 486] width 12 height 20
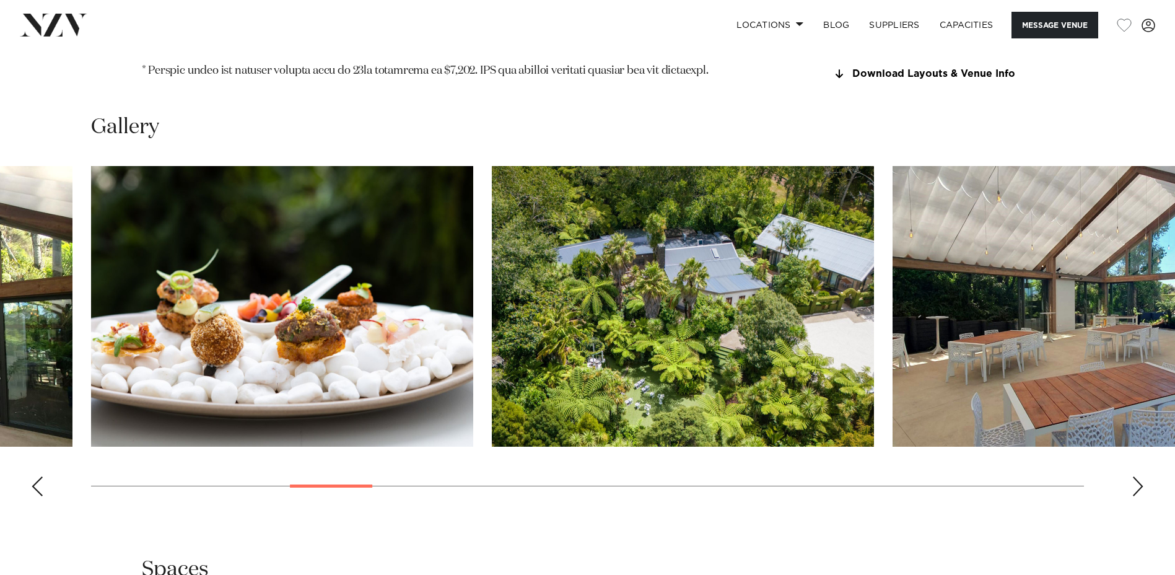
click at [1138, 476] on div "Next slide" at bounding box center [1138, 486] width 12 height 20
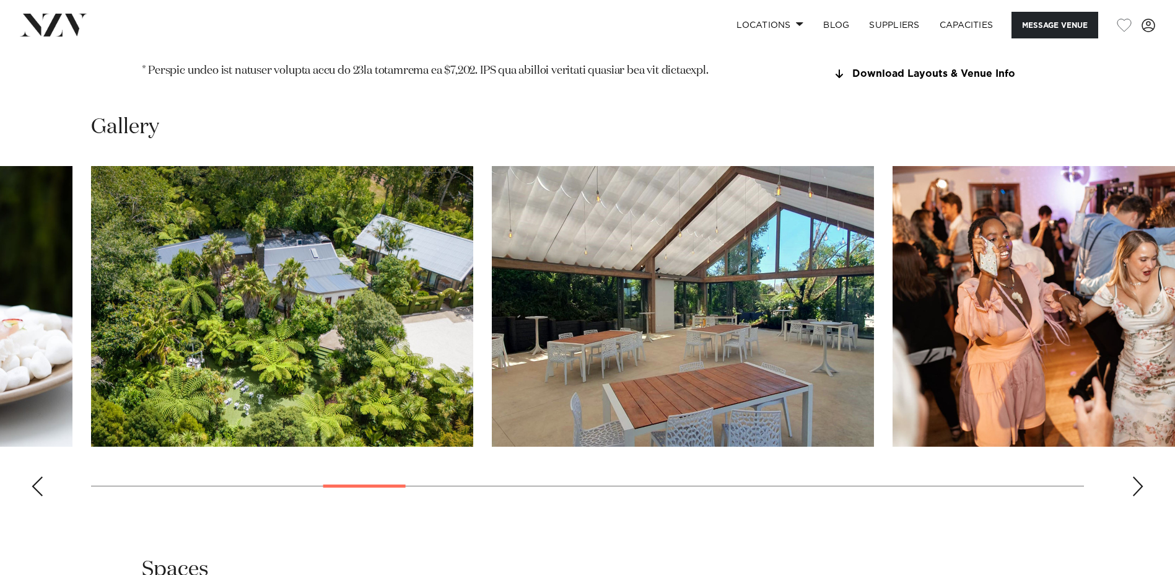
click at [1138, 476] on div "Next slide" at bounding box center [1138, 486] width 12 height 20
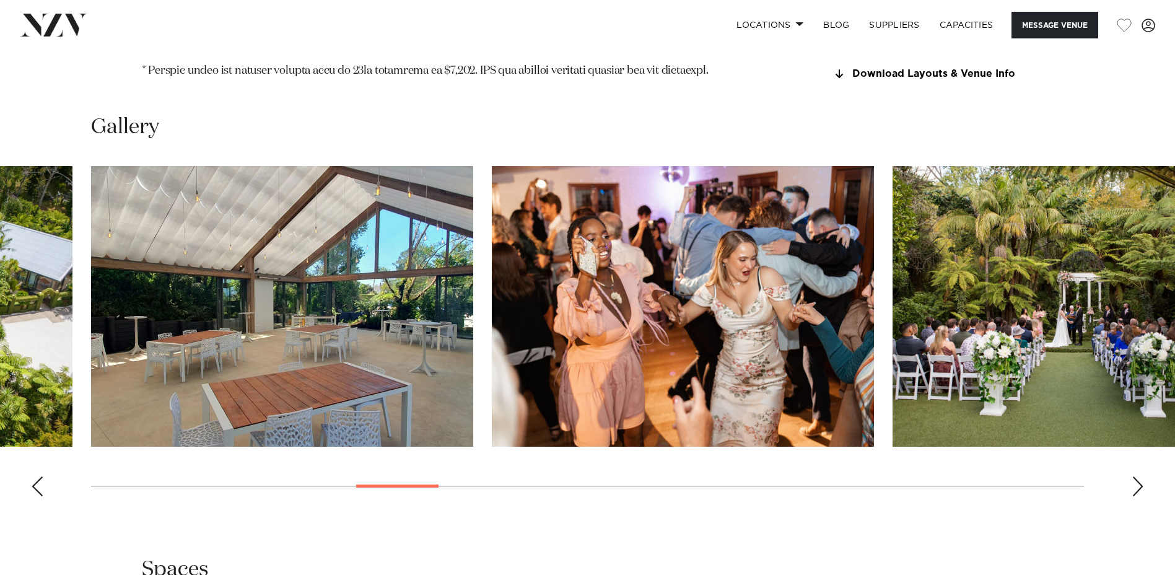
click at [1138, 476] on div "Next slide" at bounding box center [1138, 486] width 12 height 20
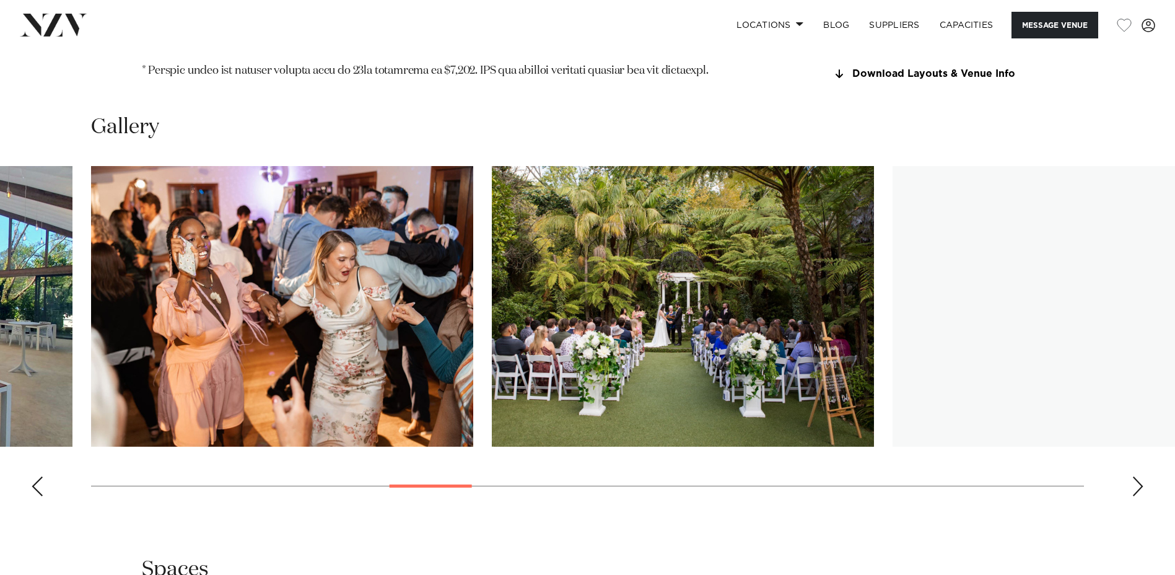
click at [1138, 476] on div "Next slide" at bounding box center [1138, 486] width 12 height 20
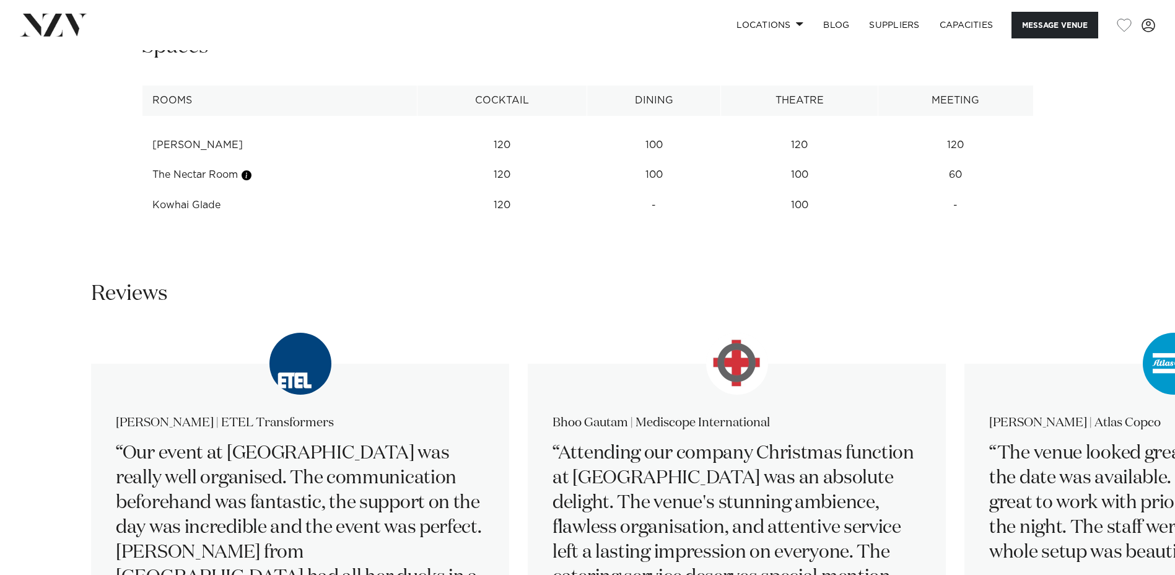
scroll to position [1944, 0]
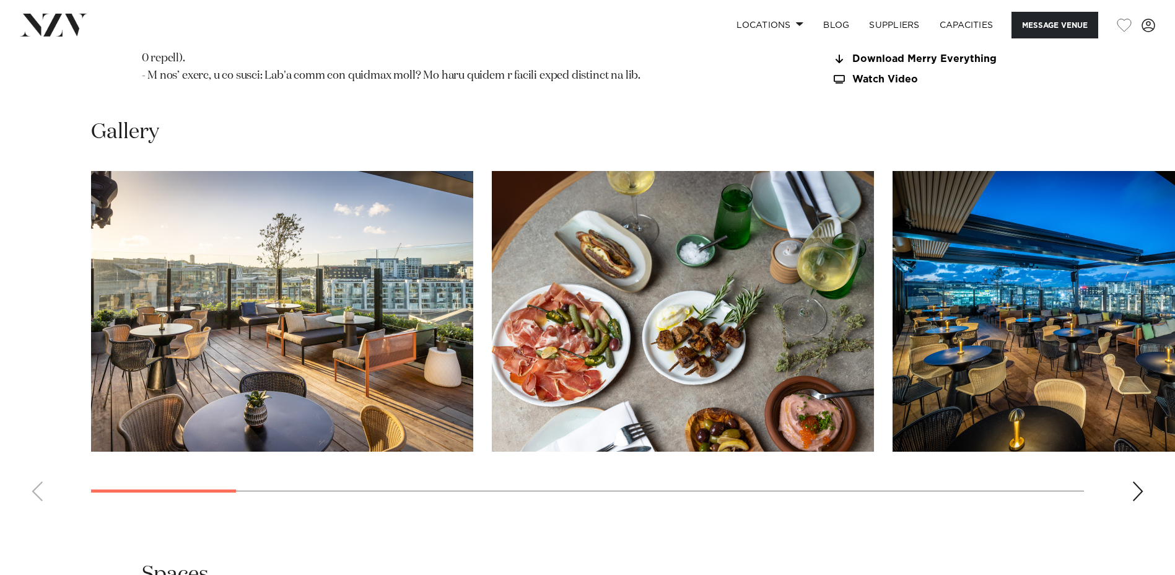
scroll to position [1515, 0]
click at [1137, 481] on div "Next slide" at bounding box center [1138, 491] width 12 height 20
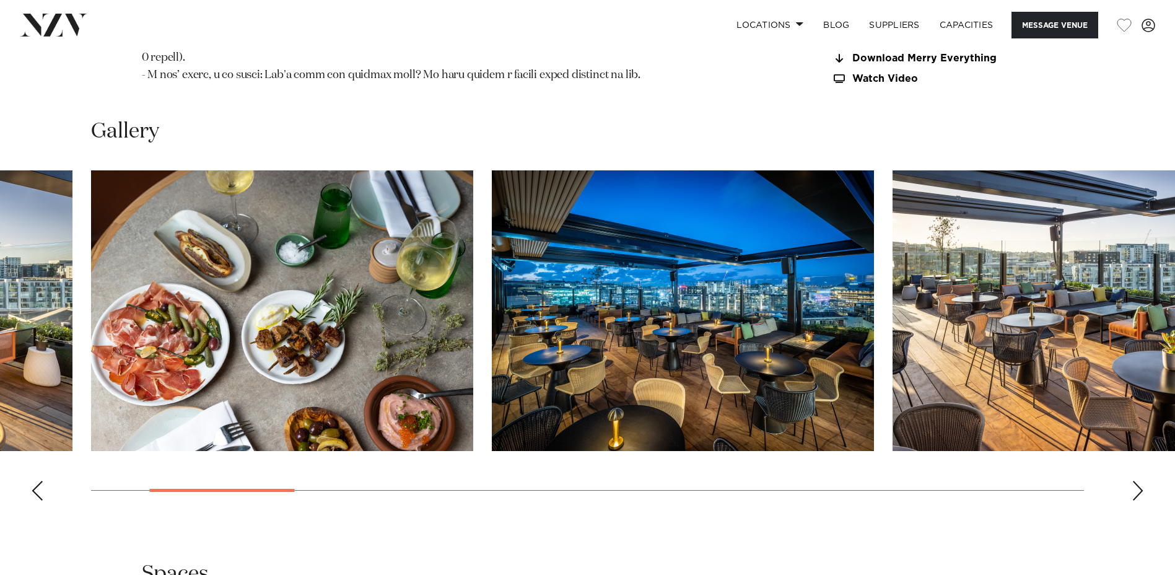
click at [1137, 481] on div "Next slide" at bounding box center [1138, 491] width 12 height 20
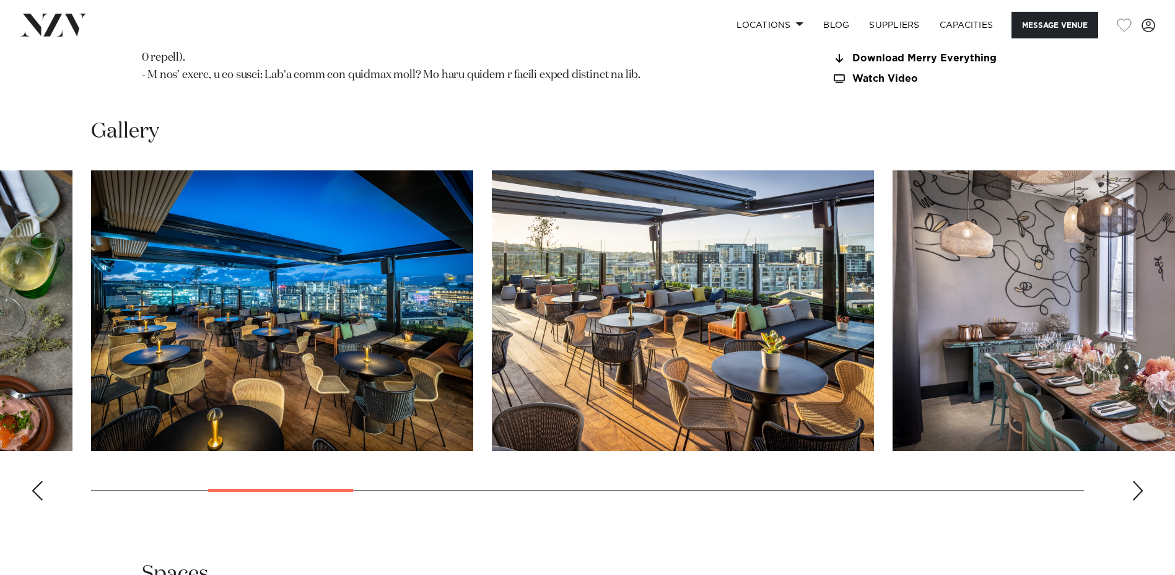
click at [1137, 481] on div "Next slide" at bounding box center [1138, 491] width 12 height 20
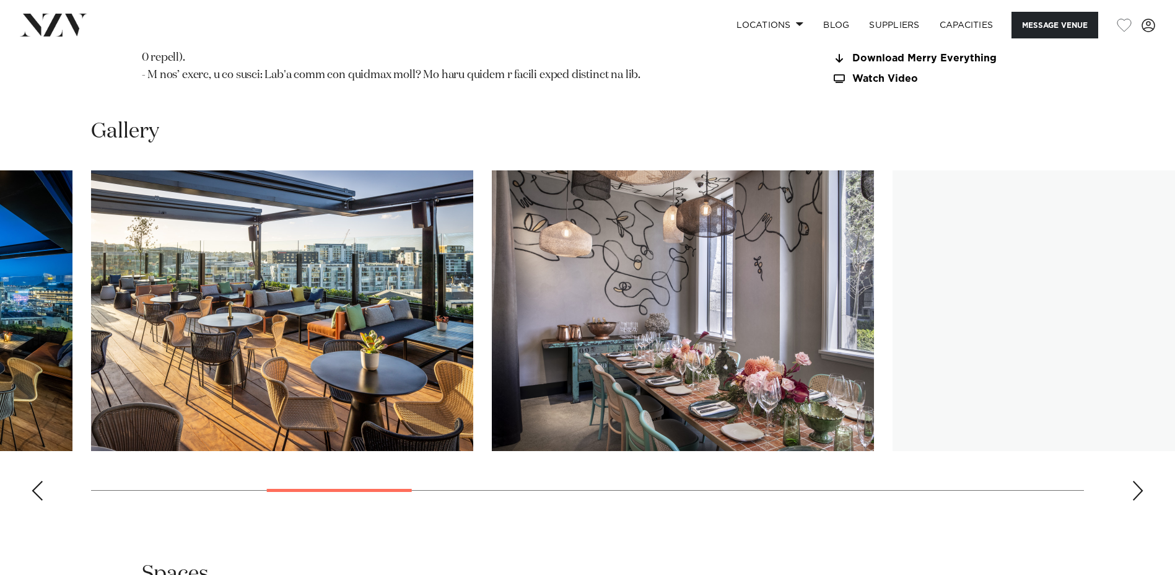
click at [1137, 481] on div "Next slide" at bounding box center [1138, 491] width 12 height 20
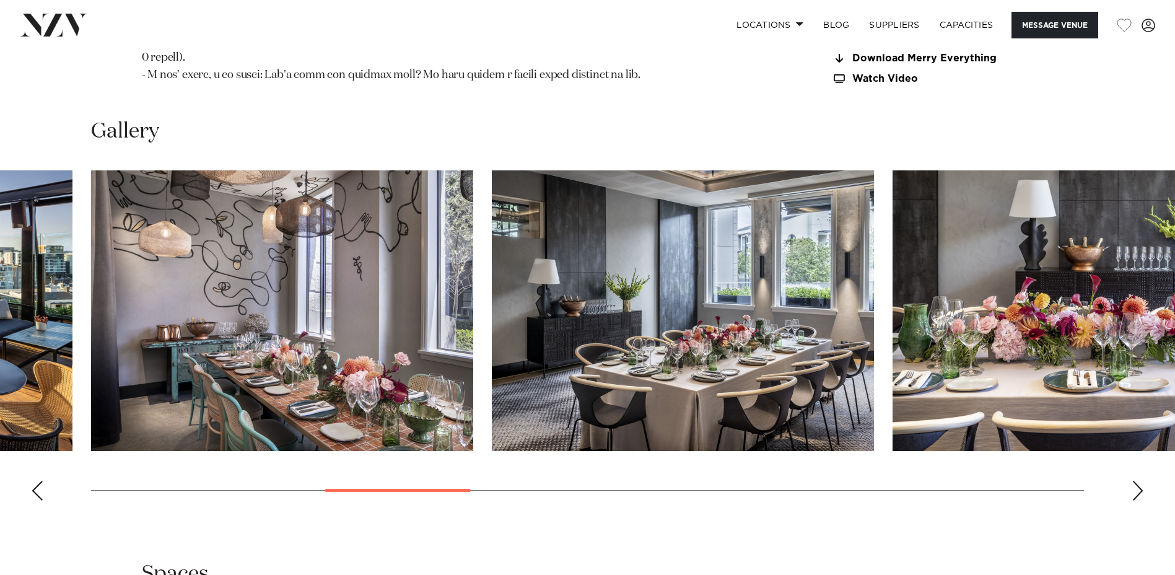
click at [1137, 481] on div "Next slide" at bounding box center [1138, 491] width 12 height 20
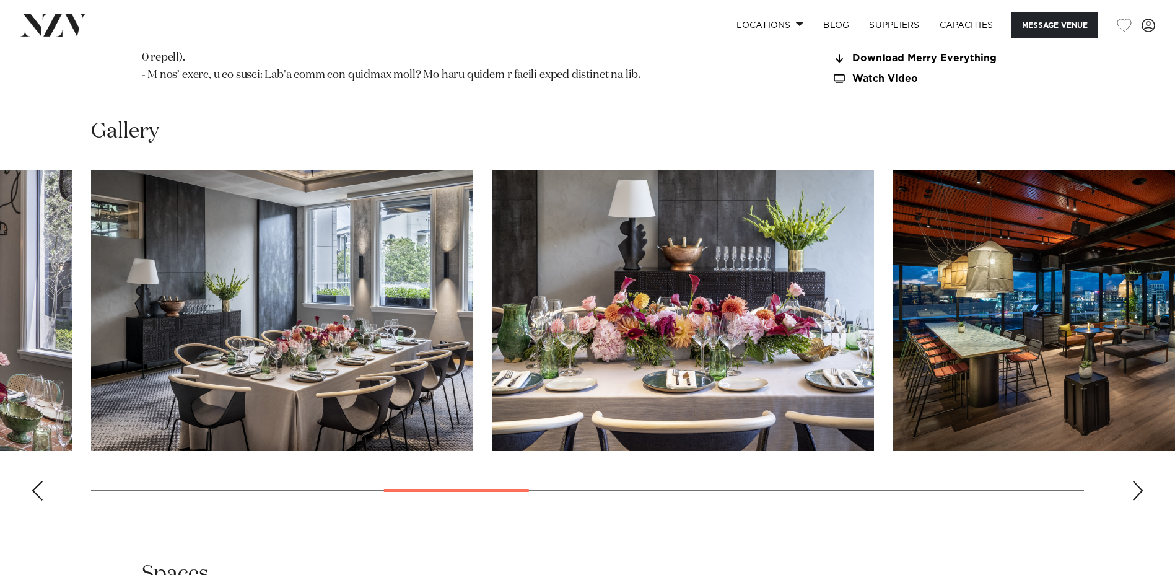
click at [1137, 481] on div "Next slide" at bounding box center [1138, 491] width 12 height 20
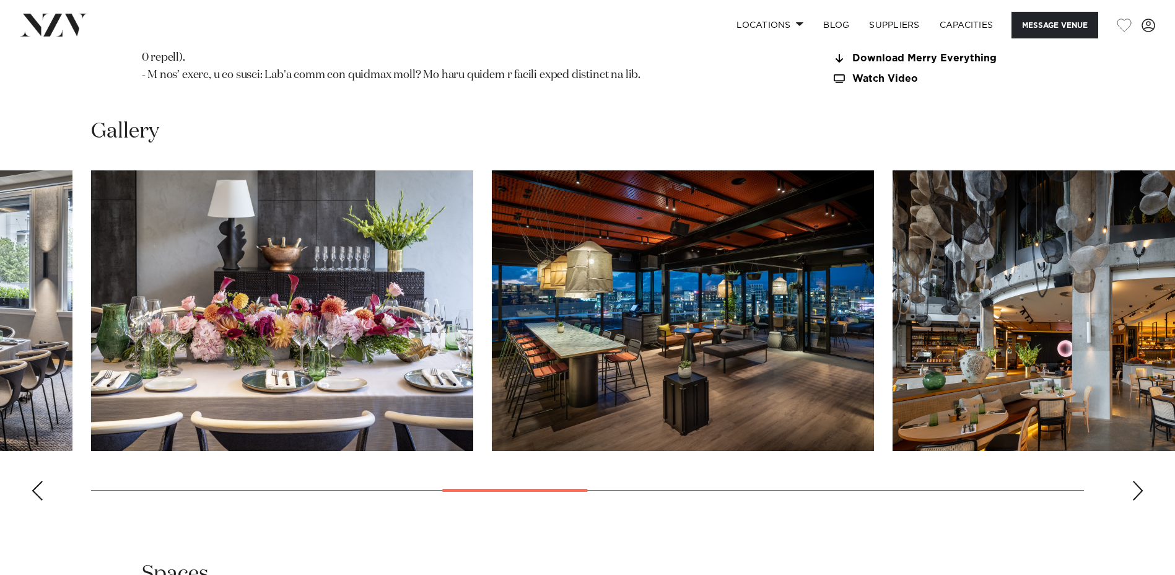
click at [1137, 481] on div "Next slide" at bounding box center [1138, 491] width 12 height 20
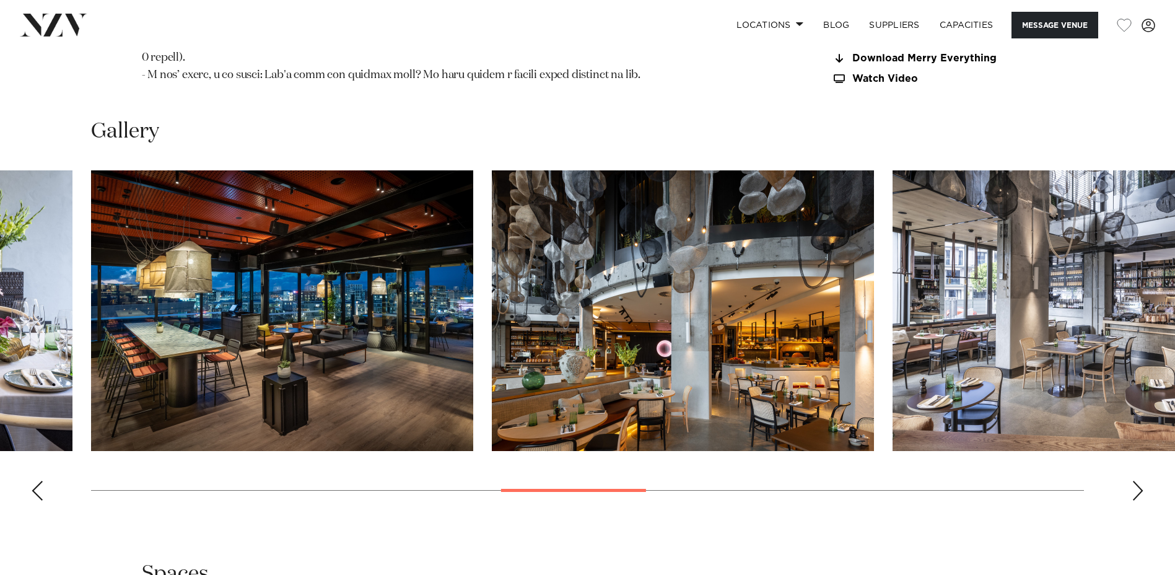
click at [1137, 481] on div "Next slide" at bounding box center [1138, 491] width 12 height 20
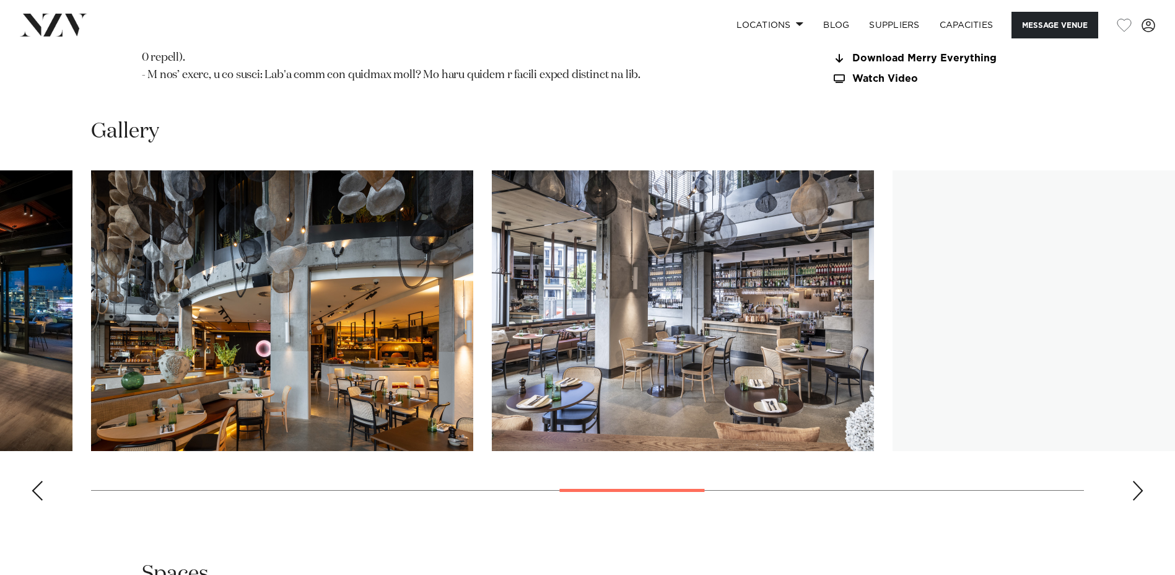
click at [1137, 481] on div "Next slide" at bounding box center [1138, 491] width 12 height 20
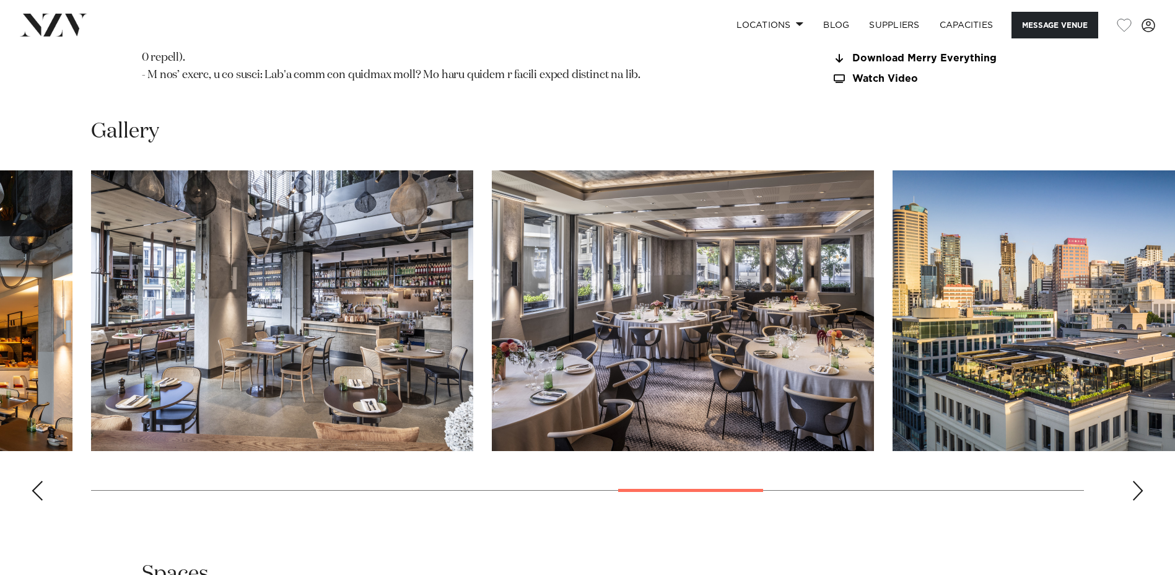
click at [1137, 481] on div "Next slide" at bounding box center [1138, 491] width 12 height 20
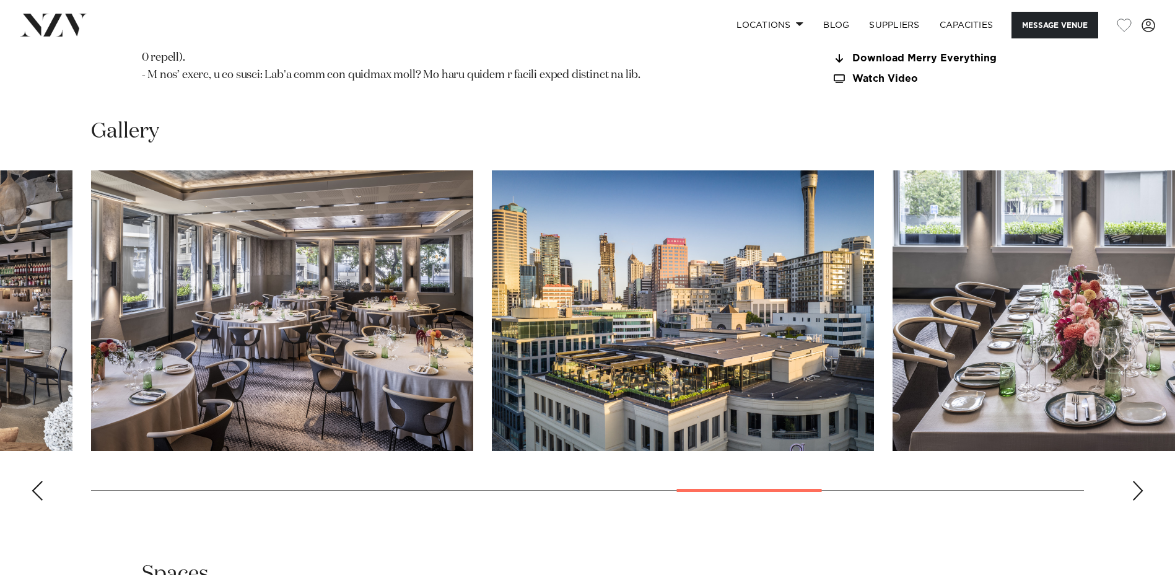
click at [1137, 481] on div "Next slide" at bounding box center [1138, 491] width 12 height 20
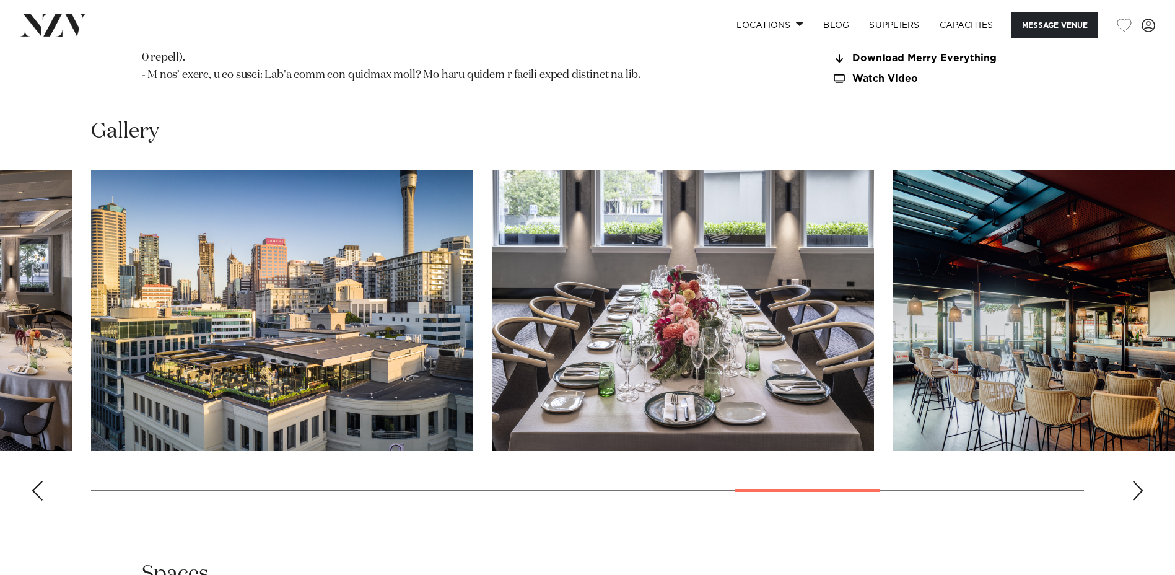
click at [1137, 481] on div "Next slide" at bounding box center [1138, 491] width 12 height 20
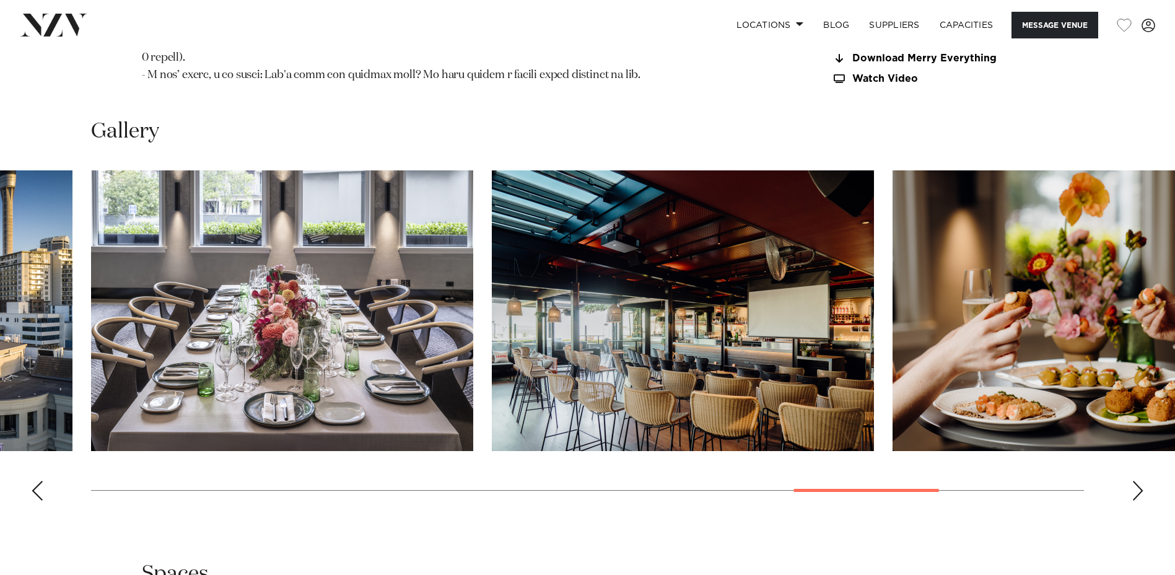
click at [1137, 481] on div "Next slide" at bounding box center [1138, 491] width 12 height 20
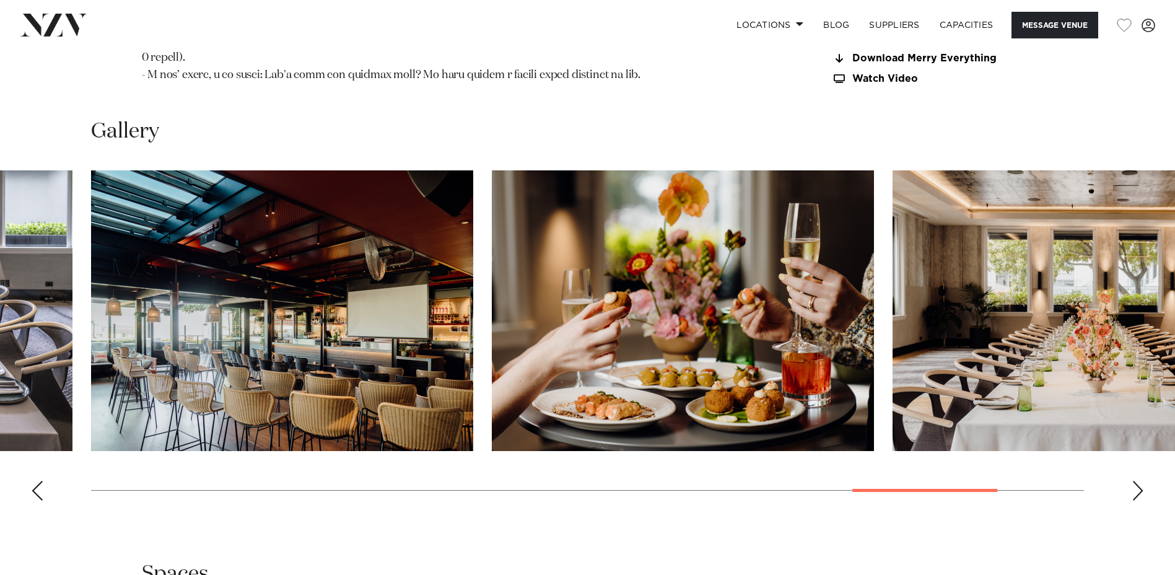
click at [1135, 481] on div "Next slide" at bounding box center [1138, 491] width 12 height 20
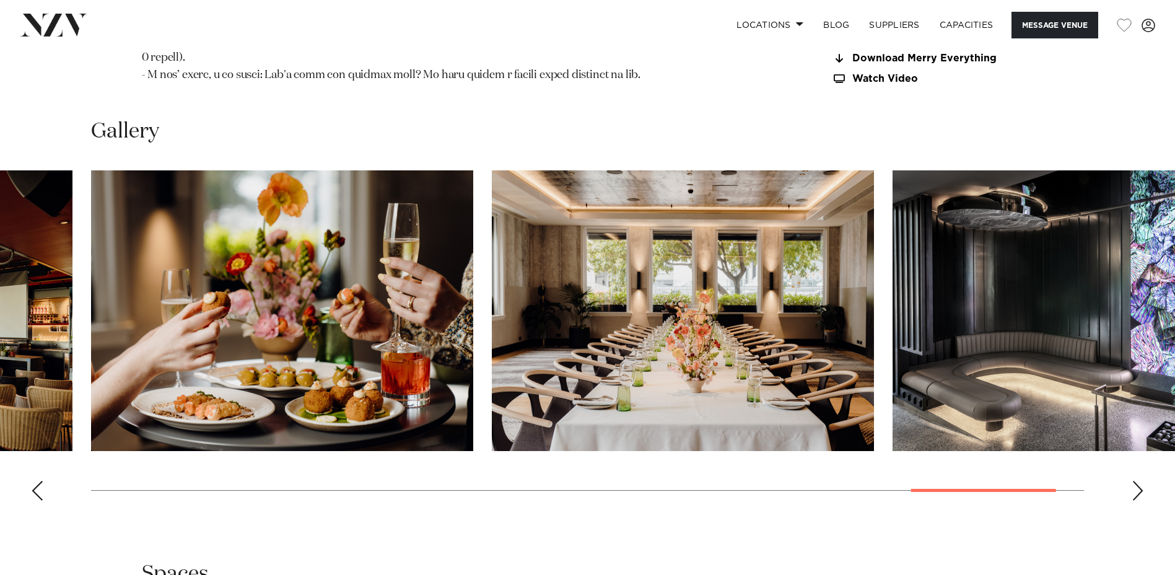
click at [856, 351] on img "16 / 17" at bounding box center [683, 310] width 382 height 281
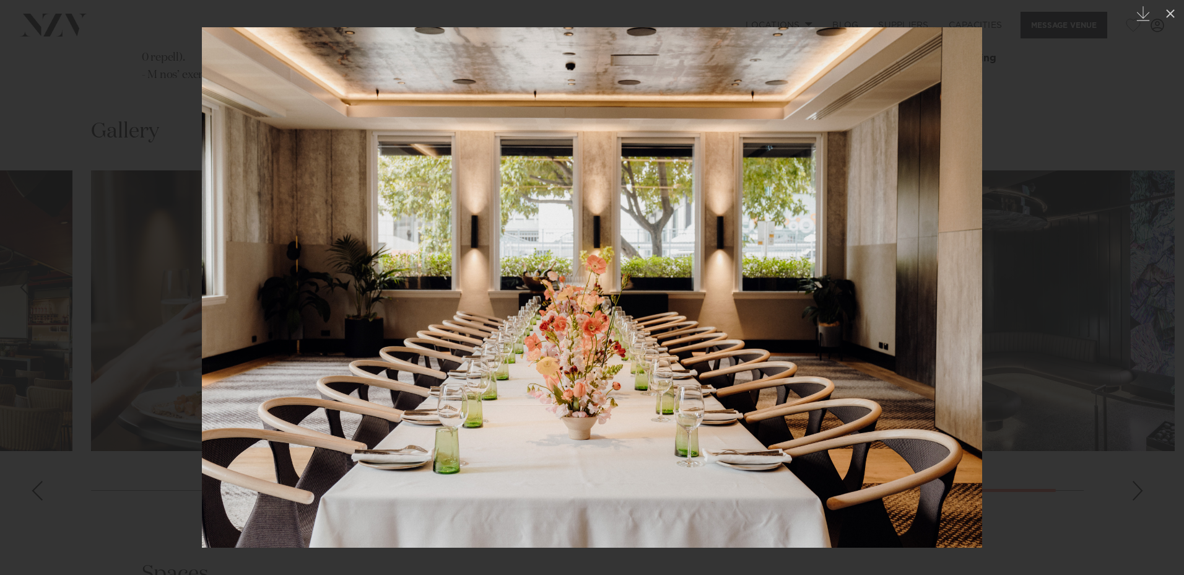
click at [1070, 156] on div at bounding box center [592, 287] width 1184 height 575
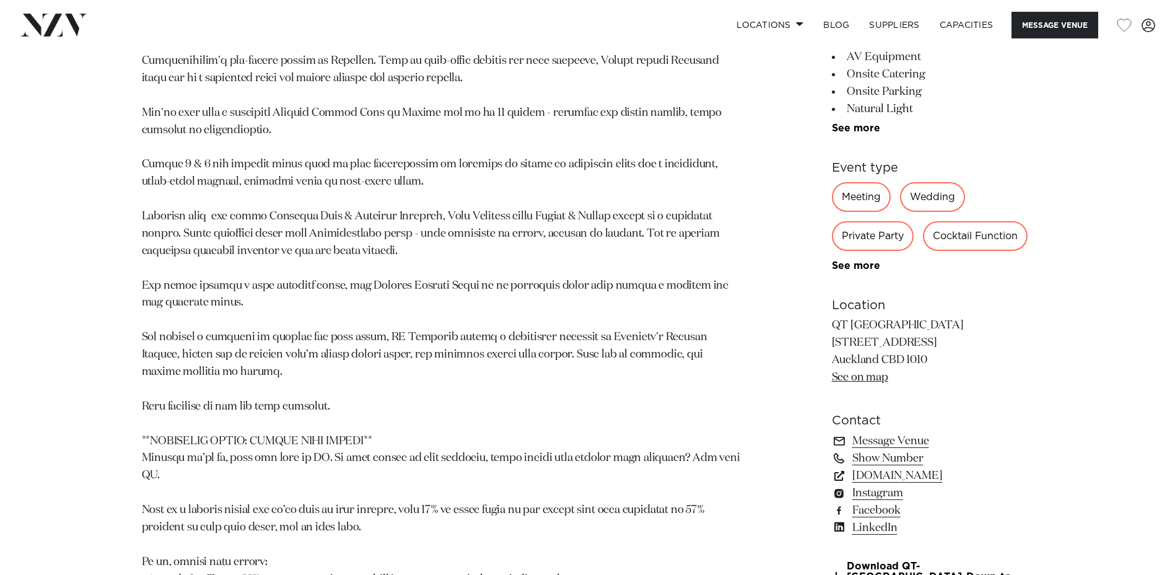
scroll to position [867, 0]
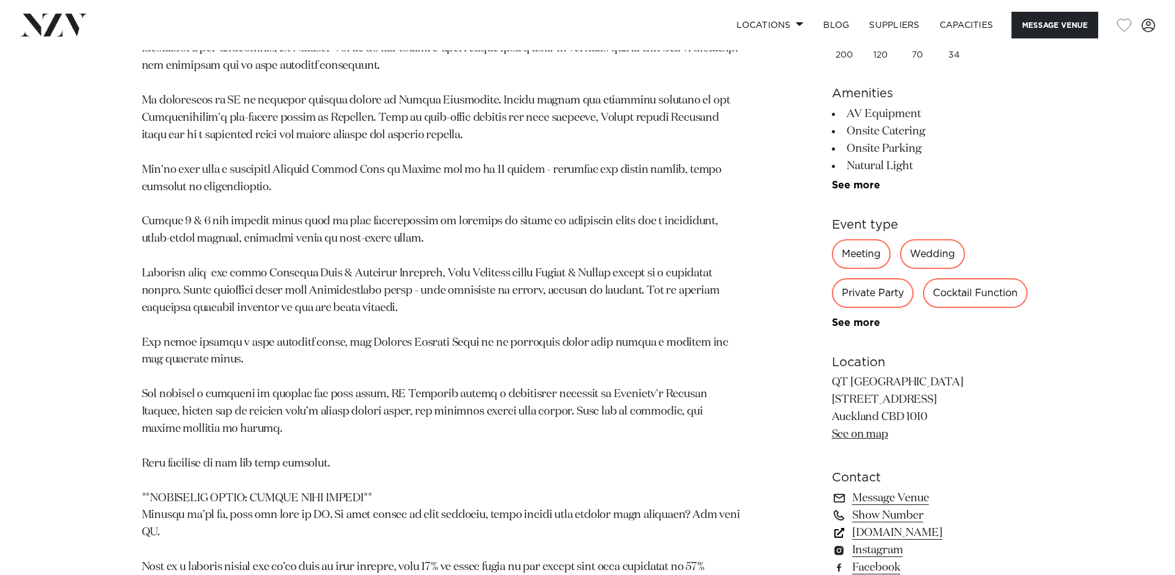
click at [925, 532] on link "www.qthotels.com" at bounding box center [933, 532] width 202 height 17
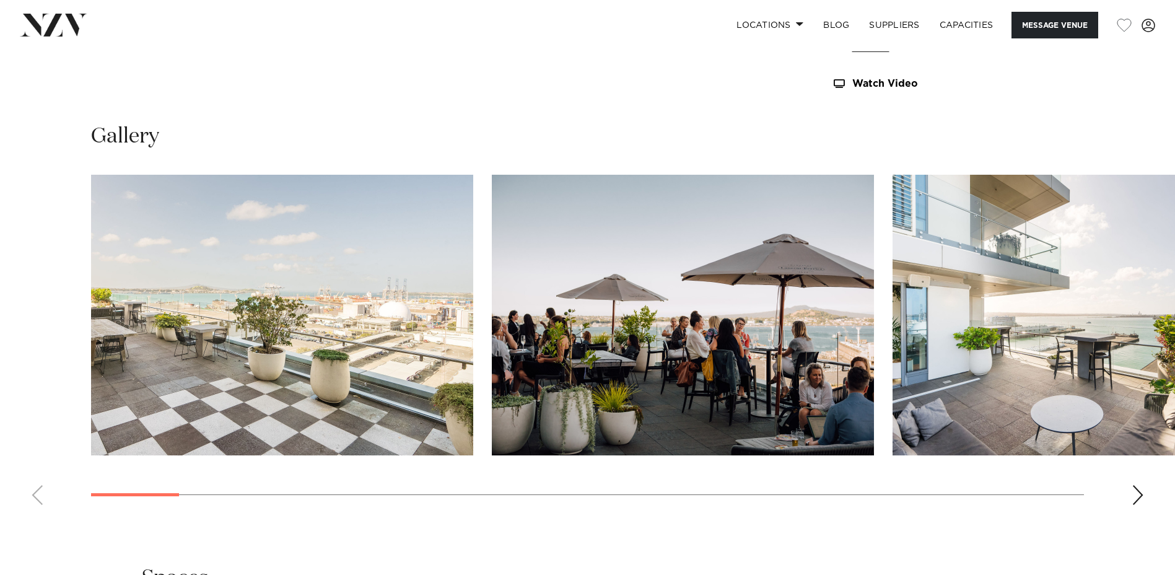
scroll to position [1210, 0]
click at [1130, 491] on swiper-container at bounding box center [587, 344] width 1175 height 340
click at [1140, 492] on div "Next slide" at bounding box center [1138, 494] width 12 height 20
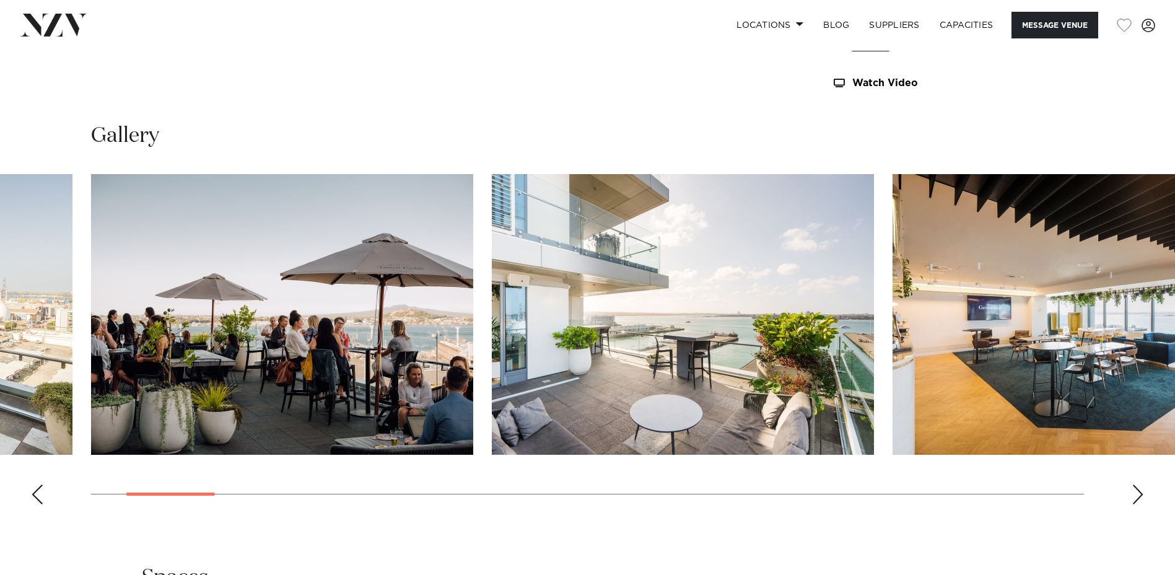
click at [1140, 492] on div "Next slide" at bounding box center [1138, 494] width 12 height 20
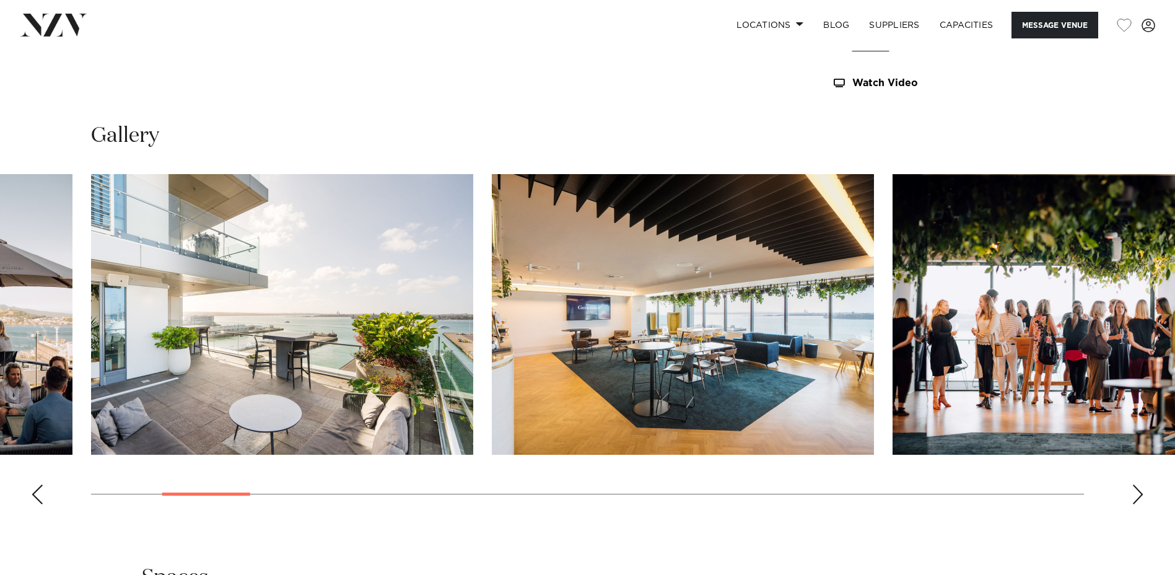
click at [1140, 492] on div "Next slide" at bounding box center [1138, 494] width 12 height 20
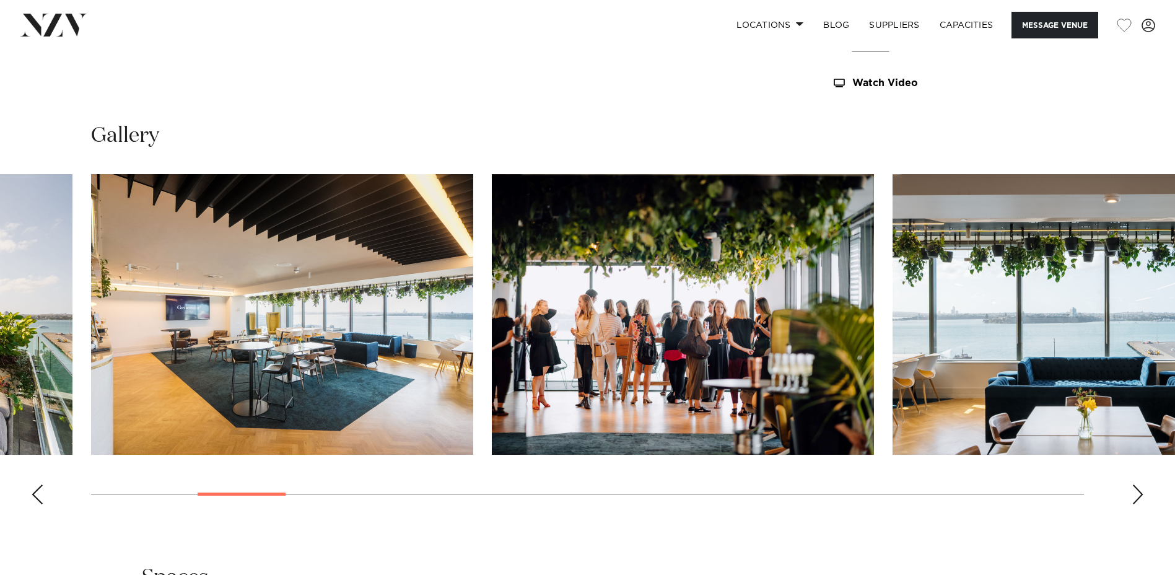
click at [1140, 492] on div "Next slide" at bounding box center [1138, 494] width 12 height 20
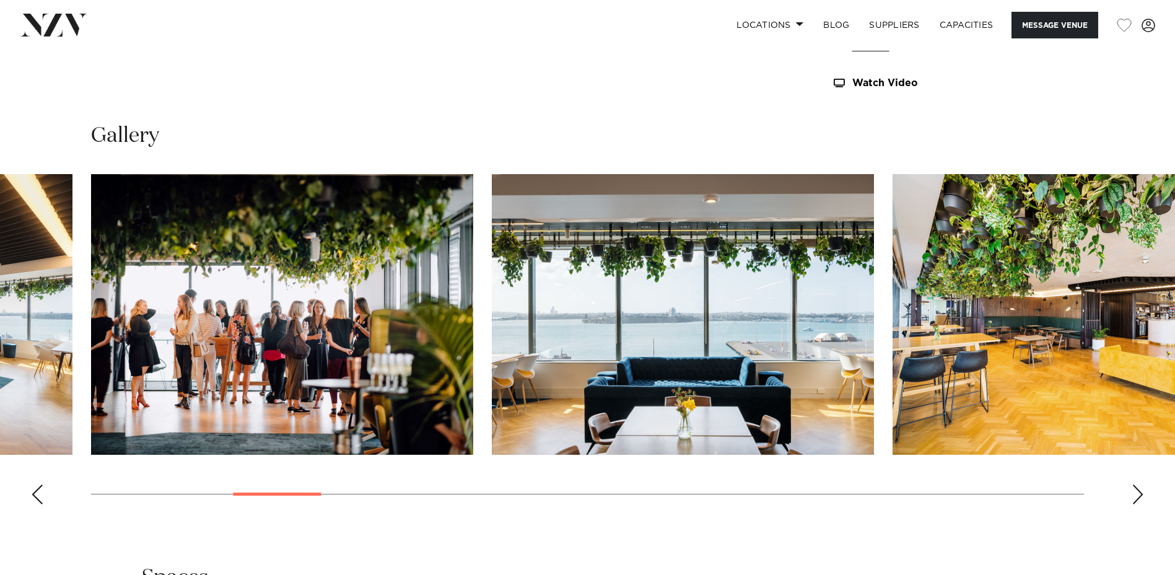
click at [1140, 492] on div "Next slide" at bounding box center [1138, 494] width 12 height 20
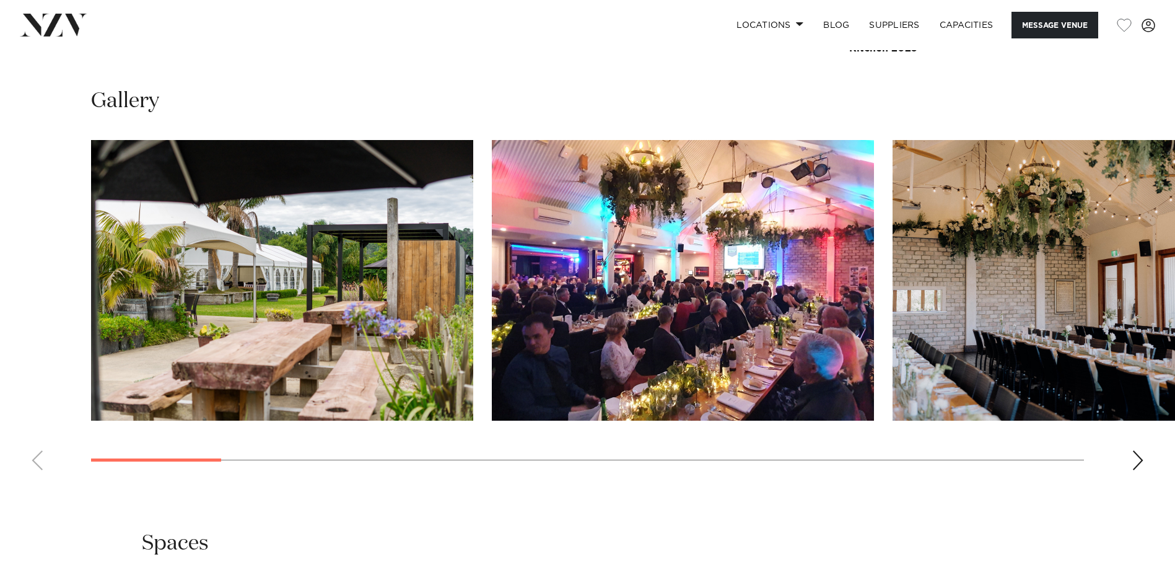
scroll to position [1273, 0]
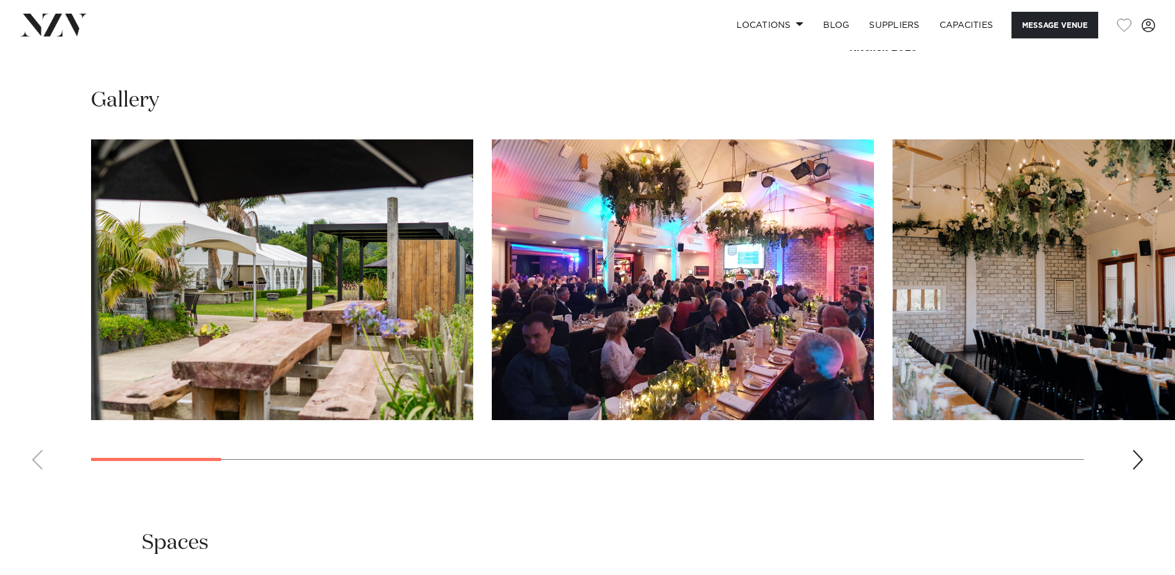
click at [1145, 455] on swiper-container at bounding box center [587, 309] width 1175 height 340
click at [1133, 450] on div "Next slide" at bounding box center [1138, 460] width 12 height 20
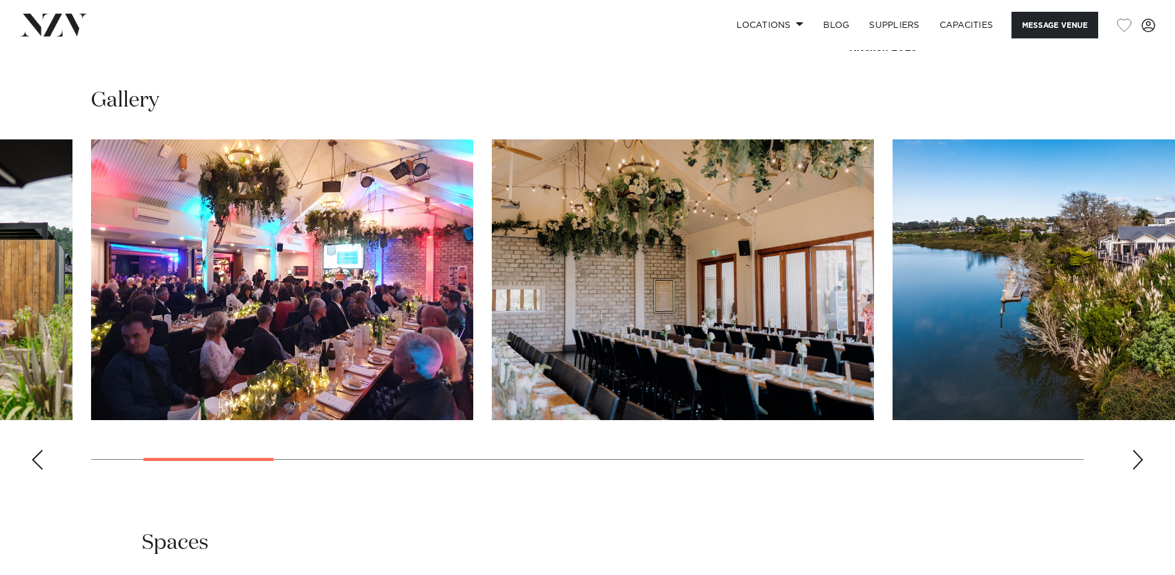
click at [1133, 450] on div "Next slide" at bounding box center [1138, 460] width 12 height 20
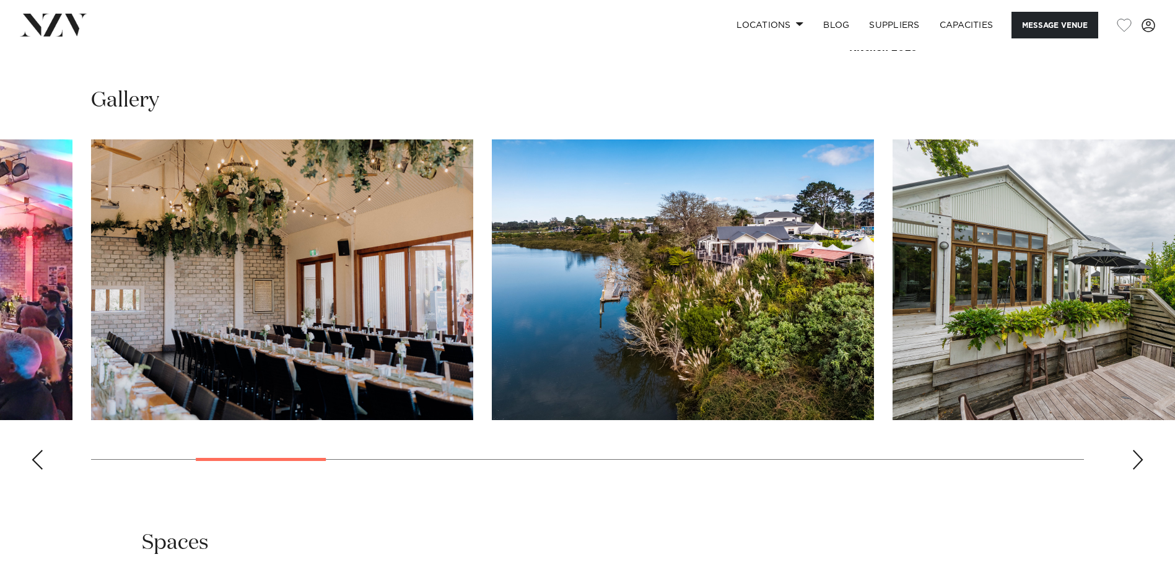
click at [1133, 450] on div "Next slide" at bounding box center [1138, 460] width 12 height 20
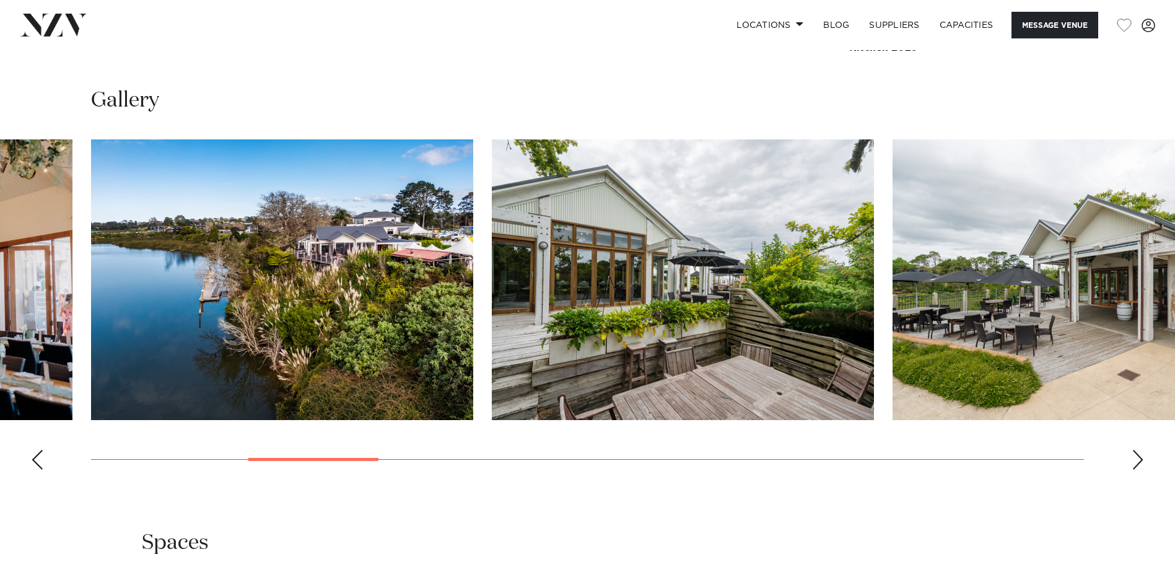
click at [1133, 450] on div "Next slide" at bounding box center [1138, 460] width 12 height 20
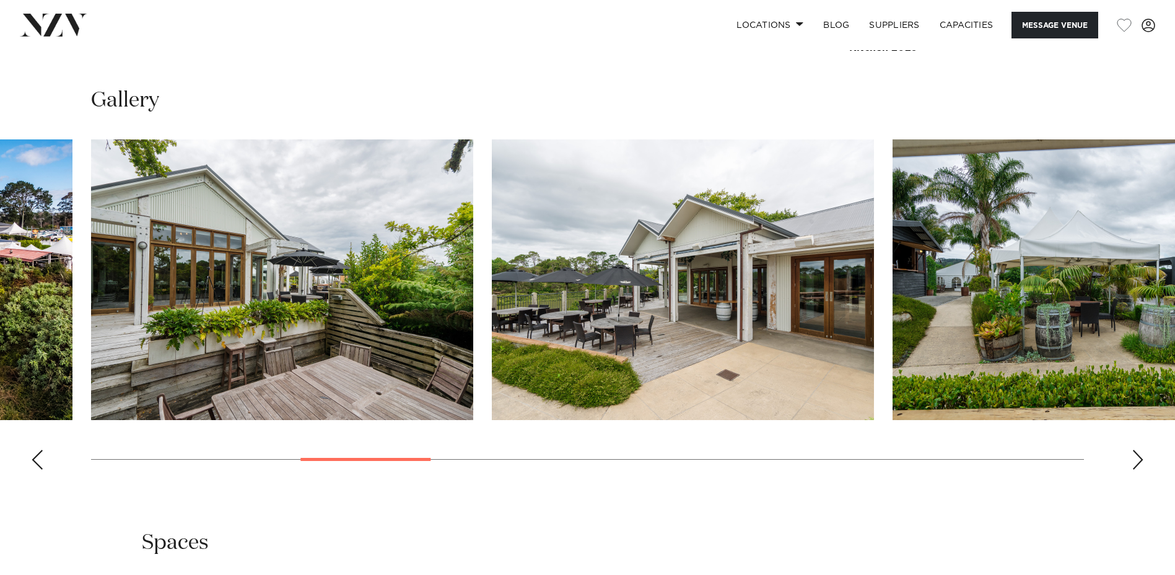
click at [1133, 450] on div "Next slide" at bounding box center [1138, 460] width 12 height 20
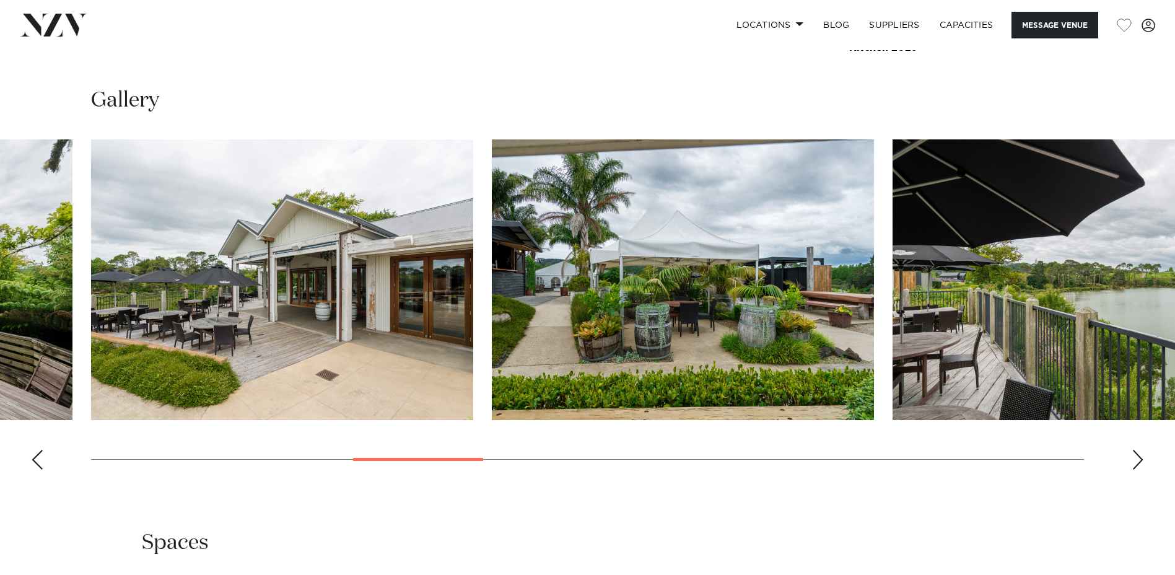
click at [1133, 450] on div "Next slide" at bounding box center [1138, 460] width 12 height 20
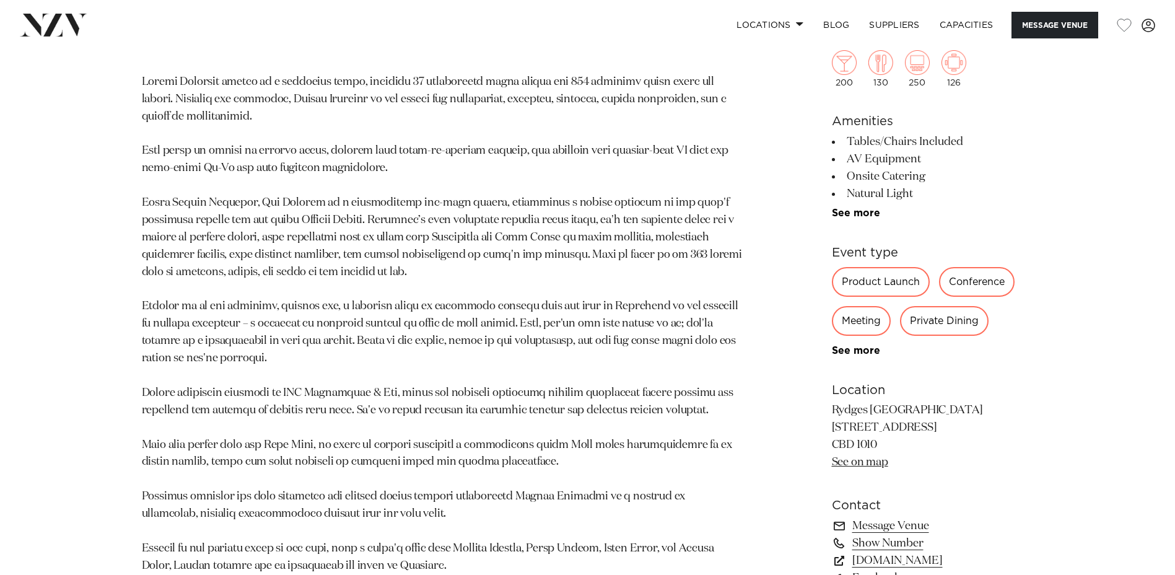
scroll to position [751, 0]
click at [901, 559] on link "[DOMAIN_NAME]" at bounding box center [933, 560] width 202 height 17
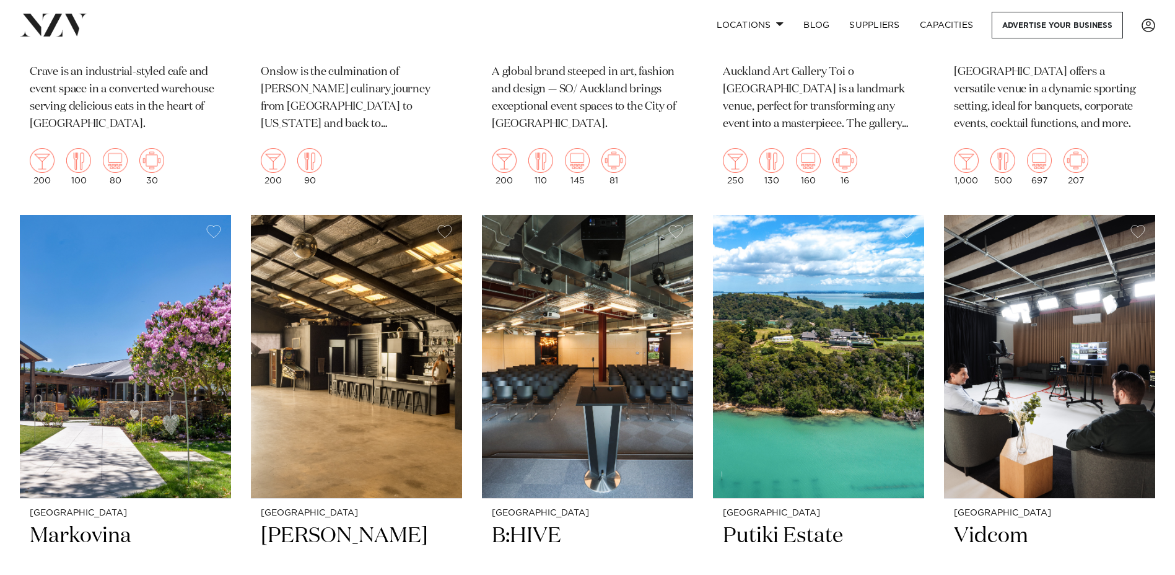
scroll to position [8094, 0]
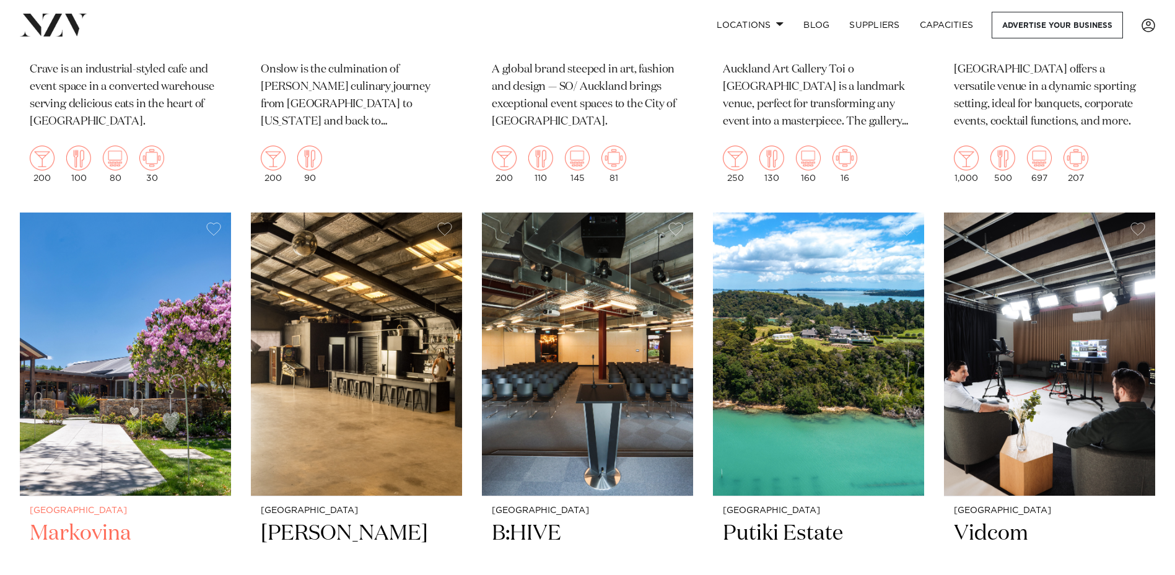
click at [126, 359] on img at bounding box center [125, 353] width 211 height 283
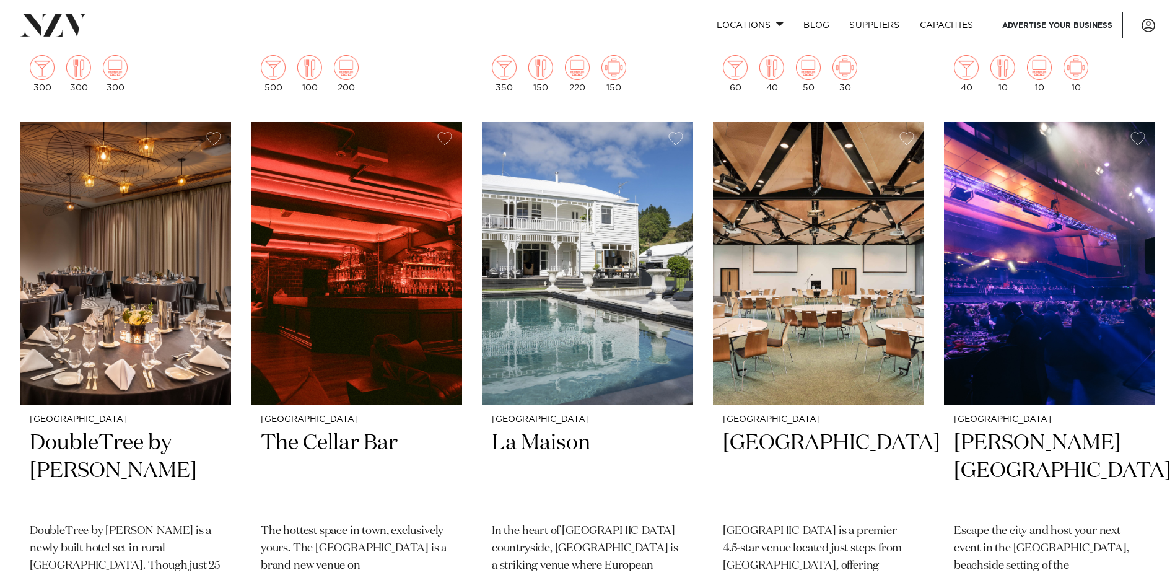
scroll to position [8737, 0]
click at [536, 429] on h2 "La Maison" at bounding box center [587, 471] width 191 height 84
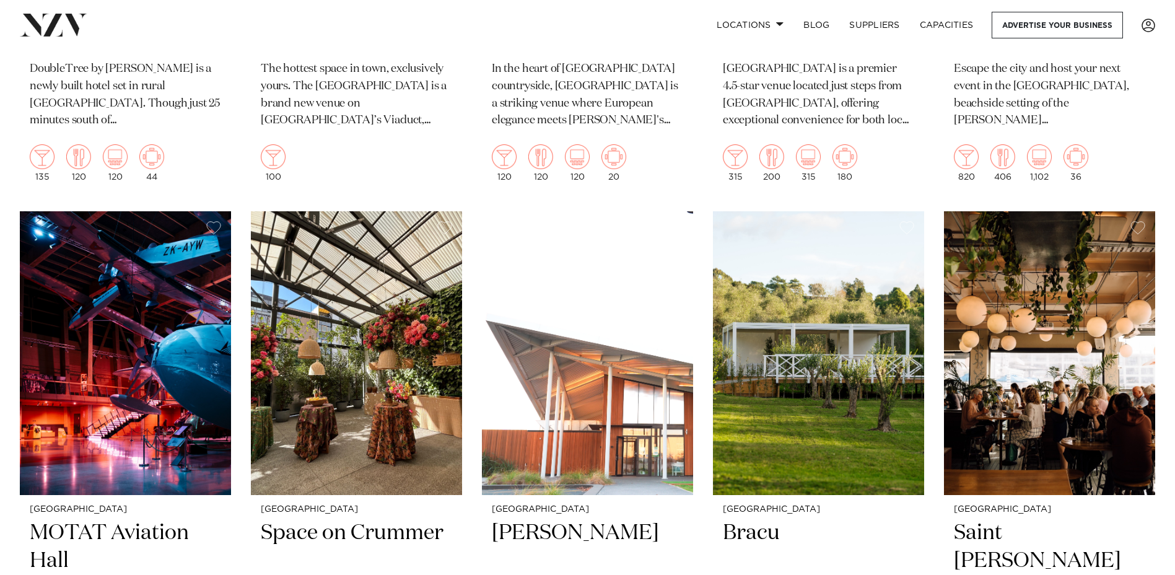
scroll to position [9200, 0]
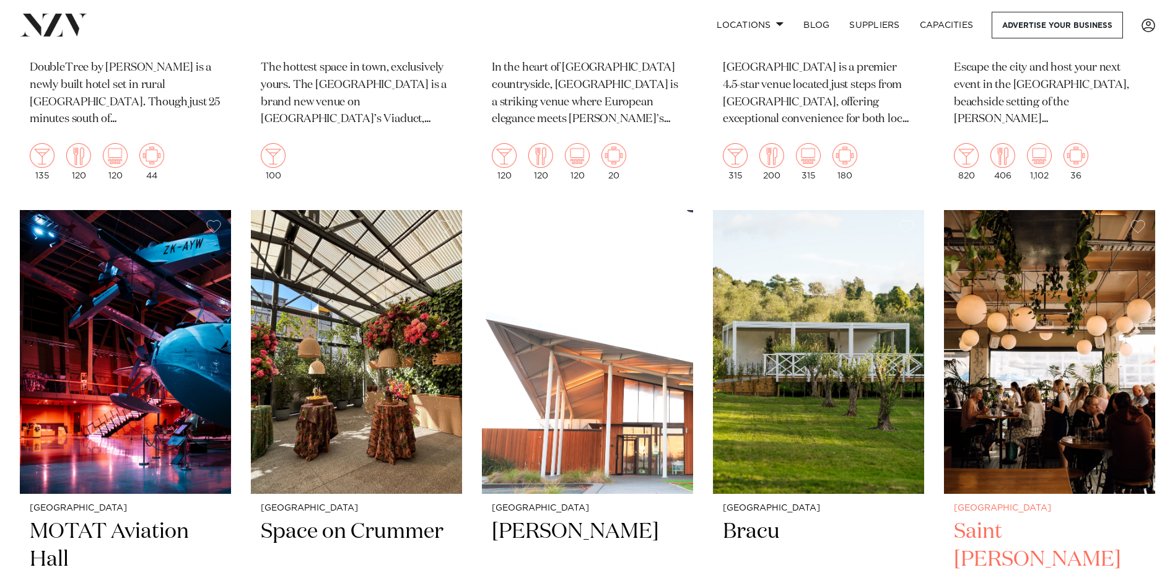
click at [1004, 518] on h2 "Saint Alice" at bounding box center [1049, 560] width 191 height 84
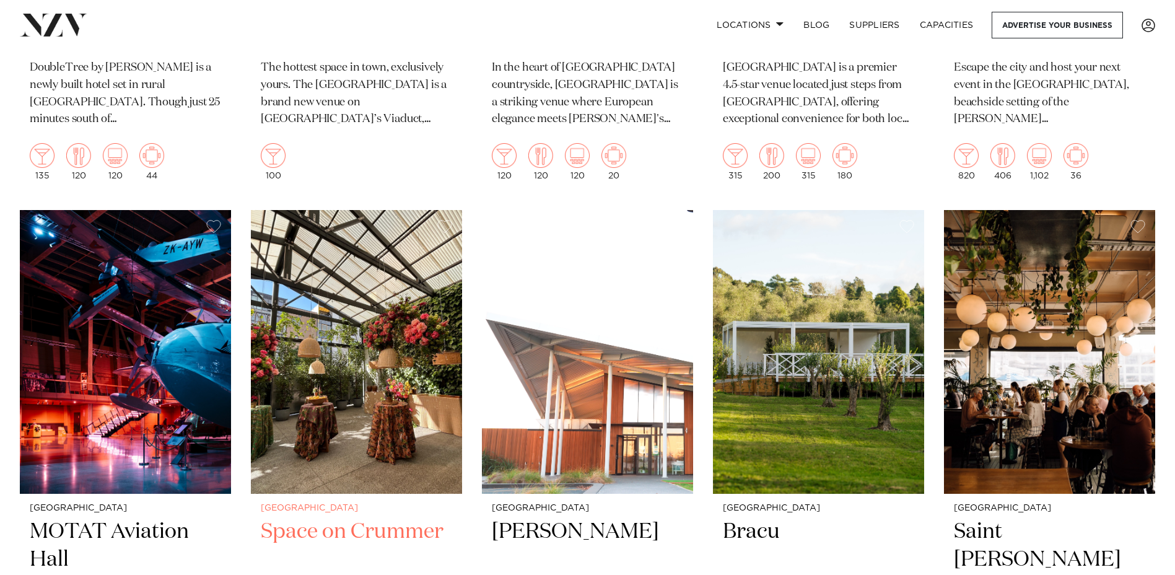
click at [364, 518] on h2 "Space on Crummer" at bounding box center [356, 560] width 191 height 84
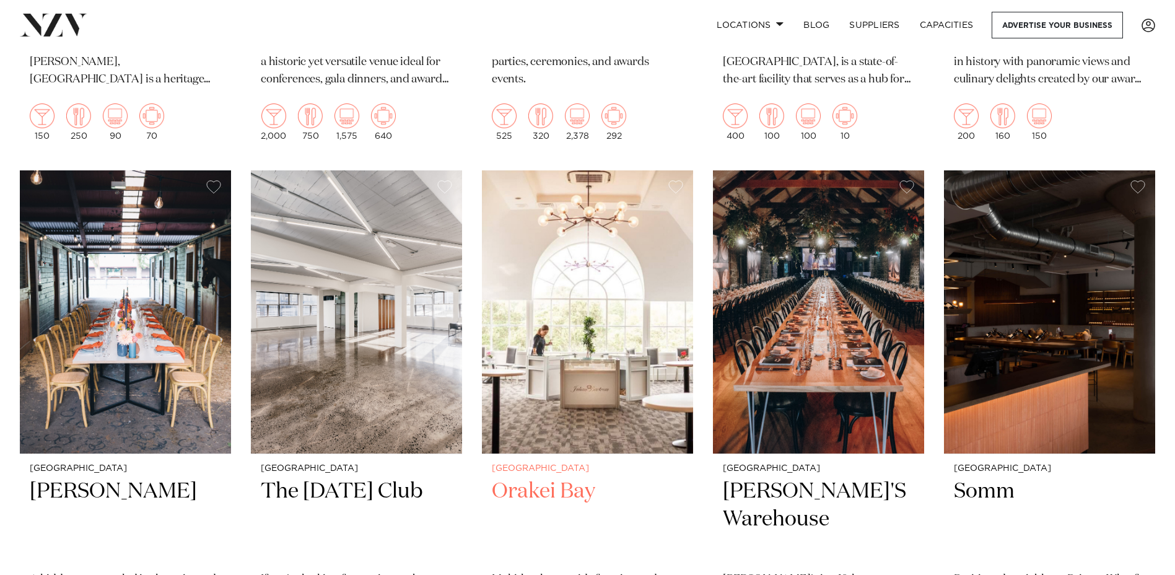
scroll to position [10344, 0]
click at [540, 477] on h2 "Orakei Bay" at bounding box center [587, 519] width 191 height 84
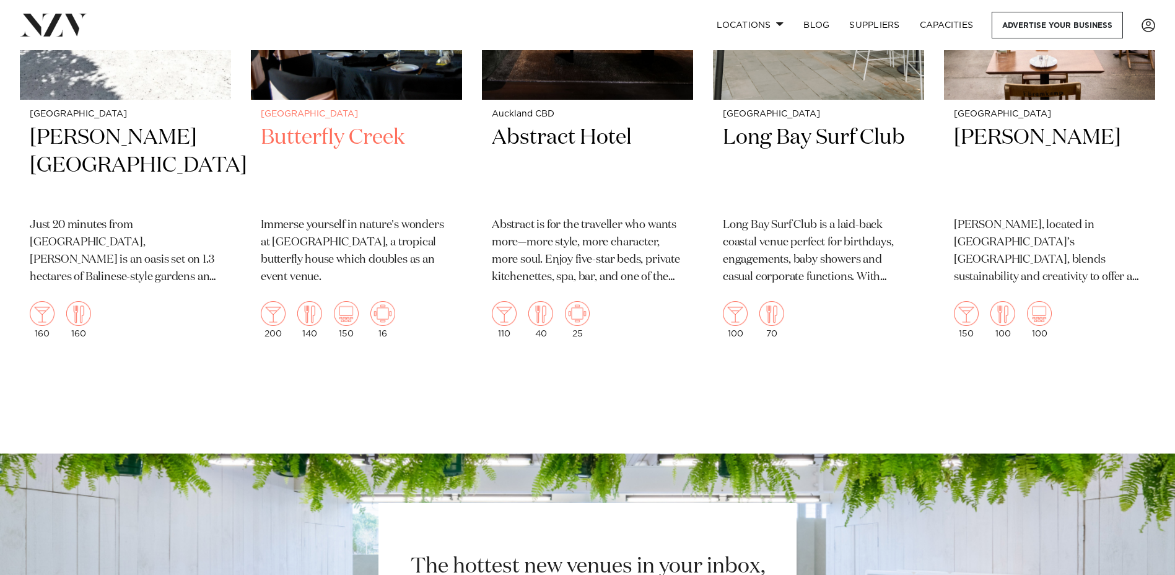
scroll to position [13457, 0]
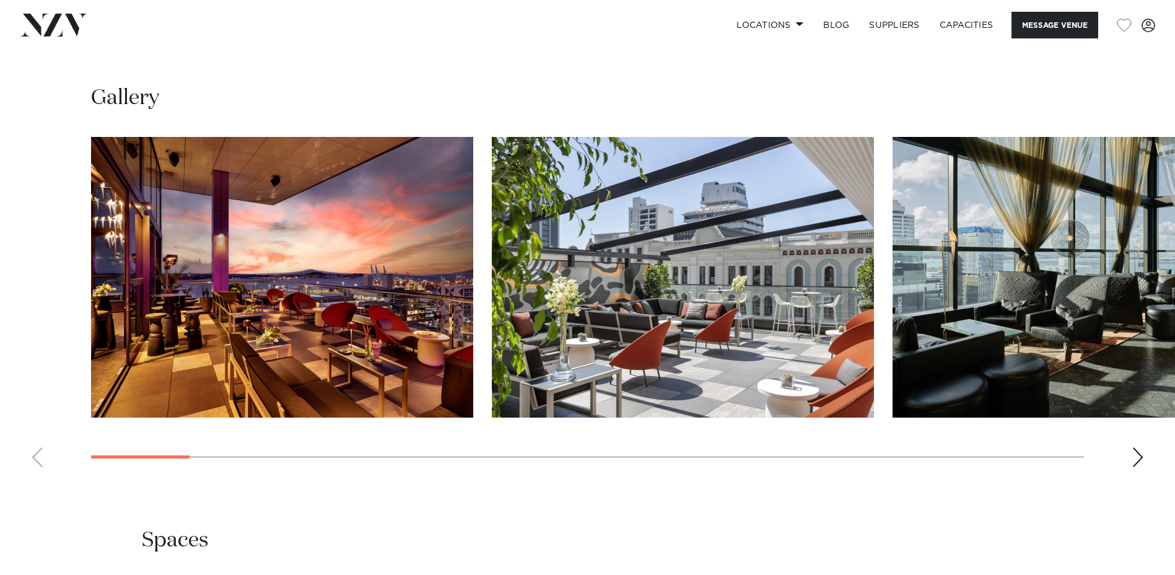
scroll to position [1493, 0]
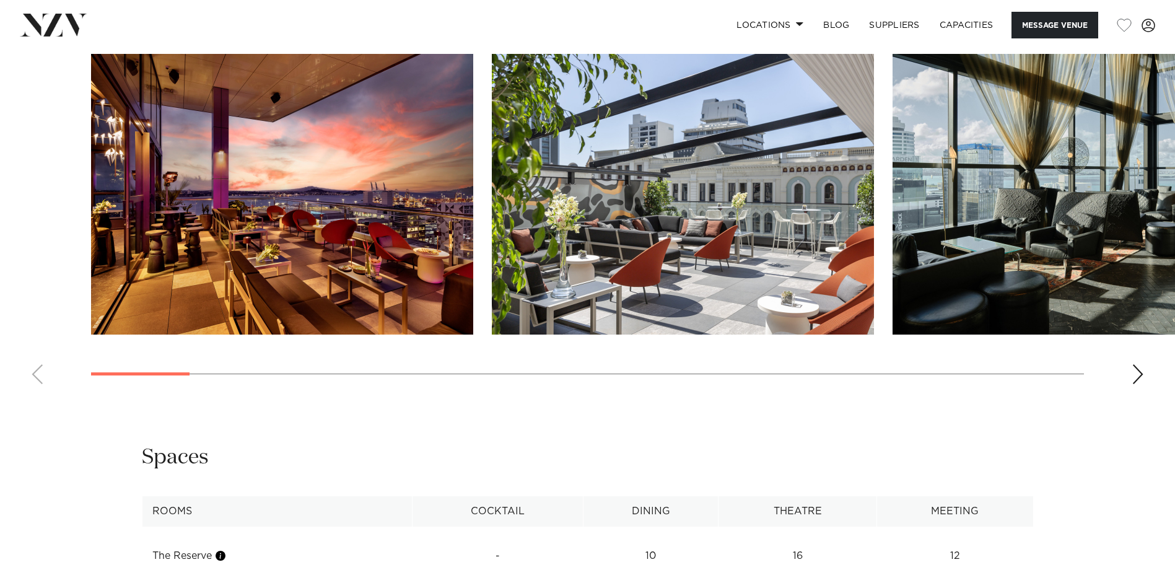
click at [1139, 377] on div "Next slide" at bounding box center [1138, 374] width 12 height 20
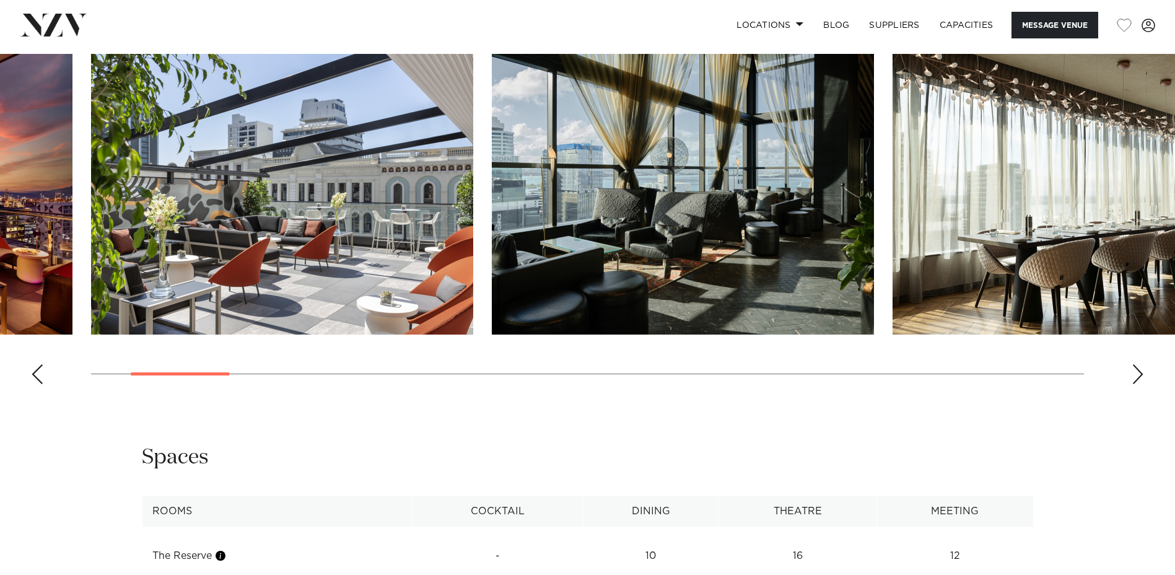
click at [1139, 377] on div "Next slide" at bounding box center [1138, 374] width 12 height 20
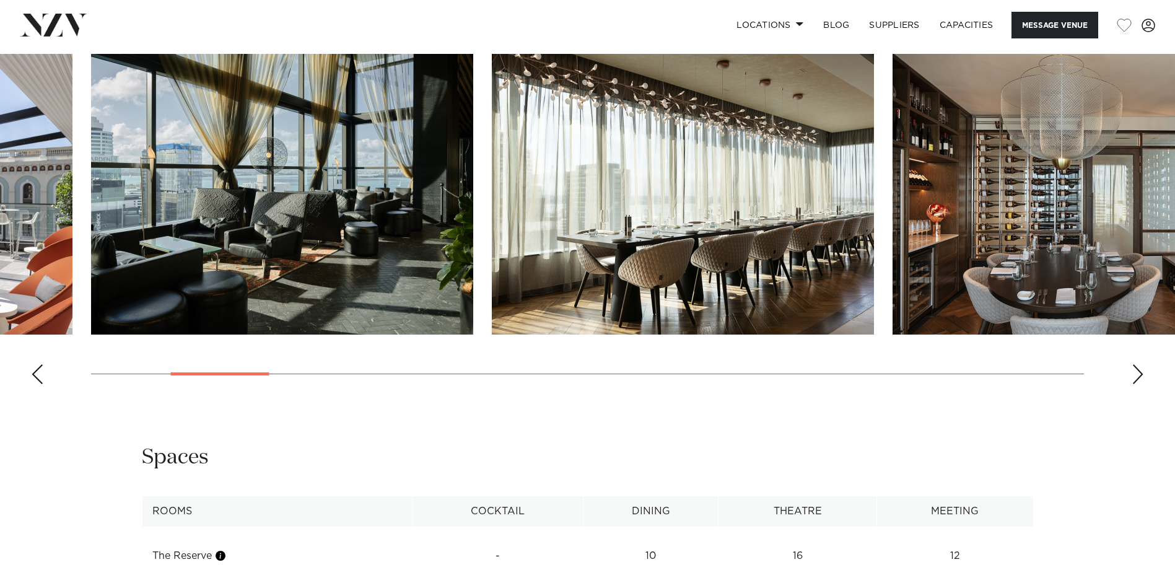
click at [1139, 377] on div "Next slide" at bounding box center [1138, 374] width 12 height 20
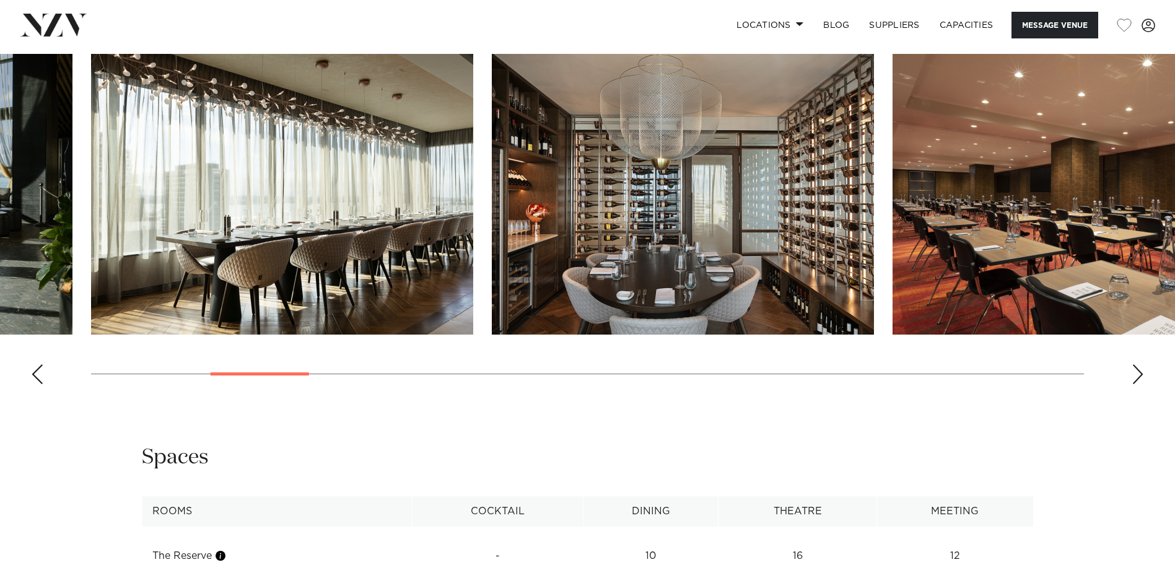
click at [1139, 377] on div "Next slide" at bounding box center [1138, 374] width 12 height 20
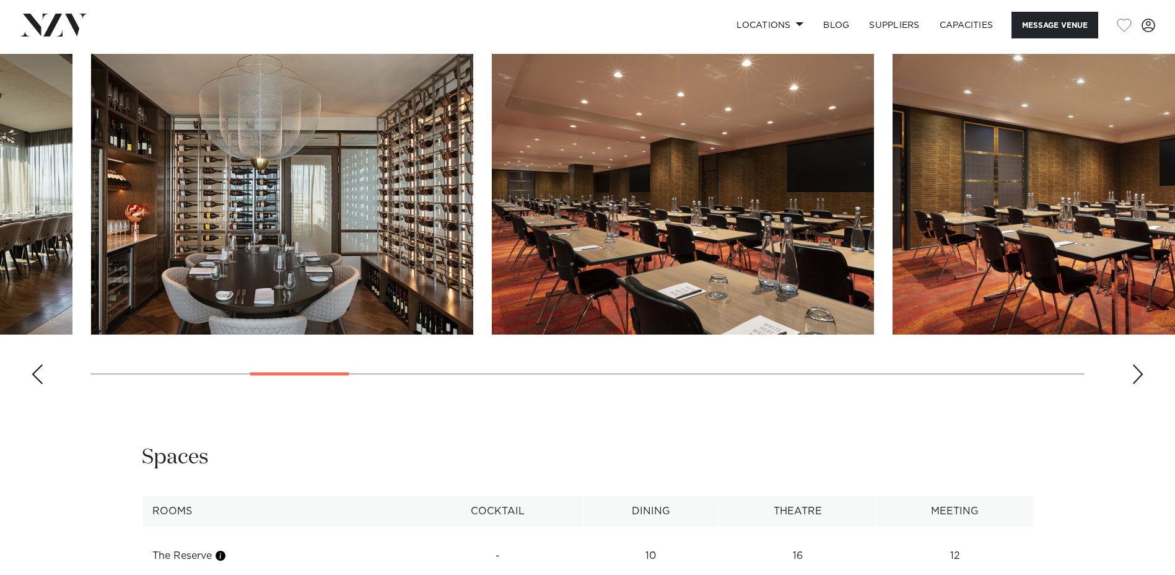
click at [1139, 377] on div "Next slide" at bounding box center [1138, 374] width 12 height 20
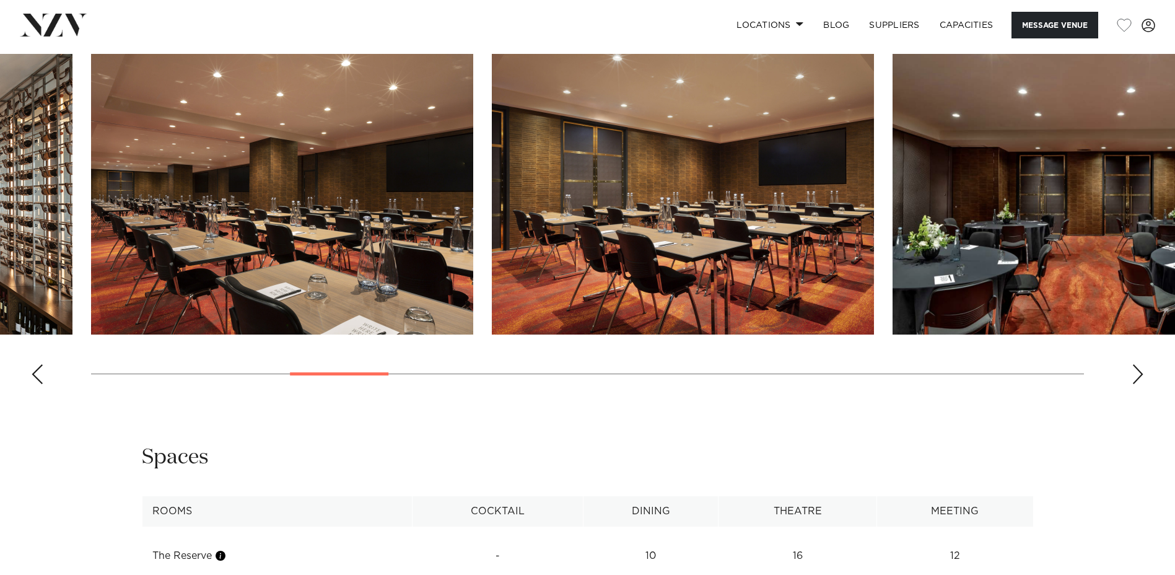
click at [1139, 377] on div "Next slide" at bounding box center [1138, 374] width 12 height 20
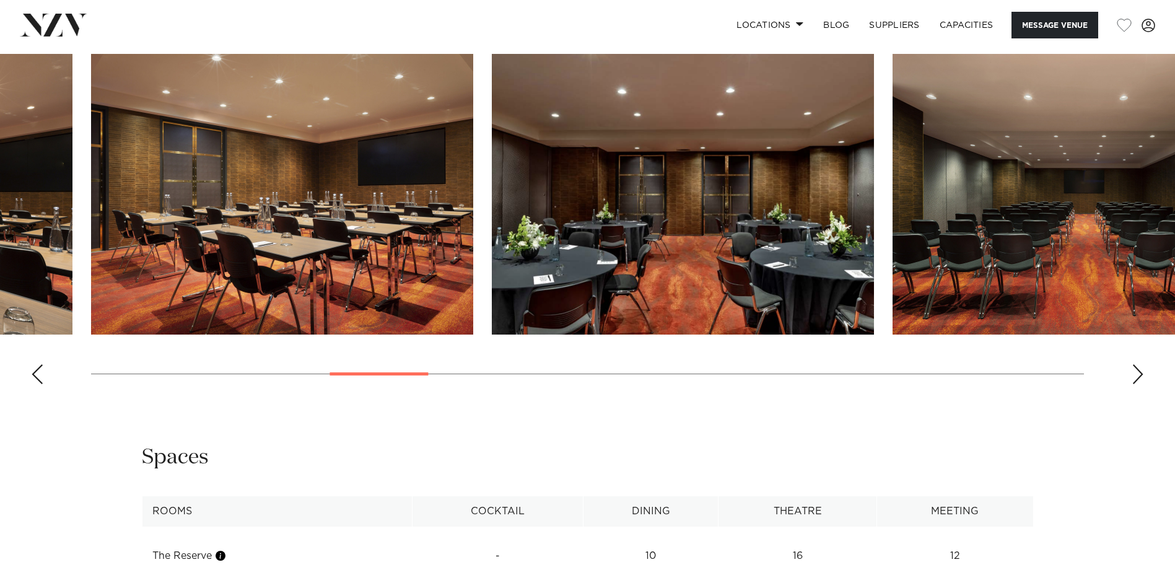
click at [1139, 377] on div "Next slide" at bounding box center [1138, 374] width 12 height 20
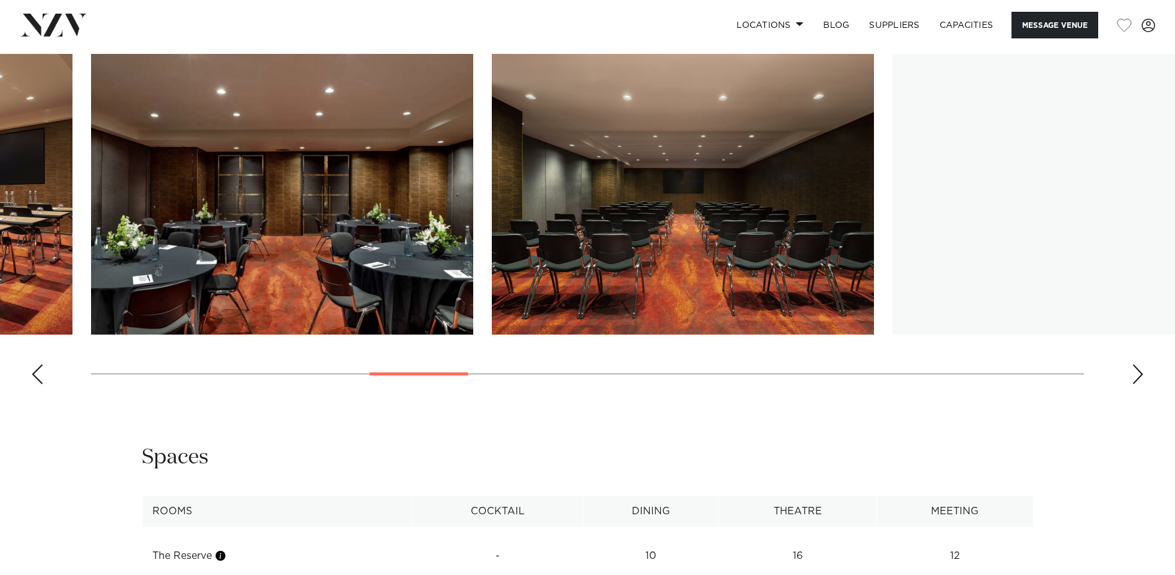
click at [1139, 377] on div "Next slide" at bounding box center [1138, 374] width 12 height 20
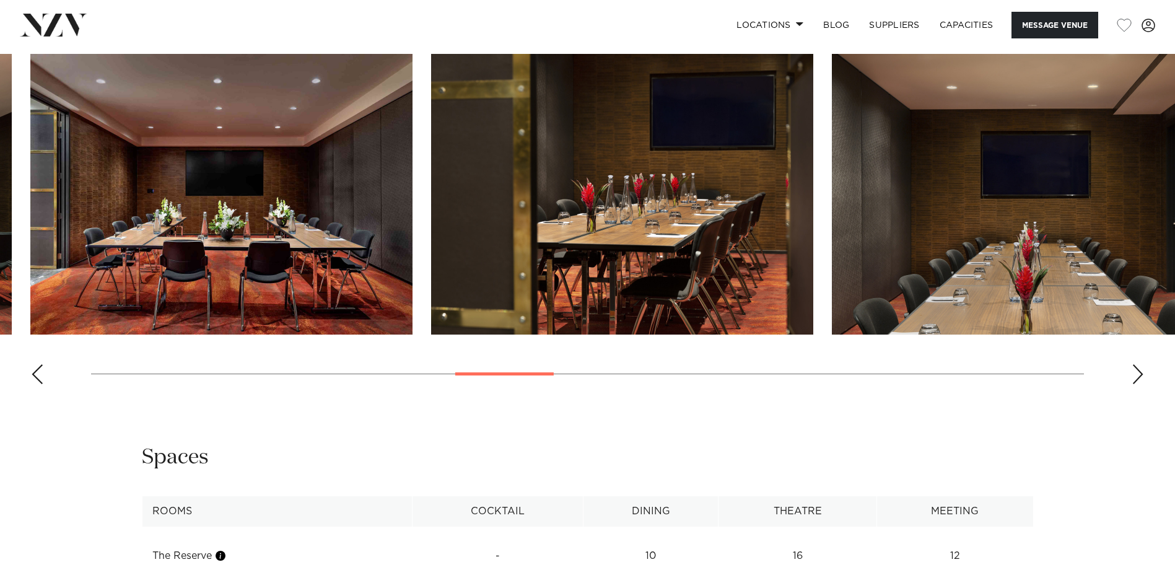
click at [640, 230] on swiper-container at bounding box center [587, 224] width 1175 height 340
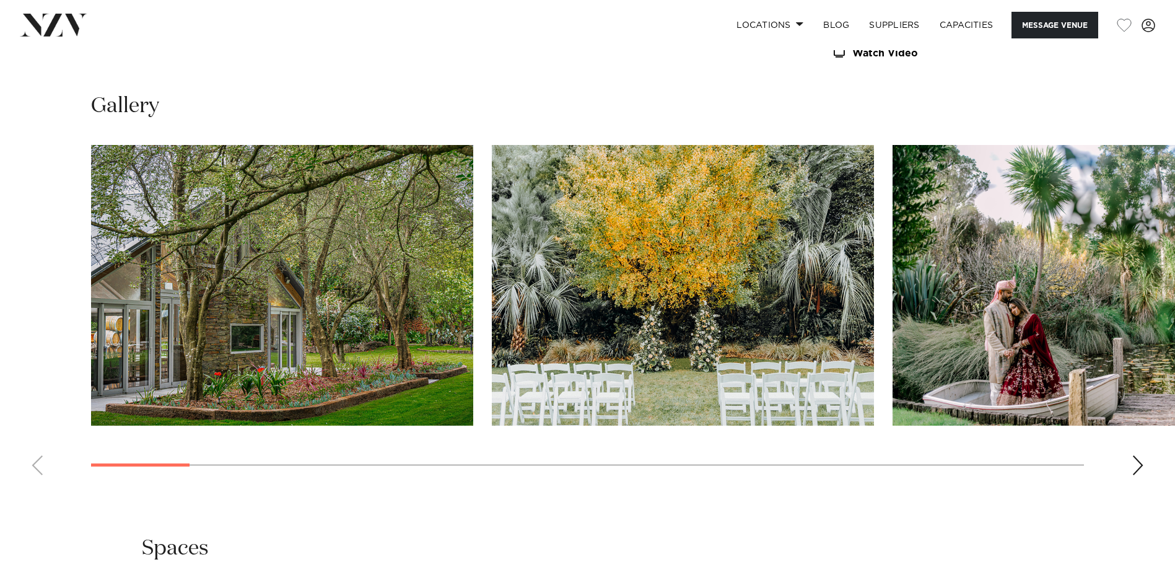
scroll to position [1352, 0]
click at [1141, 456] on div "Next slide" at bounding box center [1138, 466] width 12 height 20
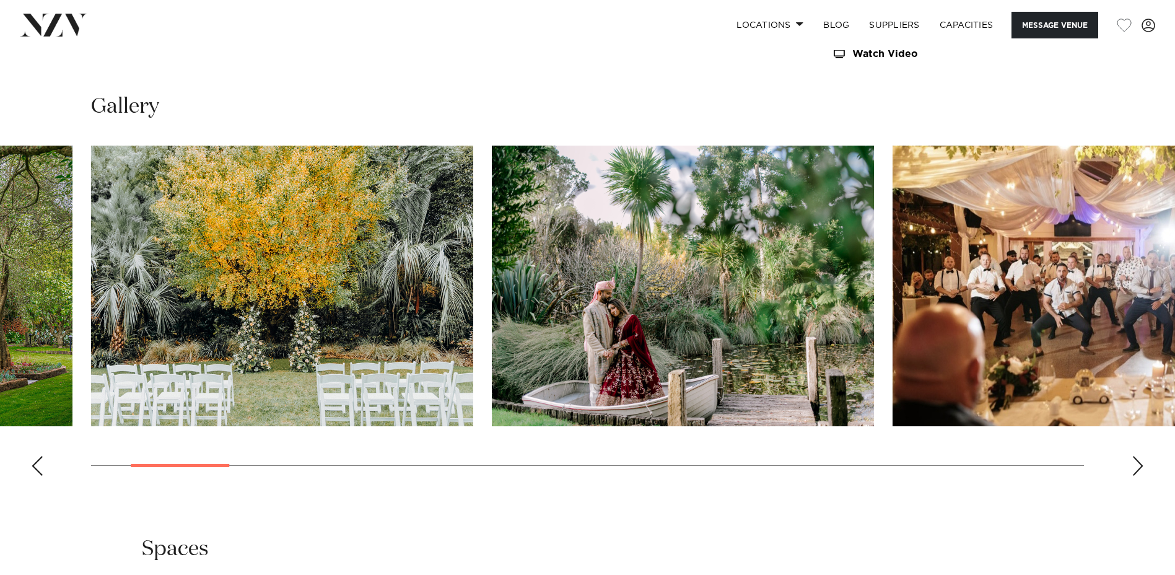
click at [1141, 456] on div "Next slide" at bounding box center [1138, 466] width 12 height 20
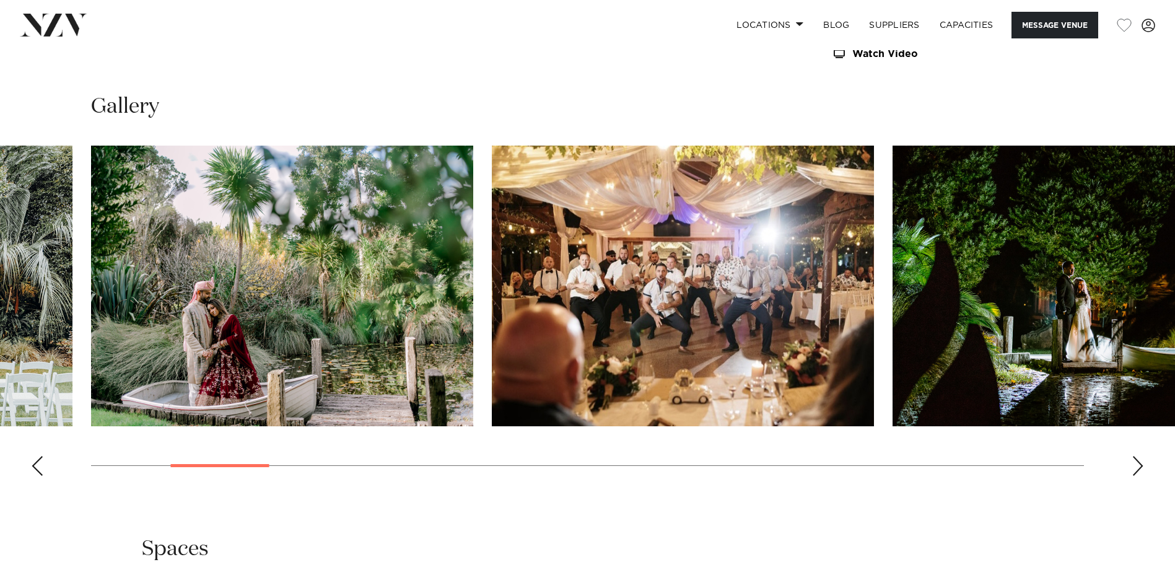
click at [1141, 456] on div "Next slide" at bounding box center [1138, 466] width 12 height 20
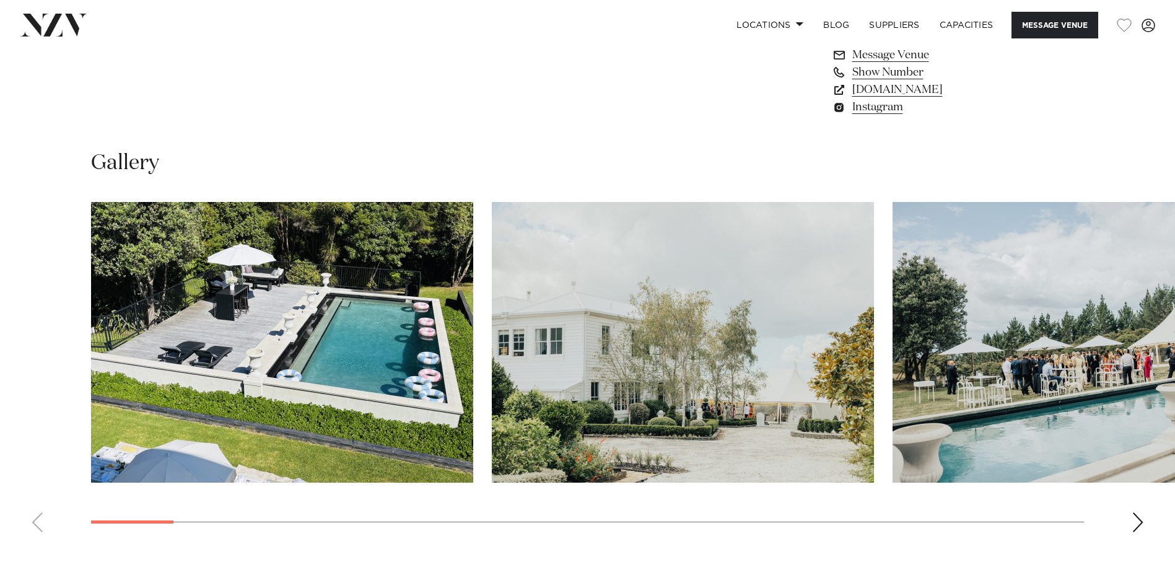
scroll to position [1101, 0]
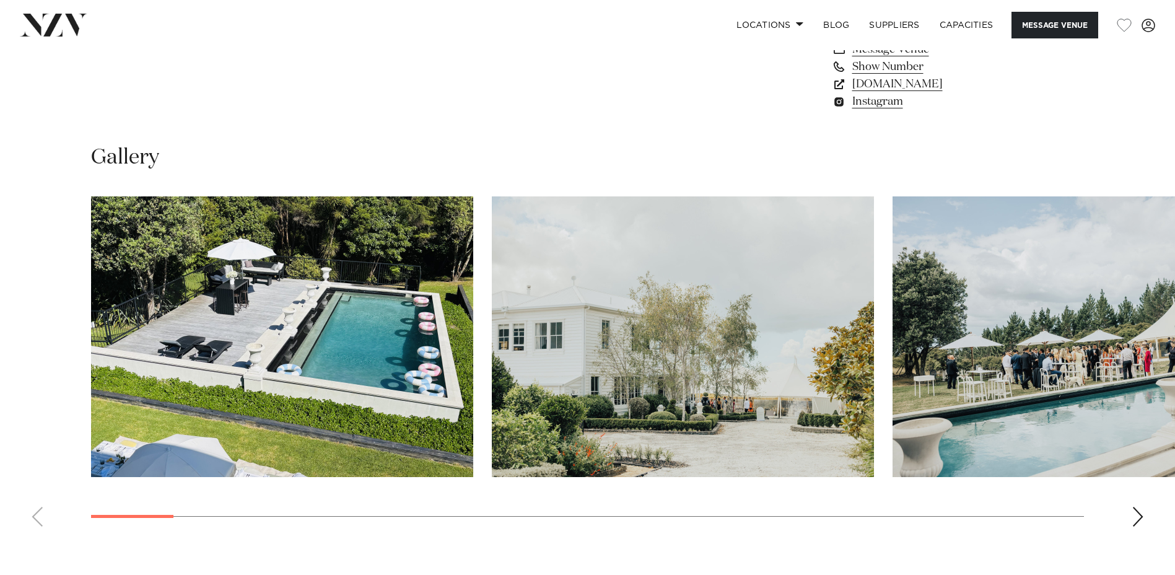
click at [1134, 514] on div "Next slide" at bounding box center [1138, 517] width 12 height 20
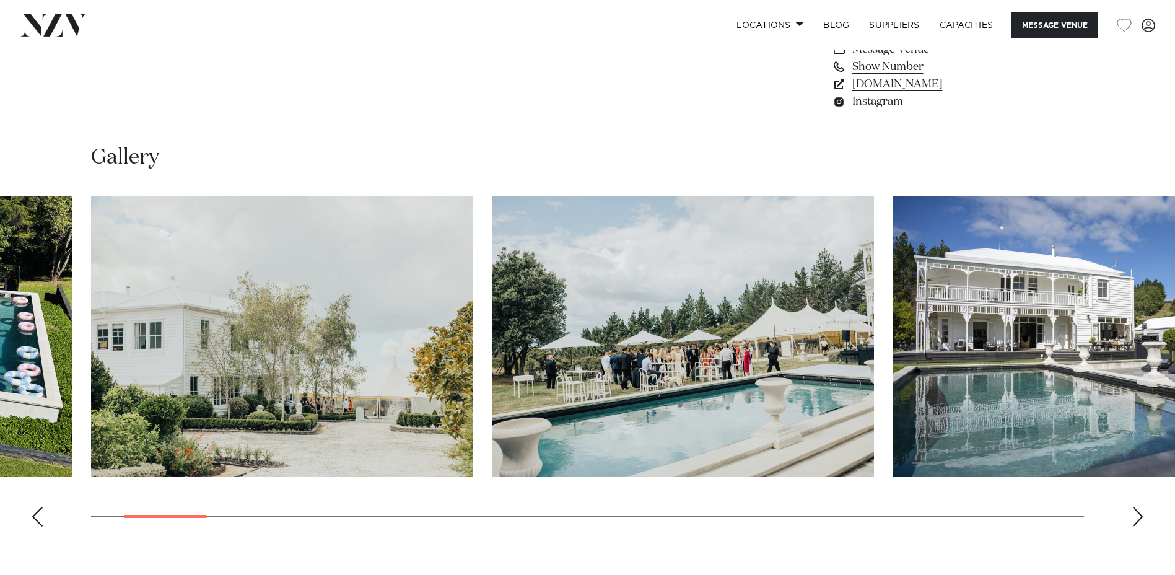
click at [1134, 514] on div "Next slide" at bounding box center [1138, 517] width 12 height 20
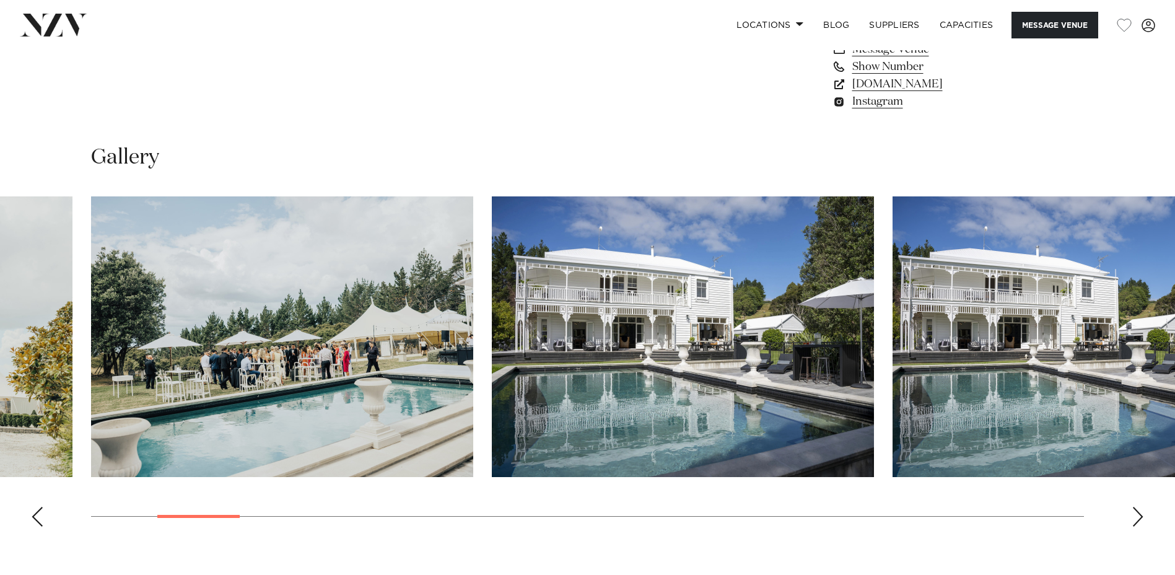
click at [1134, 514] on div "Next slide" at bounding box center [1138, 517] width 12 height 20
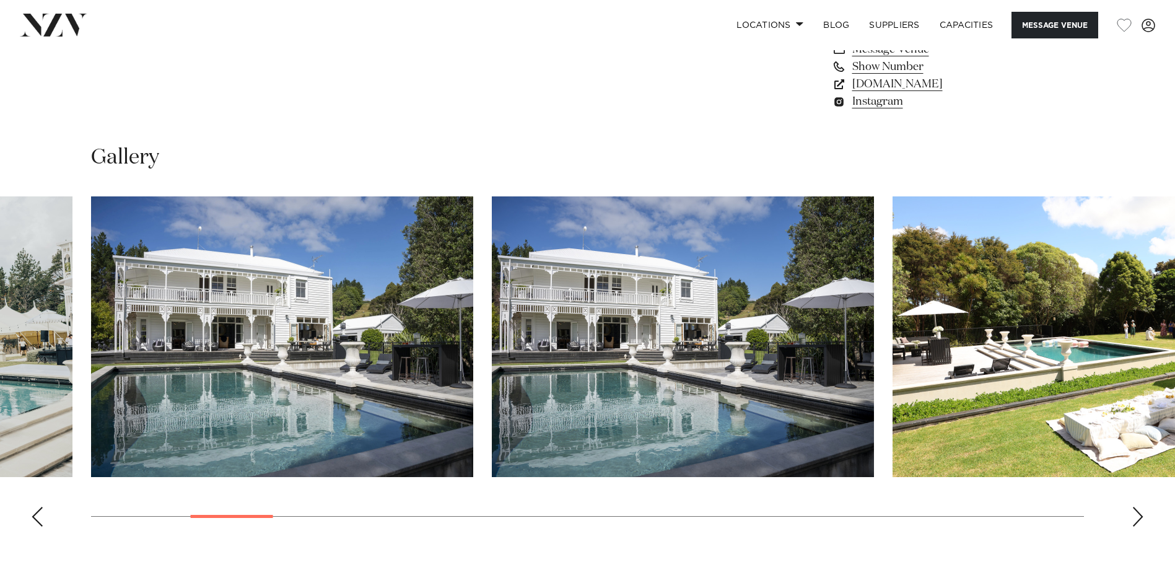
click at [1134, 514] on div "Next slide" at bounding box center [1138, 517] width 12 height 20
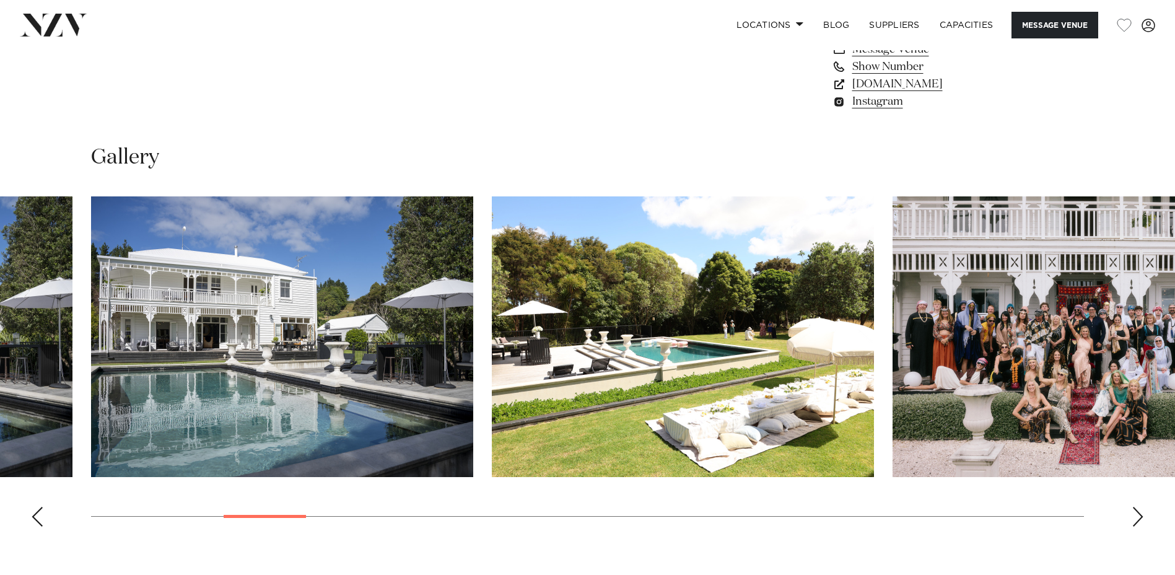
click at [1134, 514] on div "Next slide" at bounding box center [1138, 517] width 12 height 20
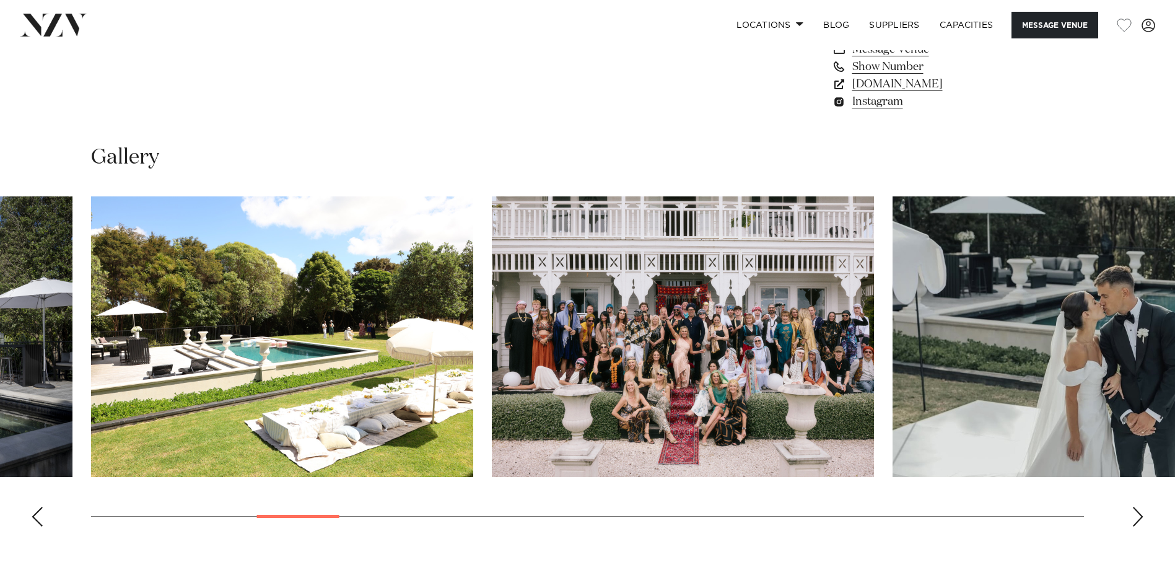
click at [1134, 514] on div "Next slide" at bounding box center [1138, 517] width 12 height 20
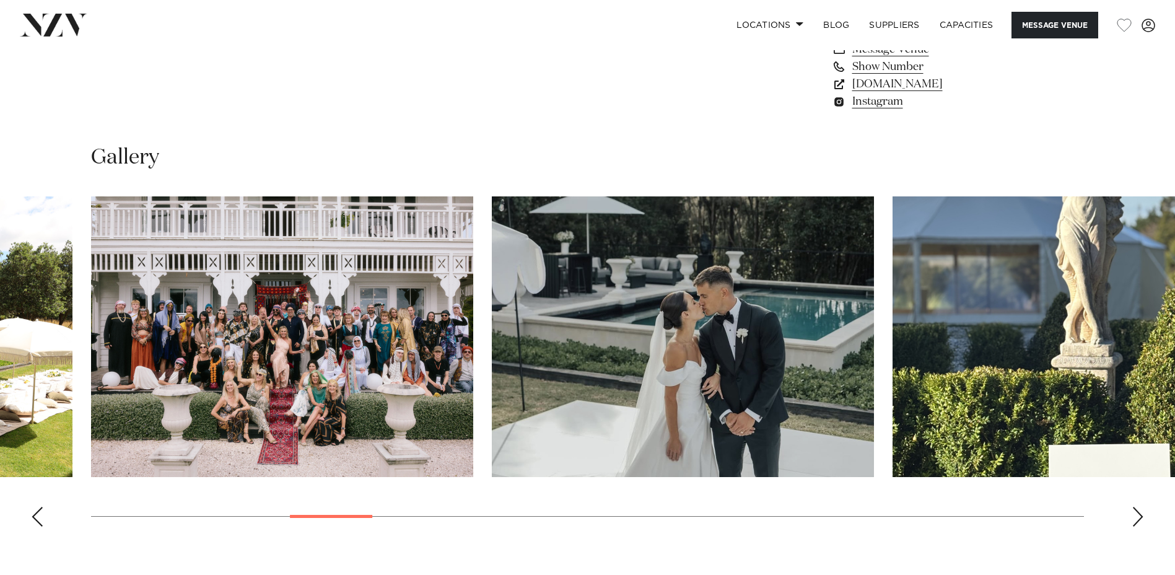
click at [1134, 514] on div "Next slide" at bounding box center [1138, 517] width 12 height 20
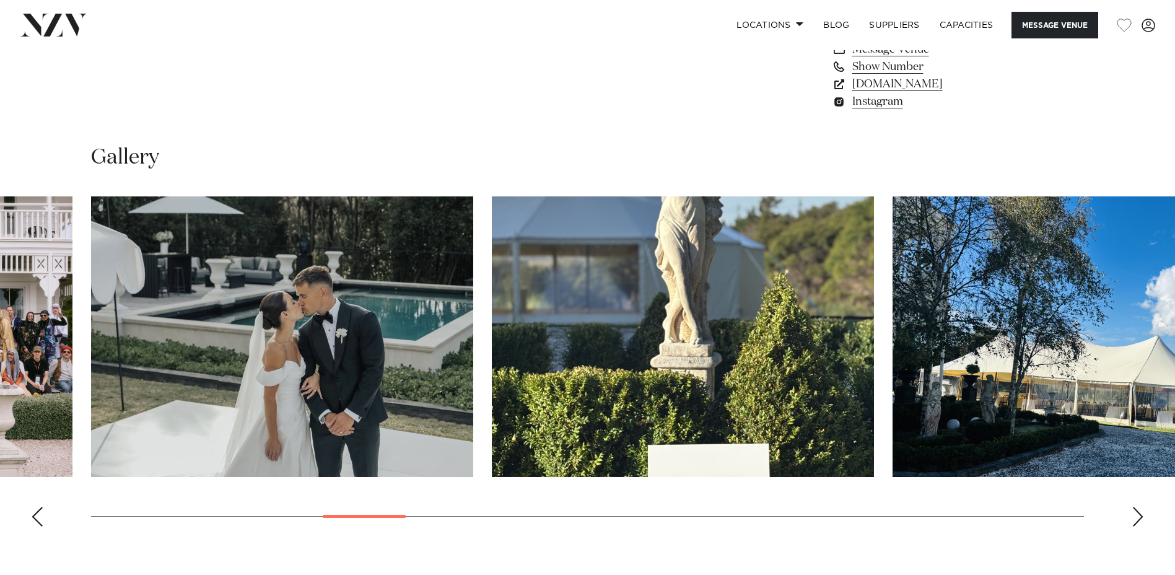
click at [1134, 514] on div "Next slide" at bounding box center [1138, 517] width 12 height 20
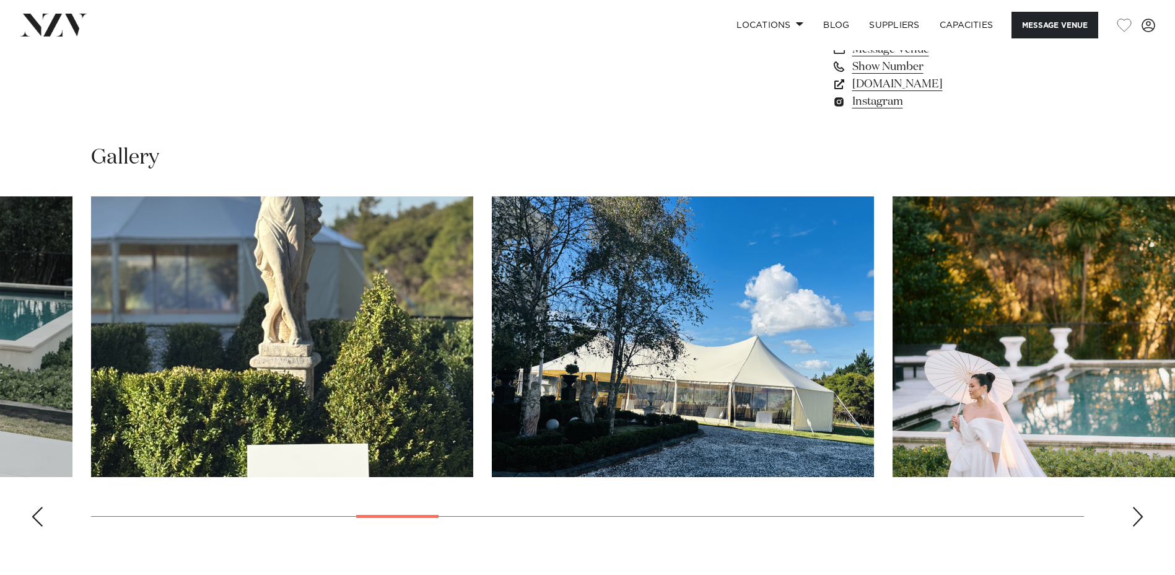
click at [1134, 514] on div "Next slide" at bounding box center [1138, 517] width 12 height 20
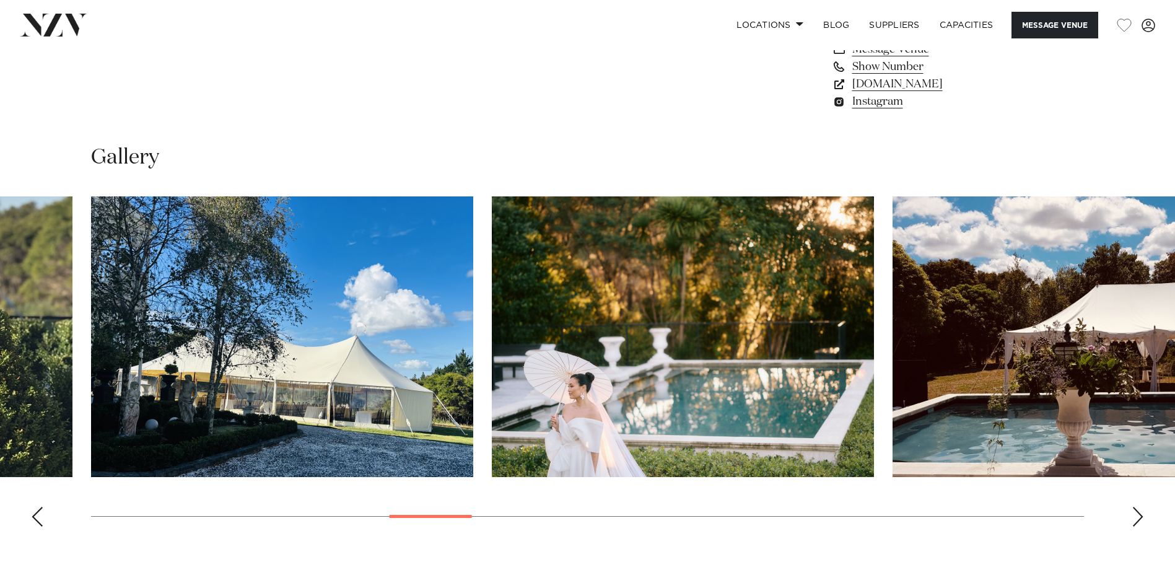
click at [1134, 514] on div "Next slide" at bounding box center [1138, 517] width 12 height 20
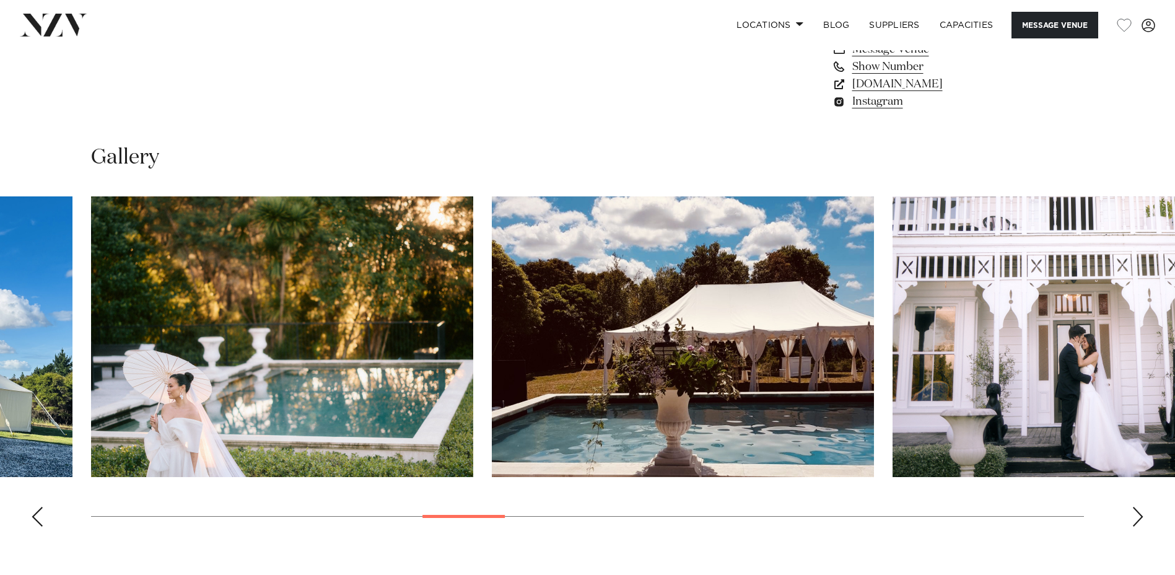
click at [1134, 514] on div "Next slide" at bounding box center [1138, 517] width 12 height 20
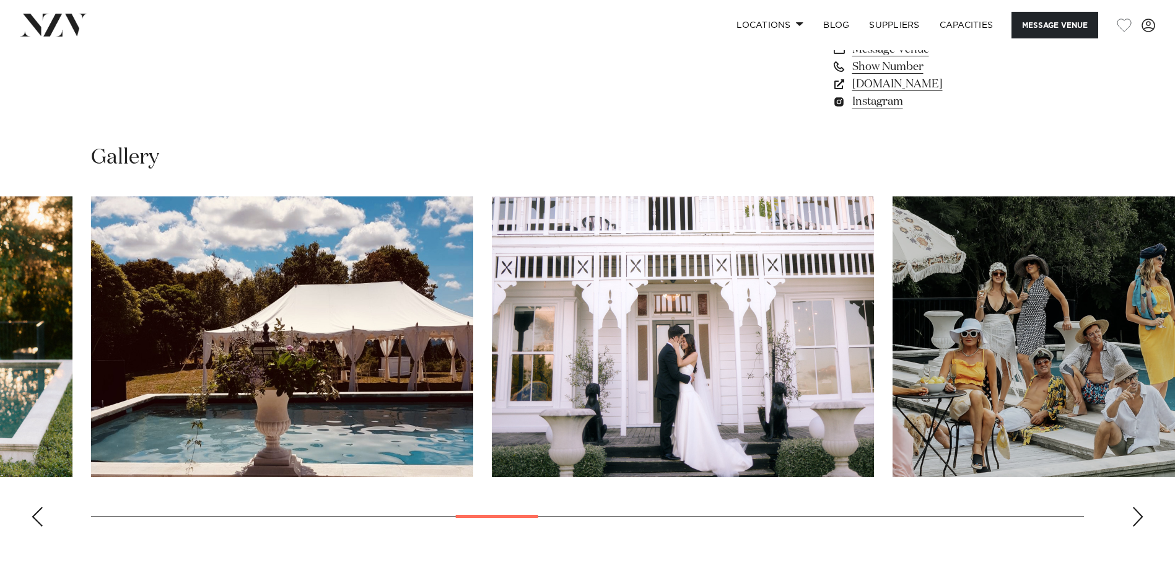
click at [1134, 514] on div "Next slide" at bounding box center [1138, 517] width 12 height 20
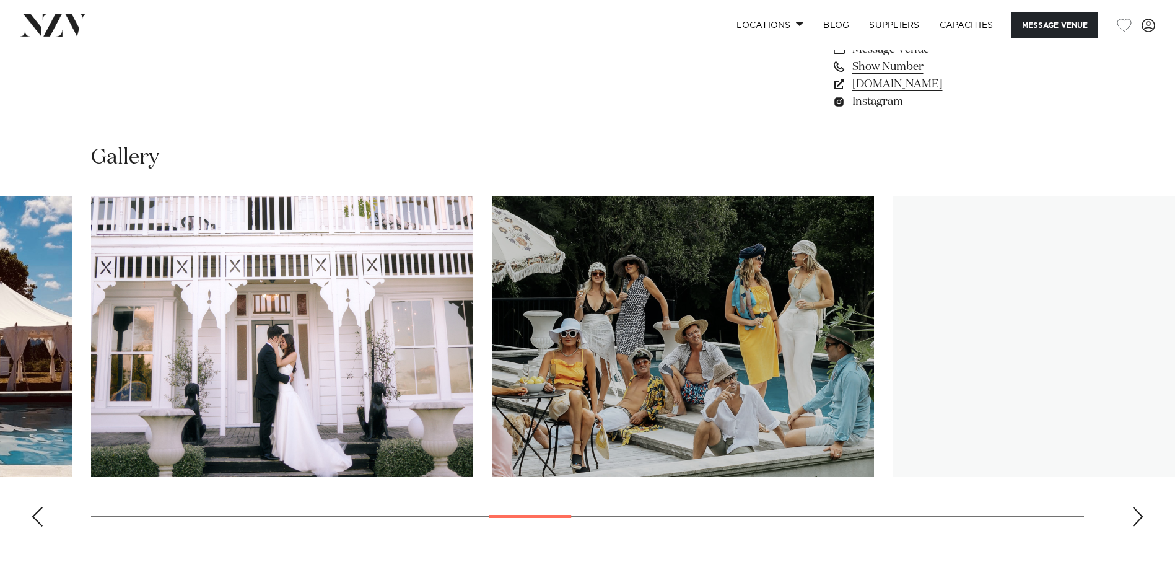
click at [1134, 514] on div "Next slide" at bounding box center [1138, 517] width 12 height 20
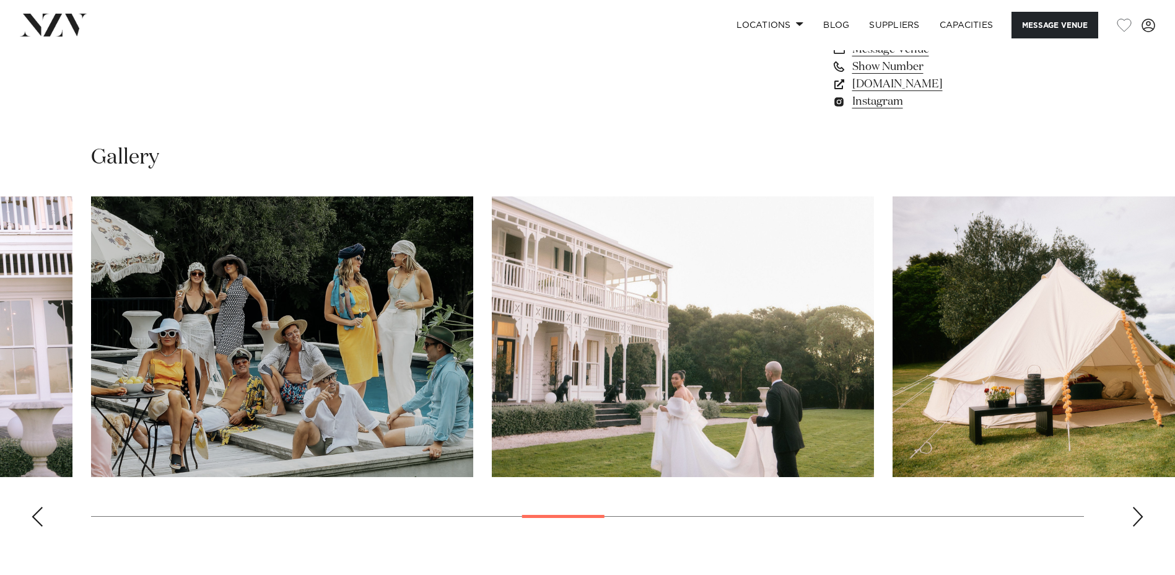
click at [1134, 514] on div "Next slide" at bounding box center [1138, 517] width 12 height 20
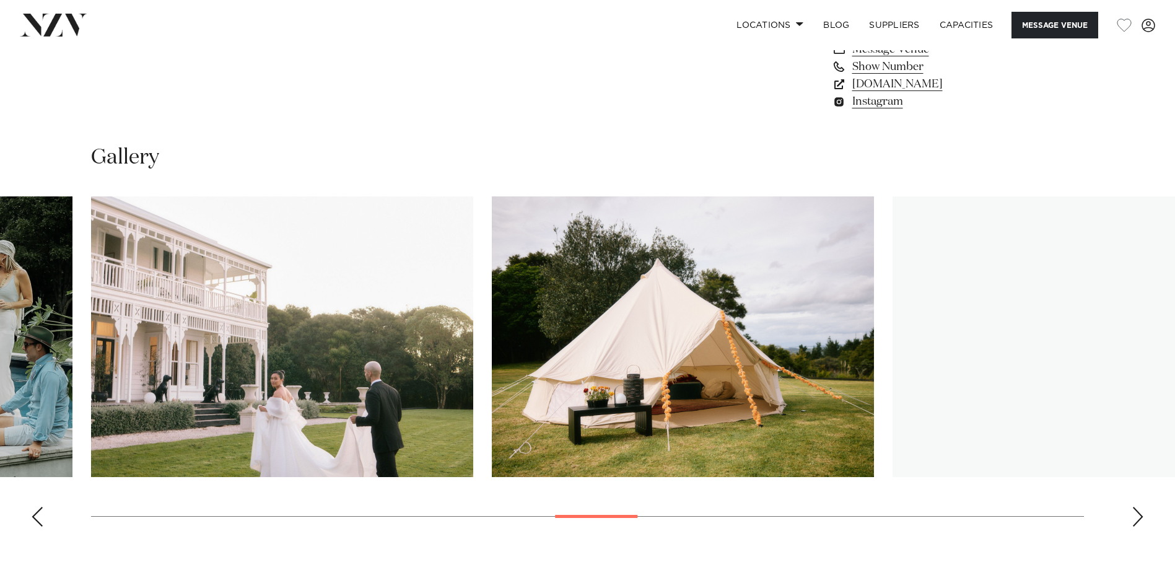
click at [1134, 514] on div "Next slide" at bounding box center [1138, 517] width 12 height 20
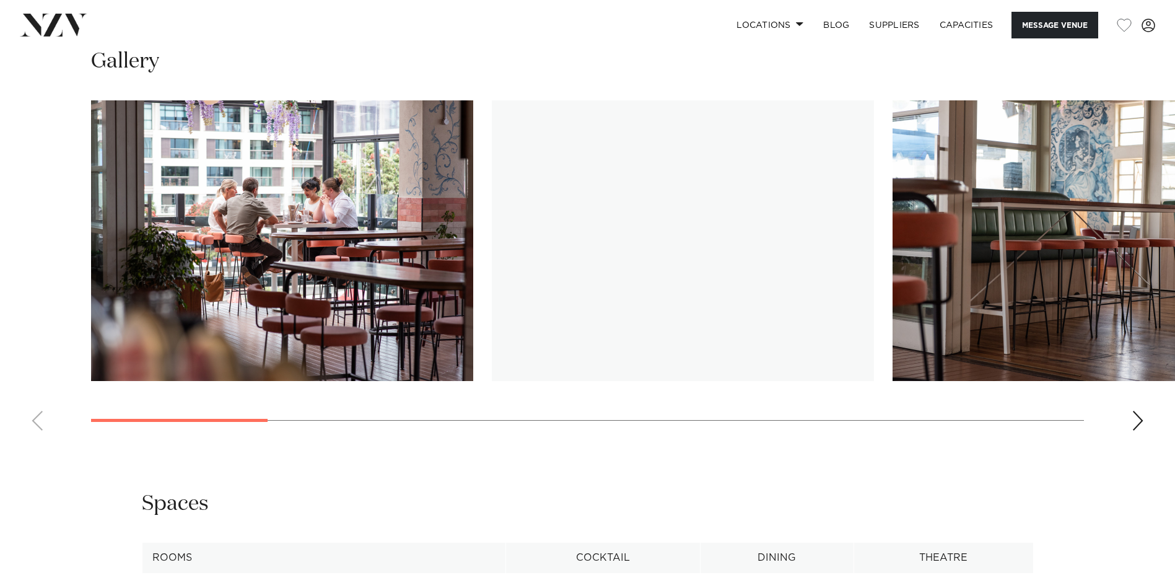
scroll to position [1320, 0]
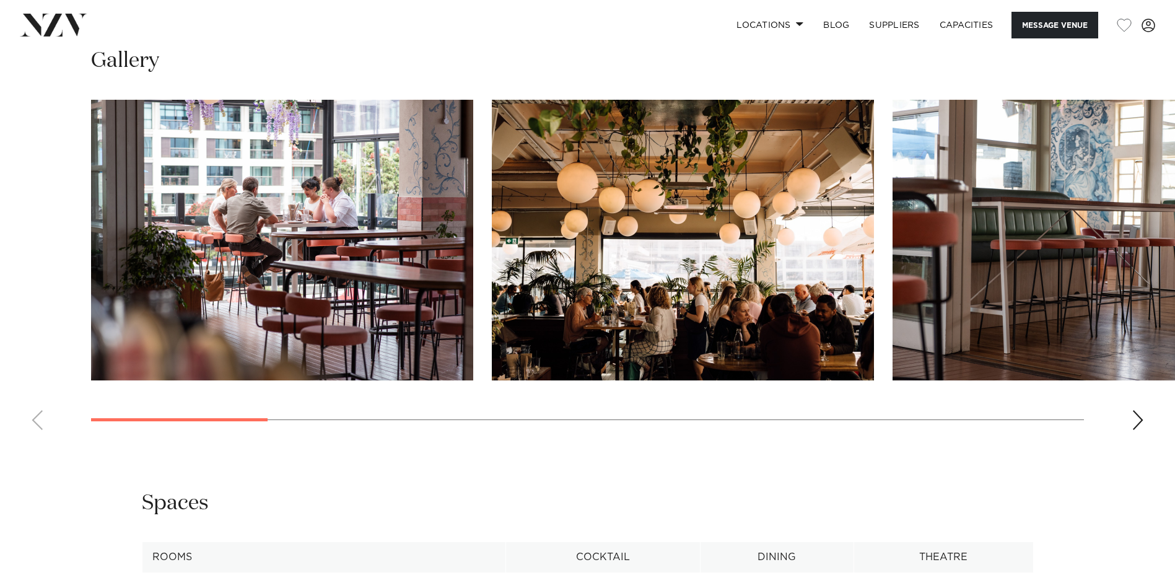
click at [1137, 429] on div "Next slide" at bounding box center [1138, 420] width 12 height 20
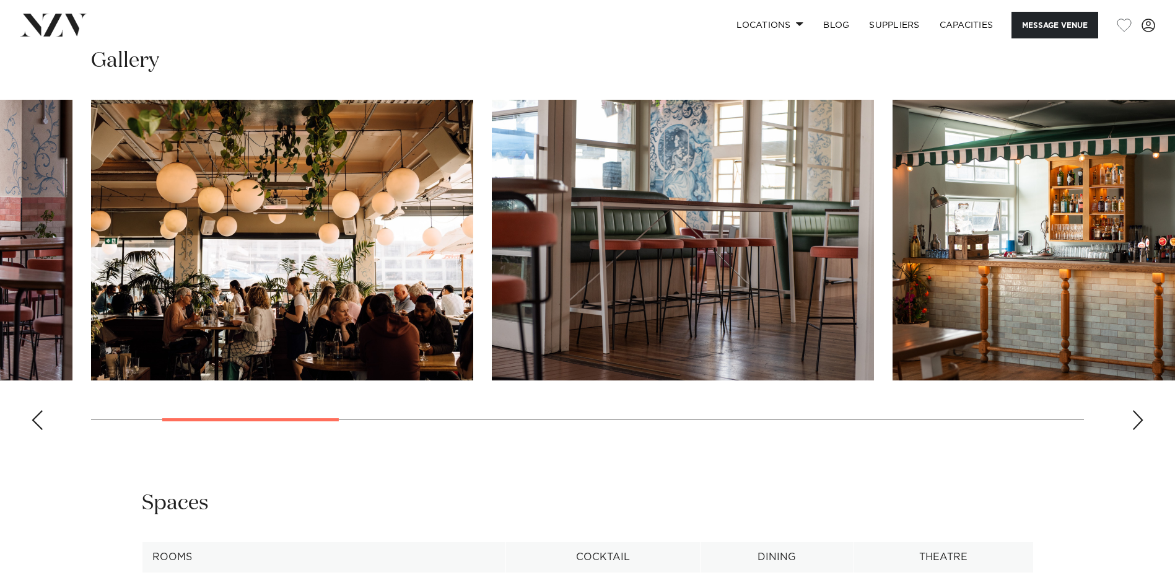
scroll to position [1268, 0]
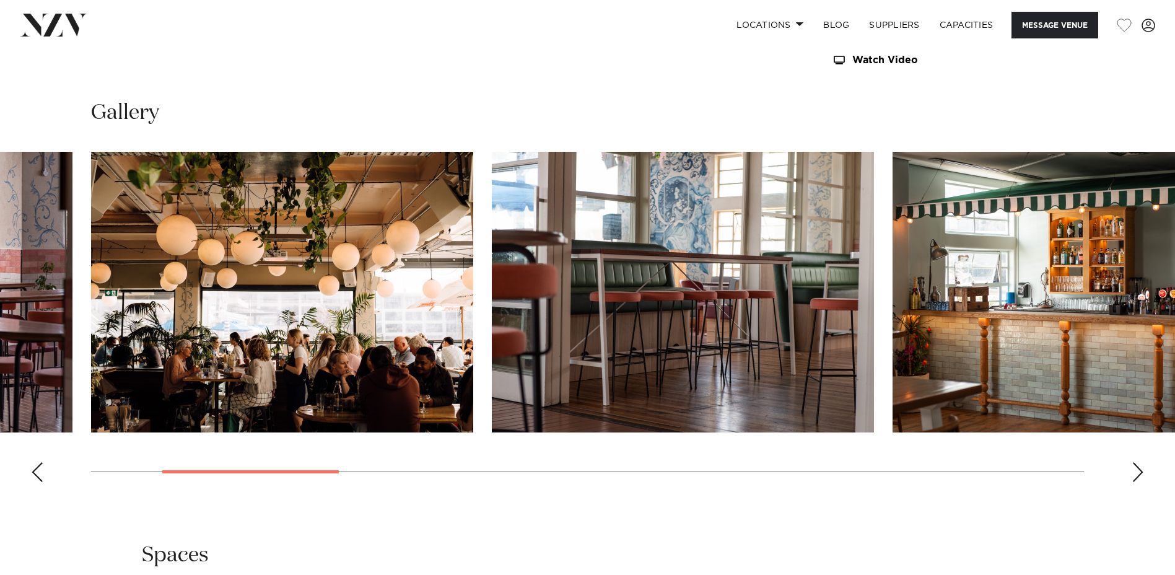
click at [1138, 461] on swiper-container at bounding box center [587, 322] width 1175 height 340
click at [1135, 475] on div "Next slide" at bounding box center [1138, 472] width 12 height 20
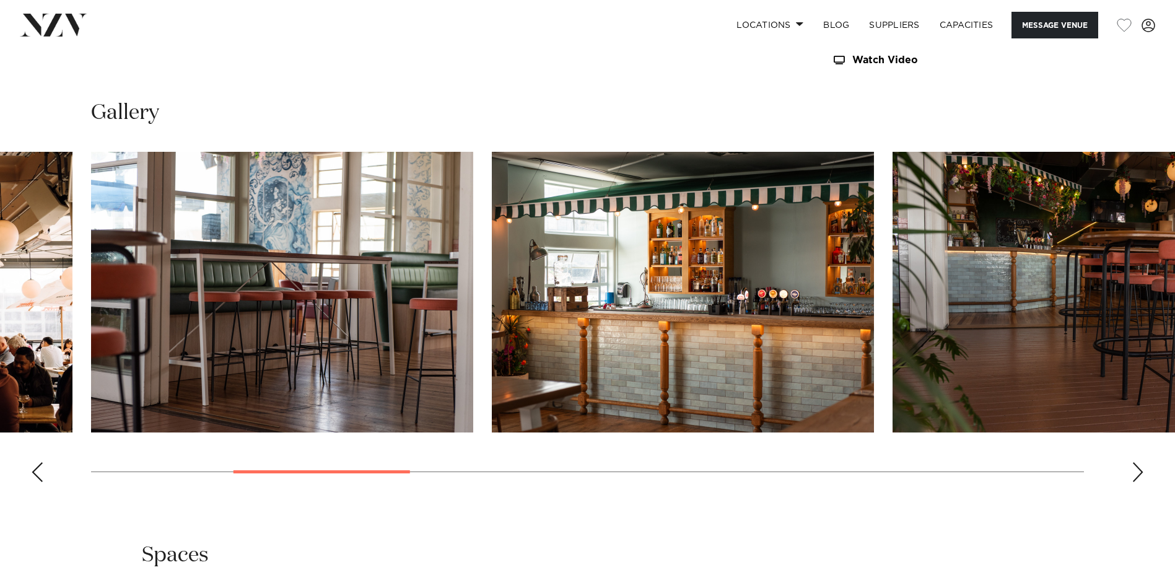
click at [1135, 475] on div "Next slide" at bounding box center [1138, 472] width 12 height 20
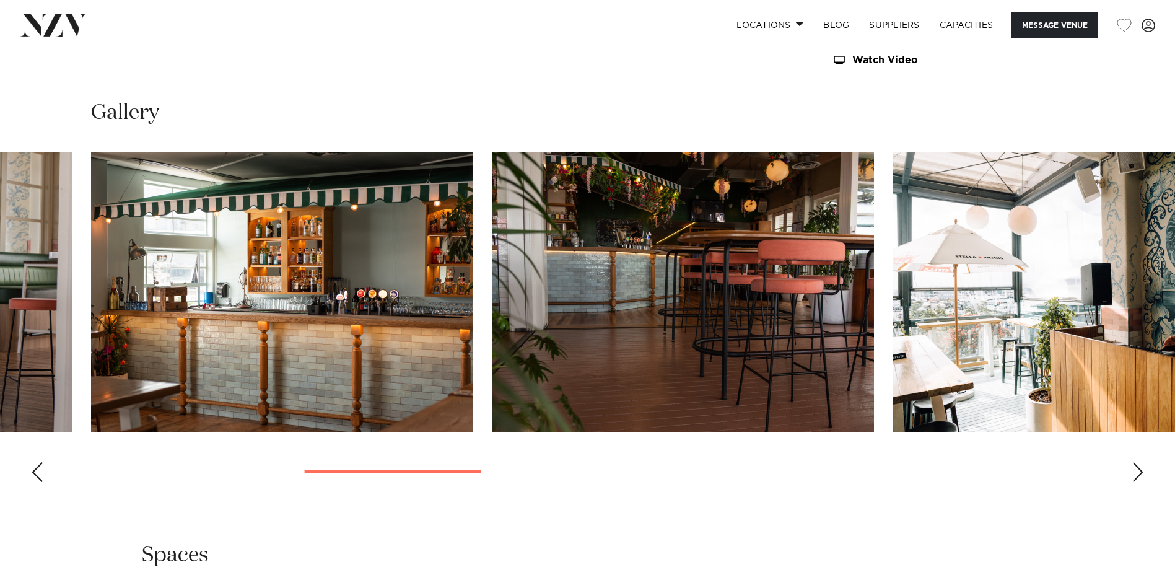
click at [1135, 475] on div "Next slide" at bounding box center [1138, 472] width 12 height 20
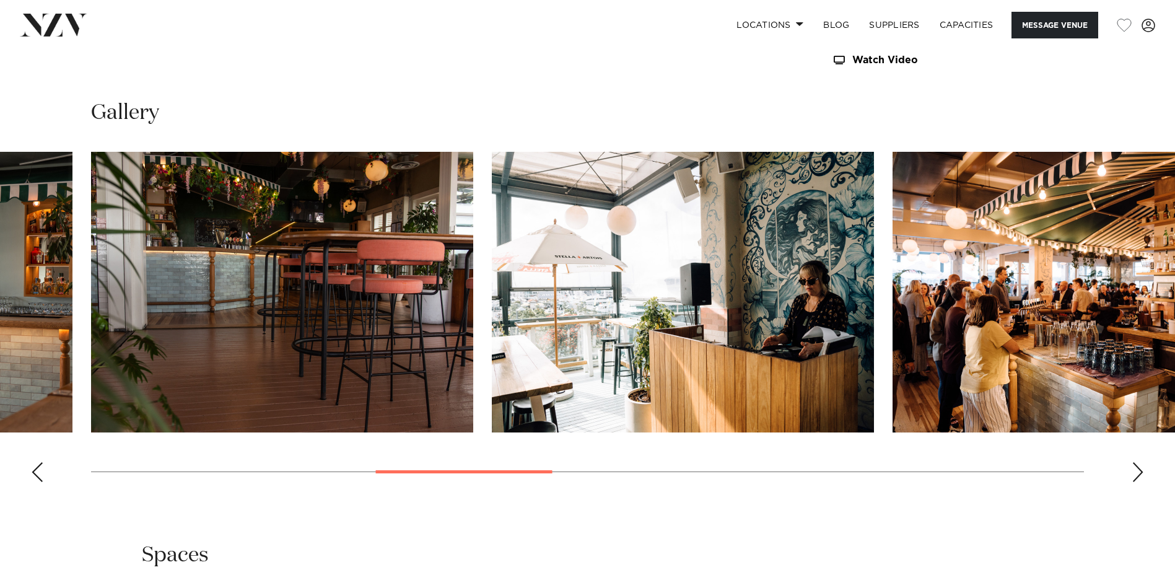
click at [1135, 475] on div "Next slide" at bounding box center [1138, 472] width 12 height 20
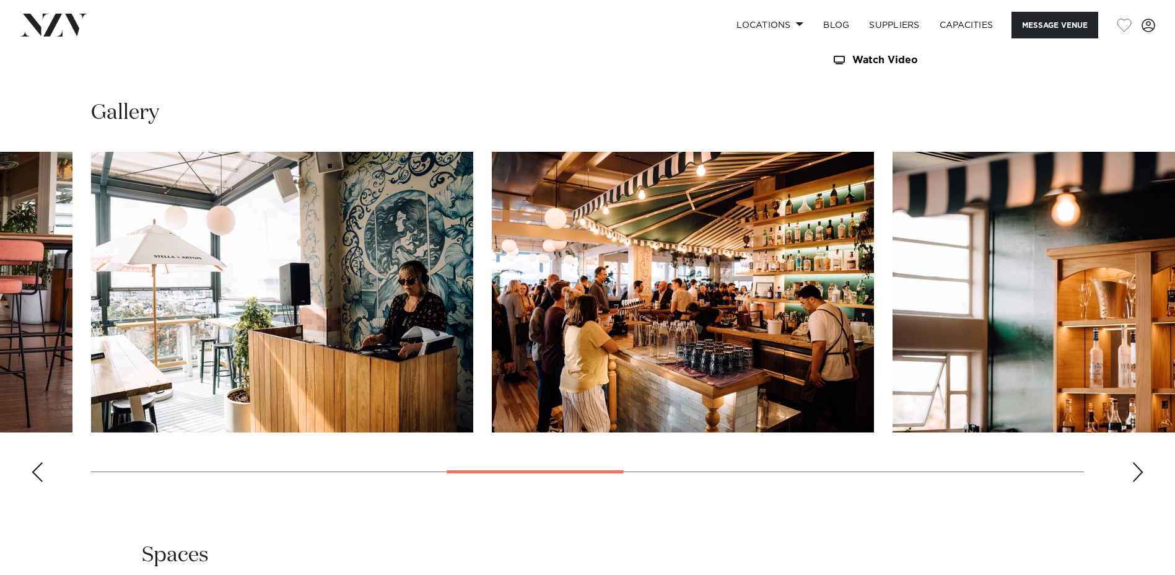
click at [1135, 475] on div "Next slide" at bounding box center [1138, 472] width 12 height 20
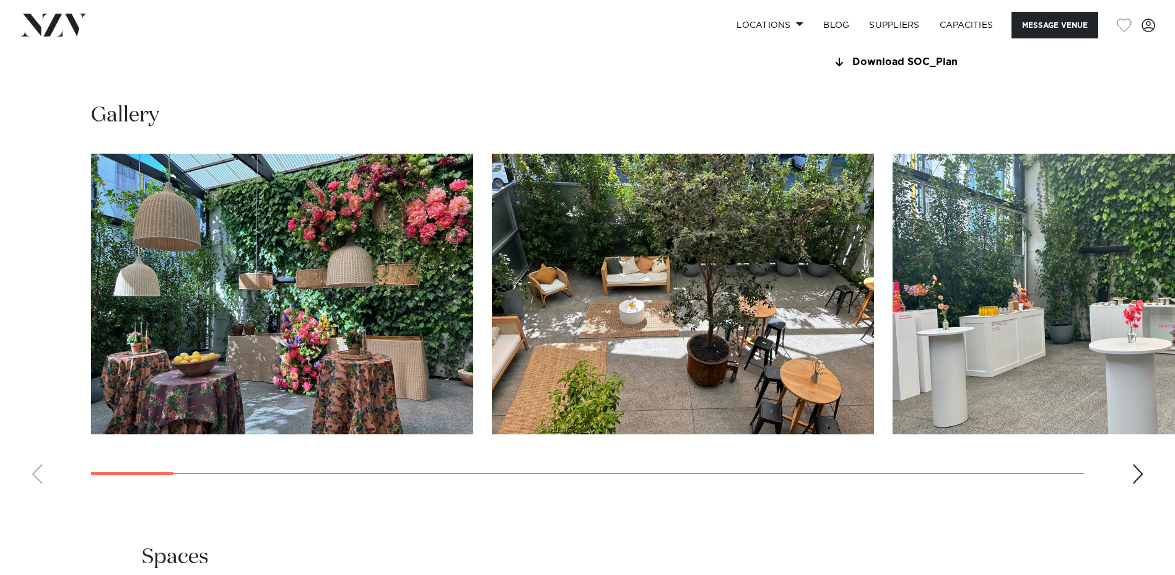
scroll to position [1210, 0]
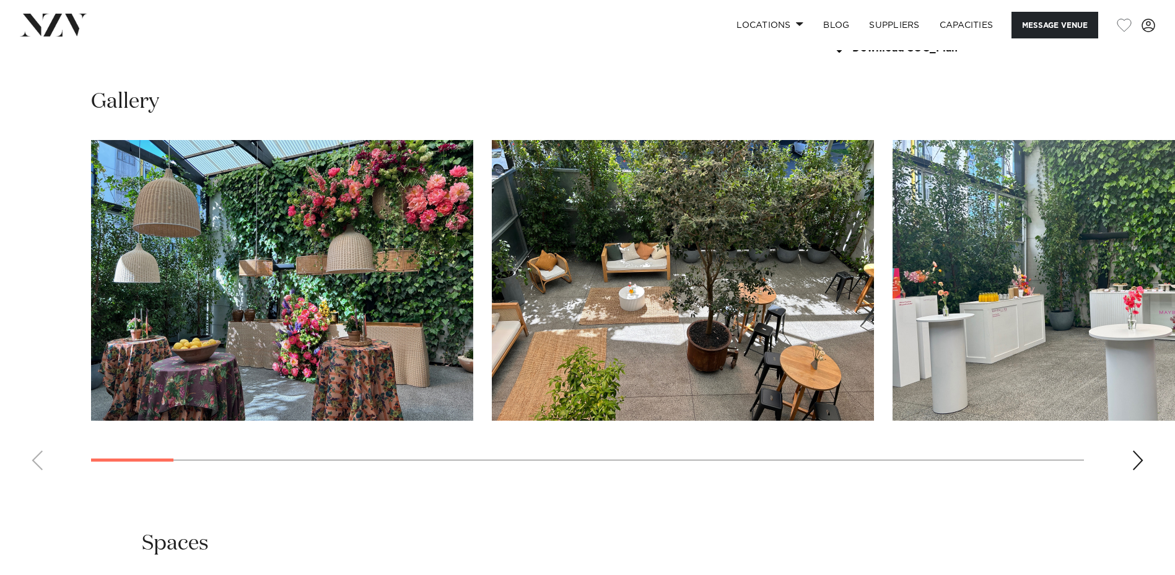
click at [1131, 457] on swiper-container at bounding box center [587, 310] width 1175 height 340
click at [1139, 458] on div "Next slide" at bounding box center [1138, 460] width 12 height 20
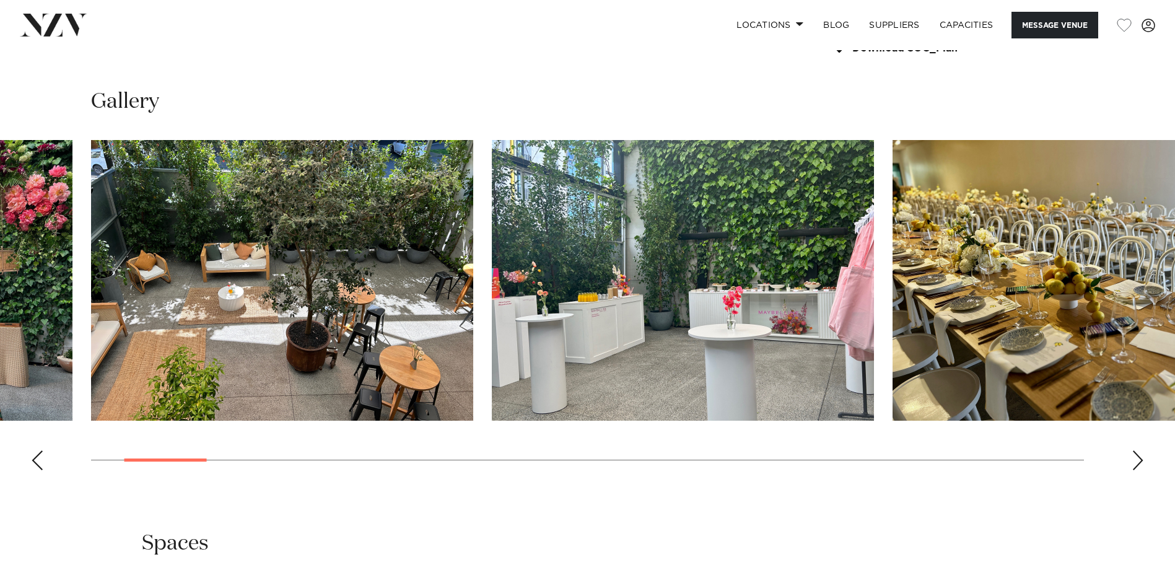
click at [1139, 458] on div "Next slide" at bounding box center [1138, 460] width 12 height 20
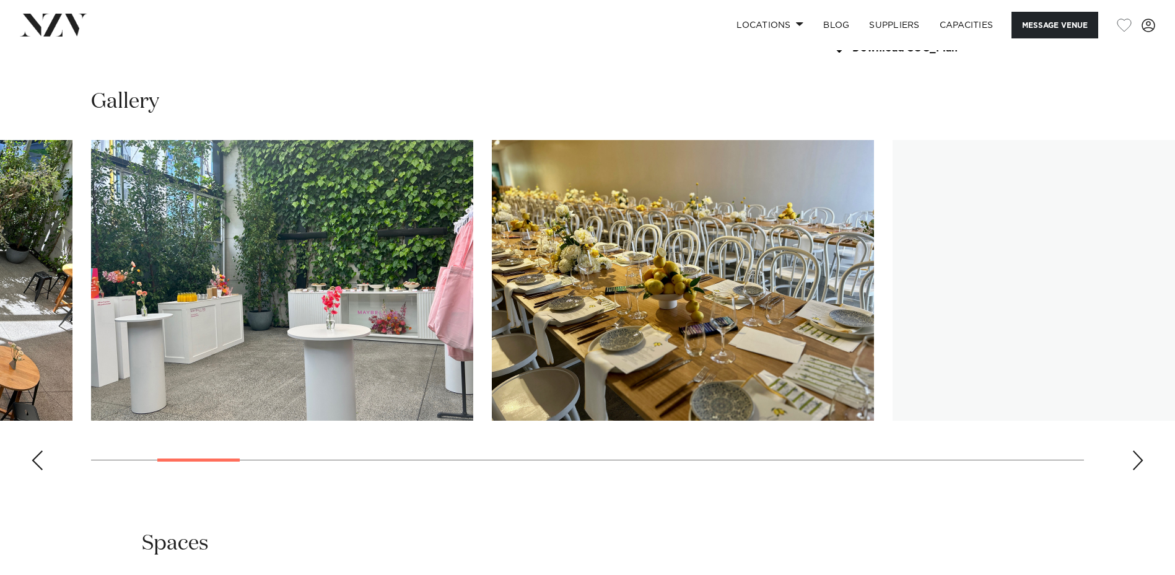
click at [1139, 458] on div "Next slide" at bounding box center [1138, 460] width 12 height 20
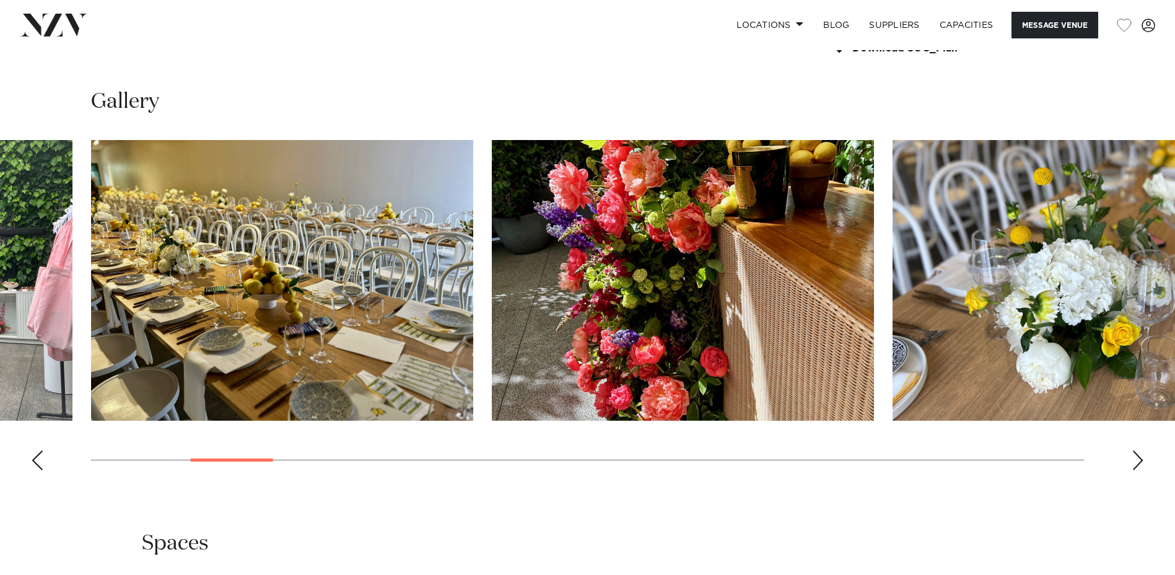
click at [1139, 458] on div "Next slide" at bounding box center [1138, 460] width 12 height 20
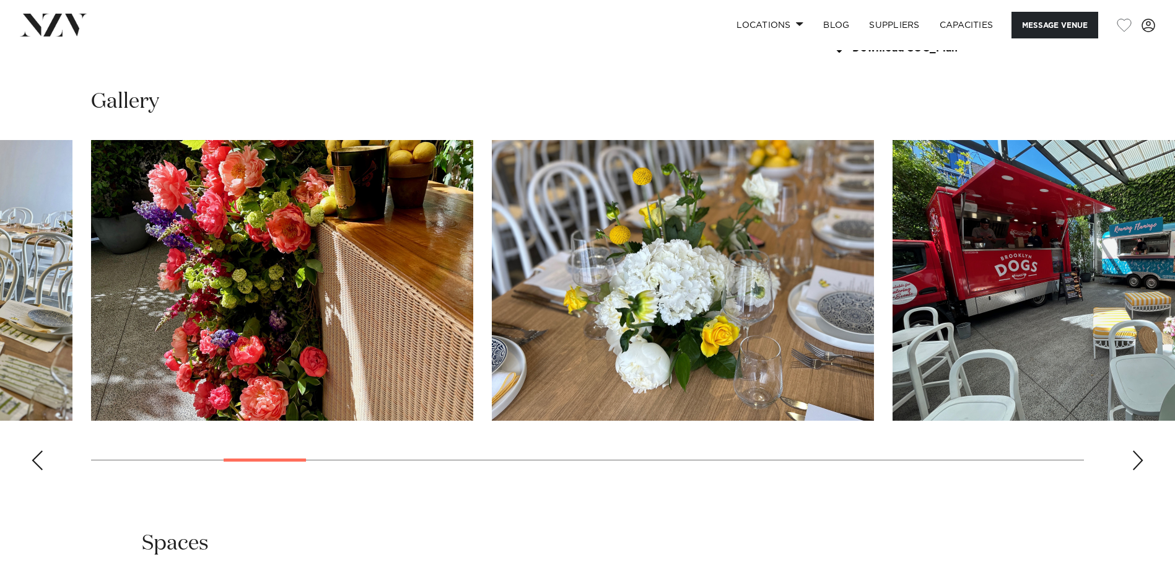
click at [1139, 458] on div "Next slide" at bounding box center [1138, 460] width 12 height 20
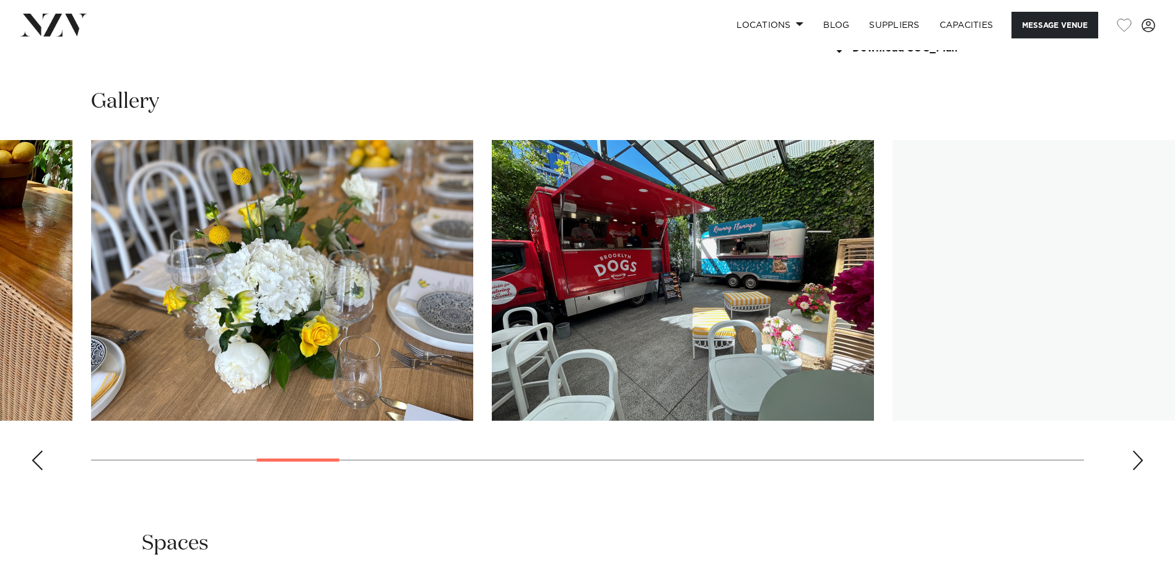
click at [1139, 458] on div "Next slide" at bounding box center [1138, 460] width 12 height 20
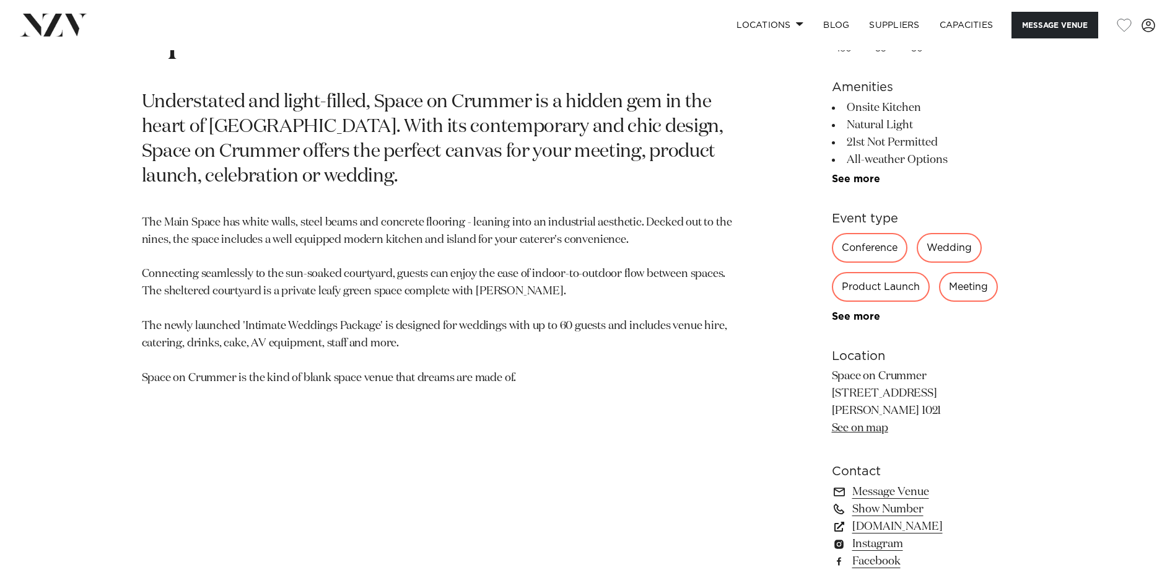
scroll to position [660, 0]
click at [899, 527] on link "[DOMAIN_NAME]" at bounding box center [933, 525] width 202 height 17
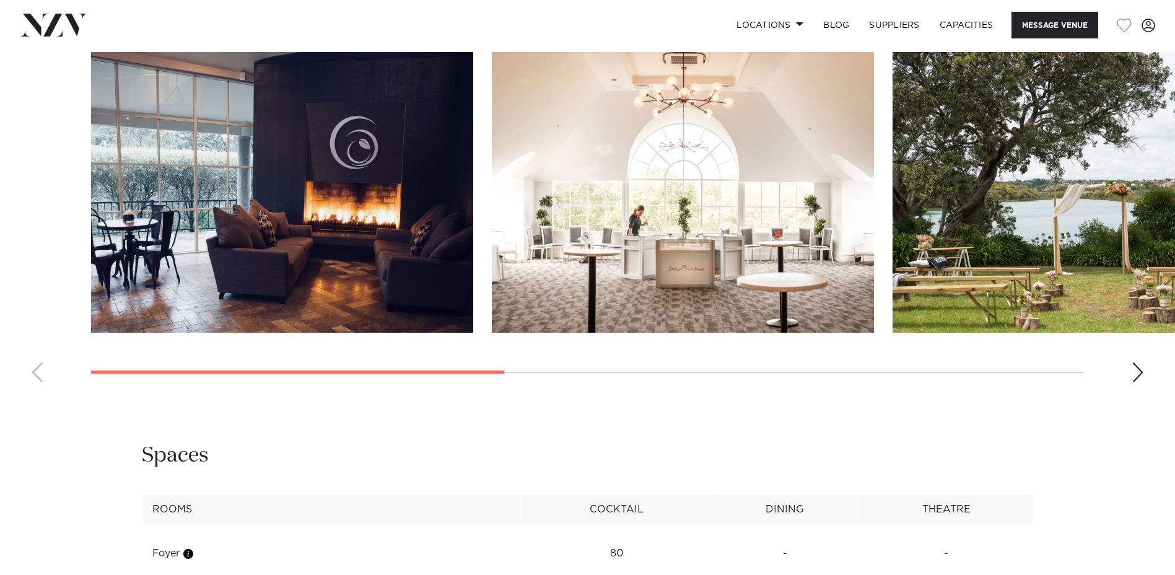
scroll to position [1264, 0]
click swiper-container
click div "Next slide"
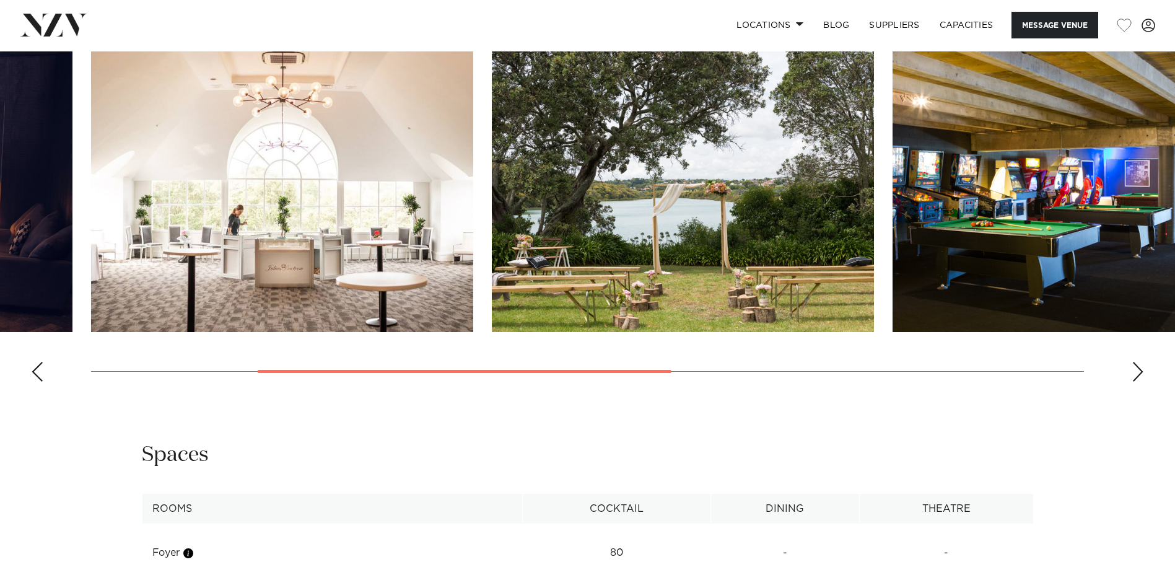
click div "Next slide"
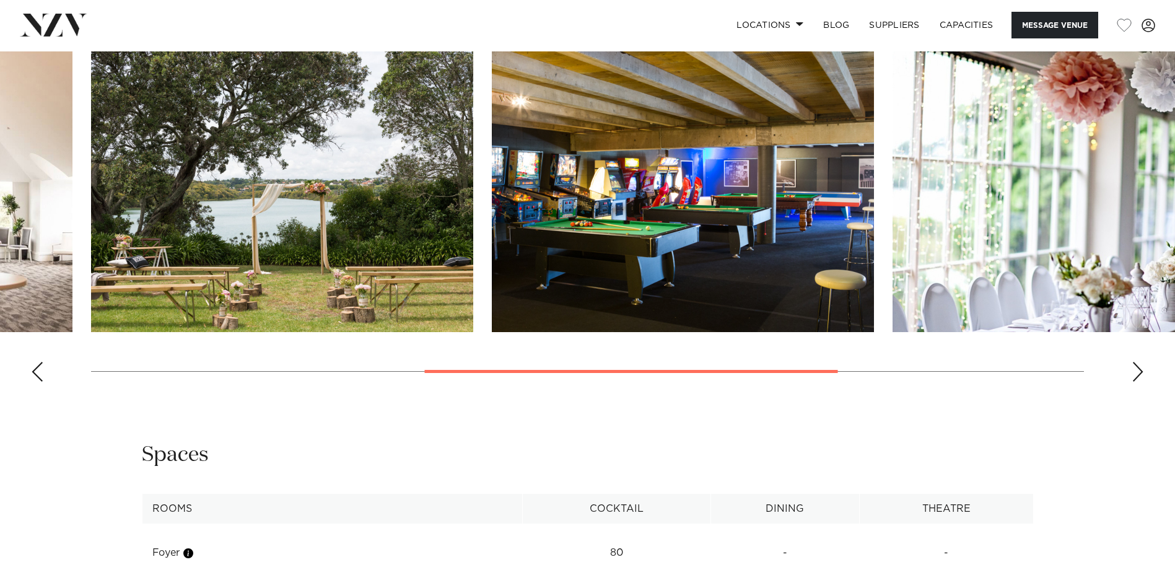
click div "Next slide"
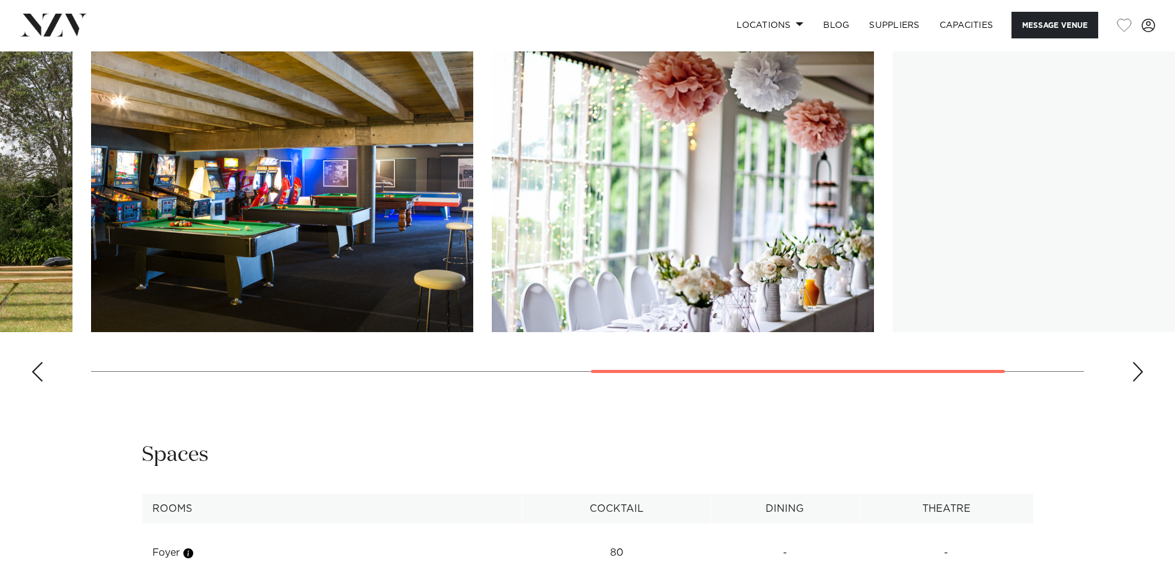
click div "Next slide"
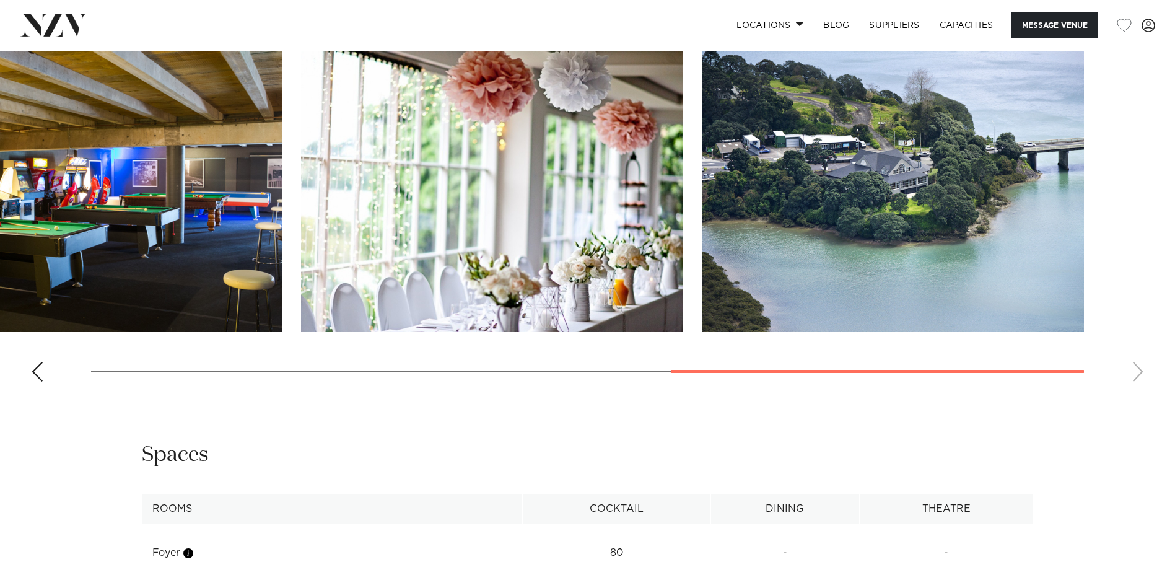
click swiper-container
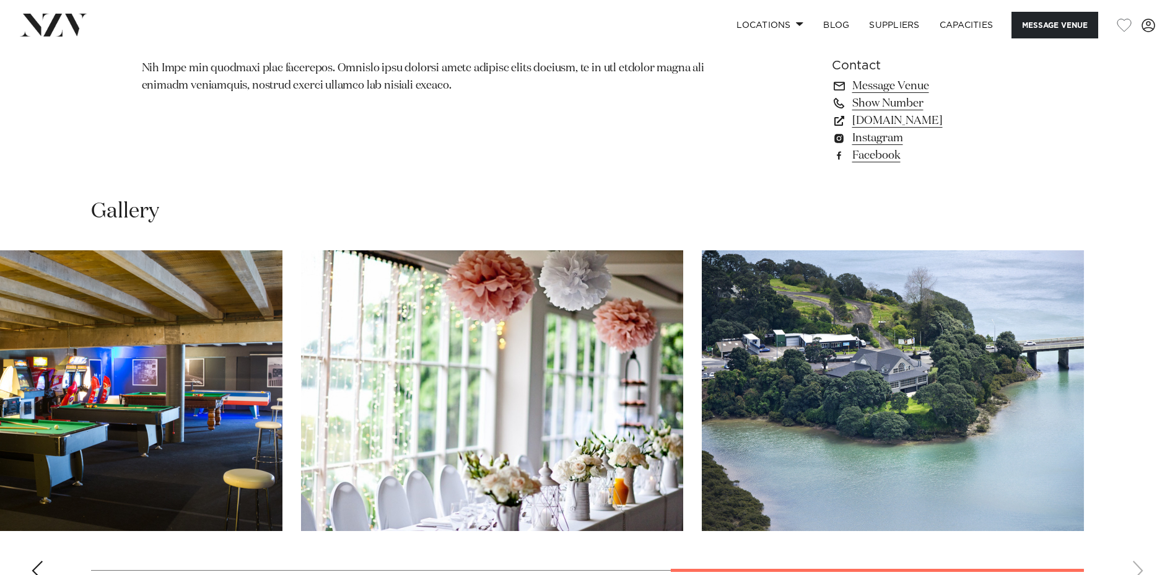
scroll to position [1064, 0]
click link "[DOMAIN_NAME]"
